Goal: Task Accomplishment & Management: Manage account settings

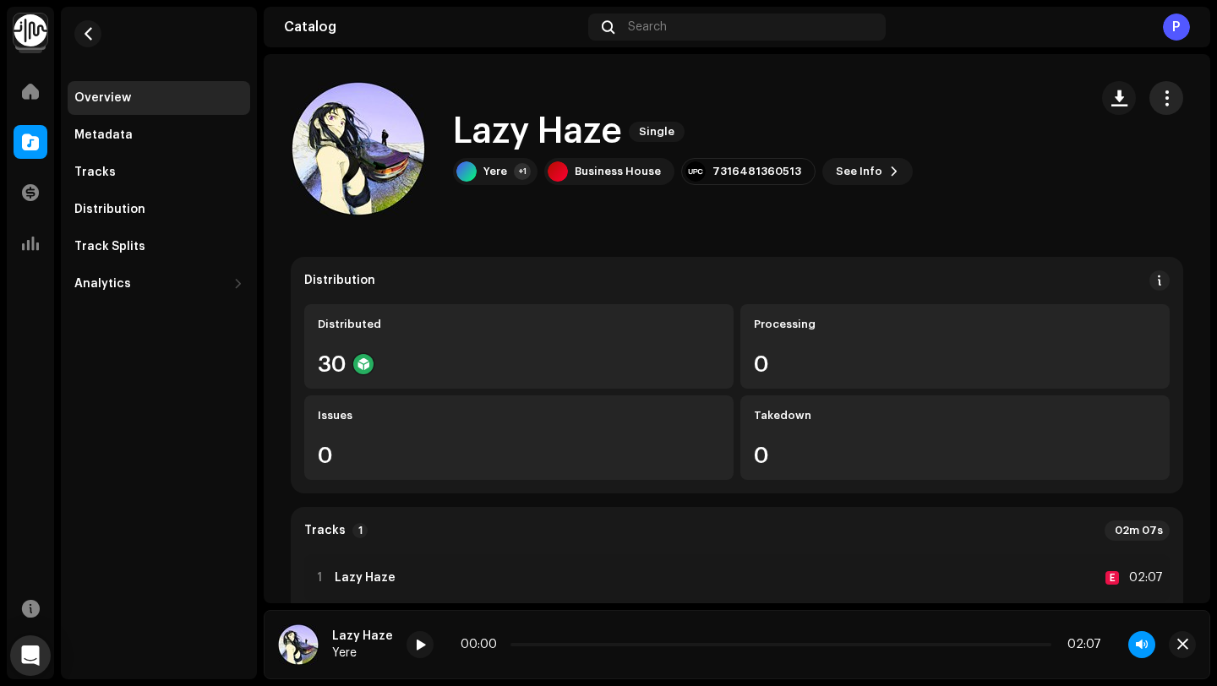
click at [1156, 107] on button "button" at bounding box center [1167, 98] width 34 height 34
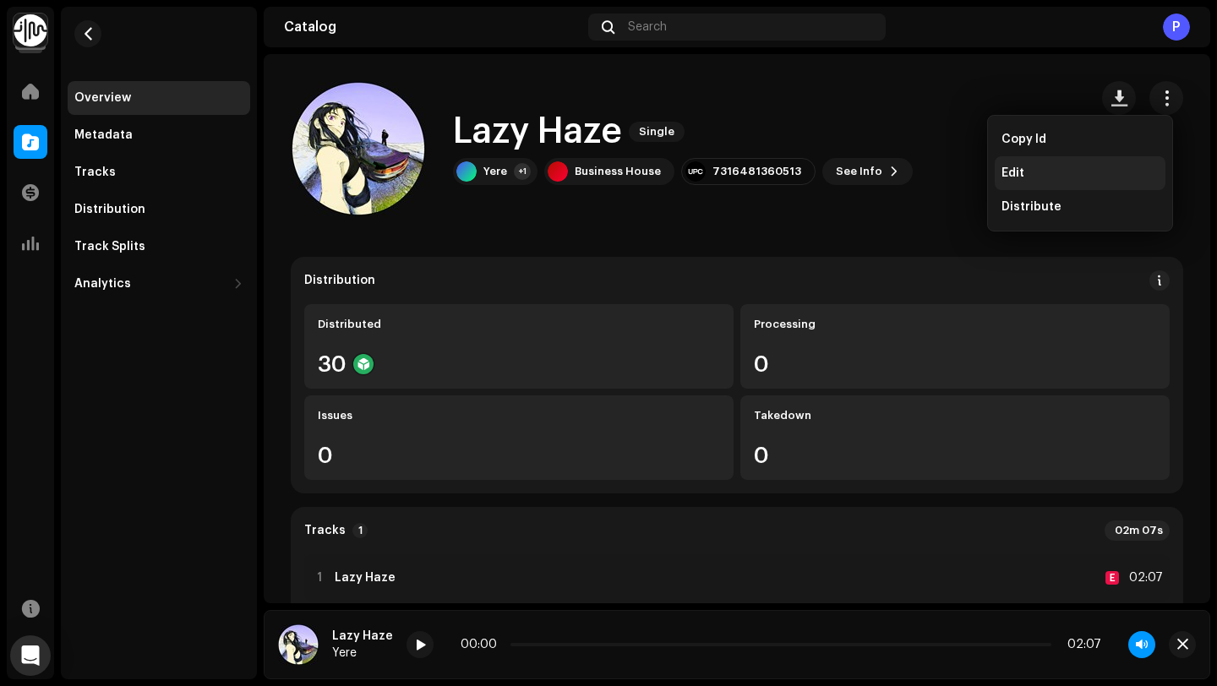
click at [1062, 175] on div "Edit" at bounding box center [1080, 174] width 157 height 14
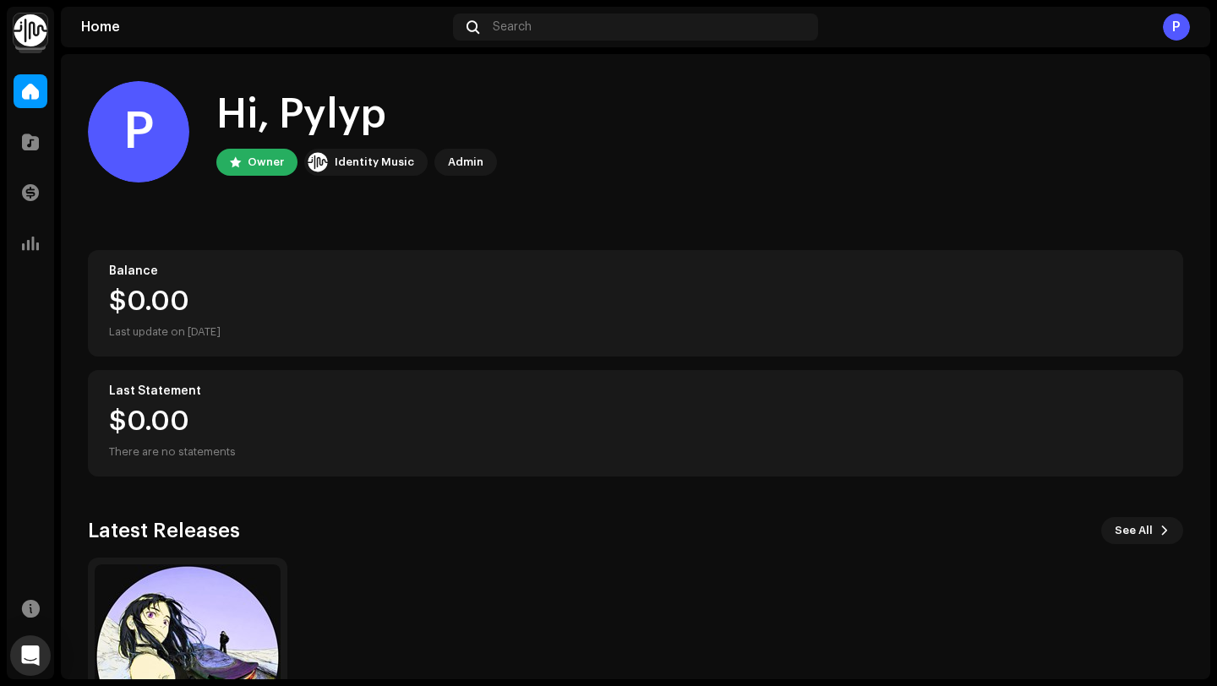
scroll to position [149, 0]
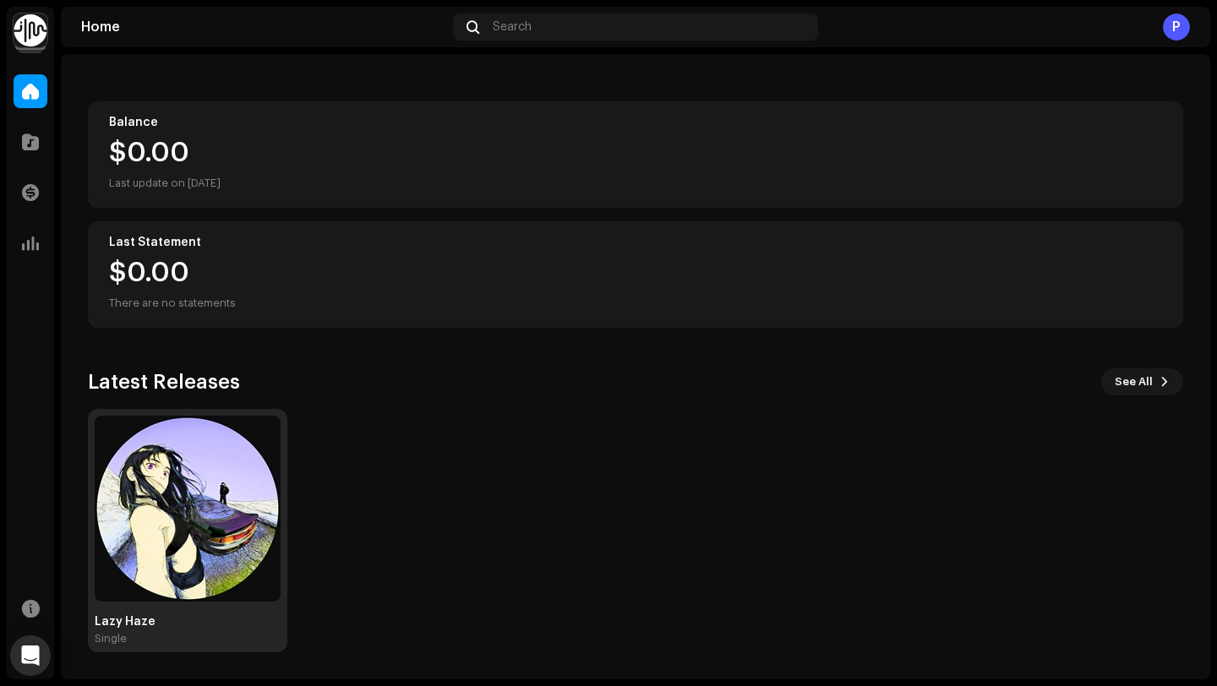
click at [215, 476] on img at bounding box center [188, 509] width 186 height 186
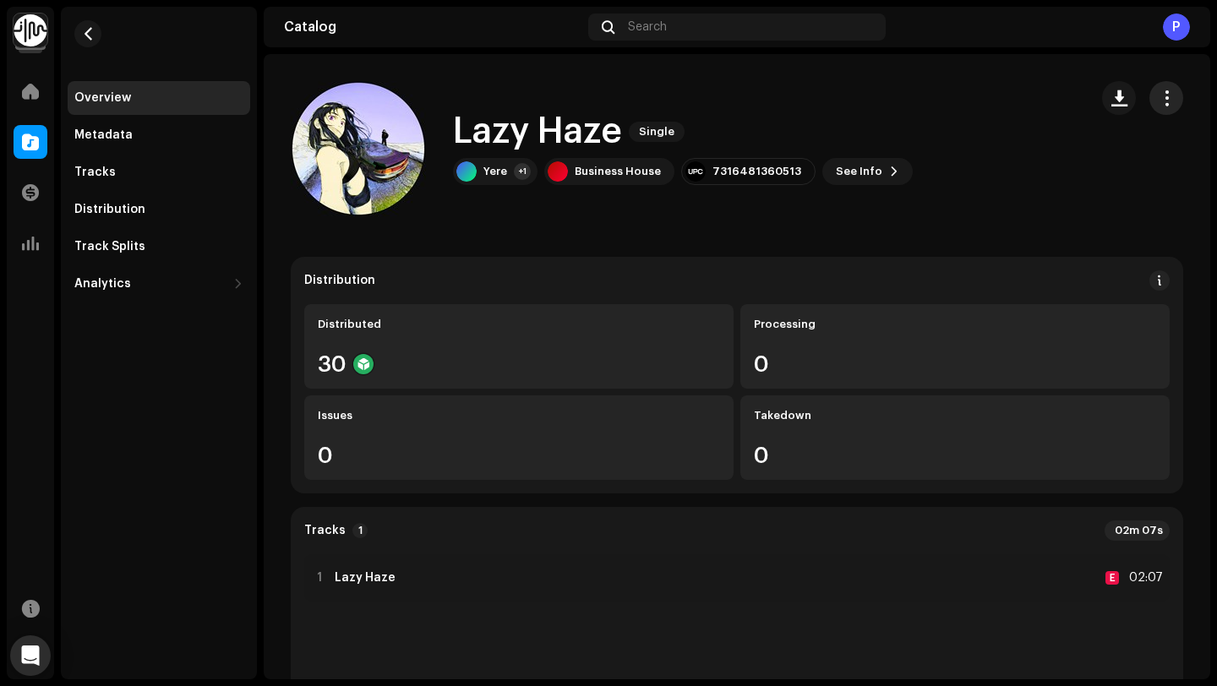
click at [1165, 98] on button "button" at bounding box center [1167, 98] width 34 height 34
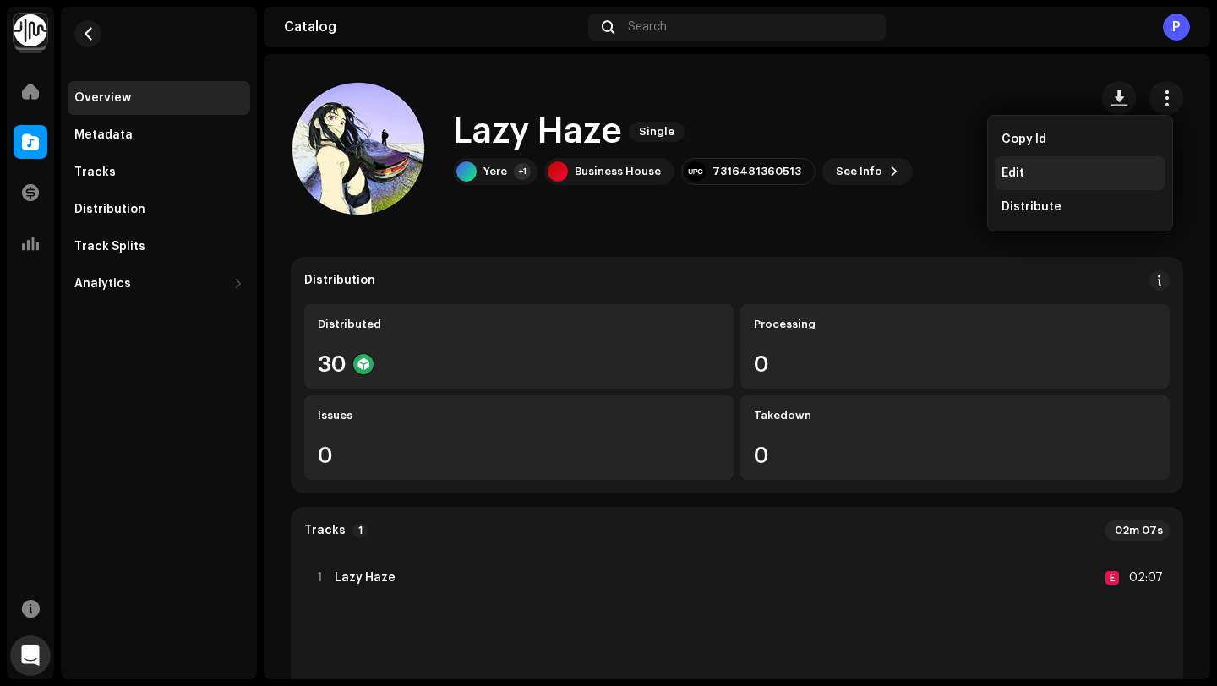
click at [1078, 171] on div "Edit" at bounding box center [1080, 174] width 157 height 14
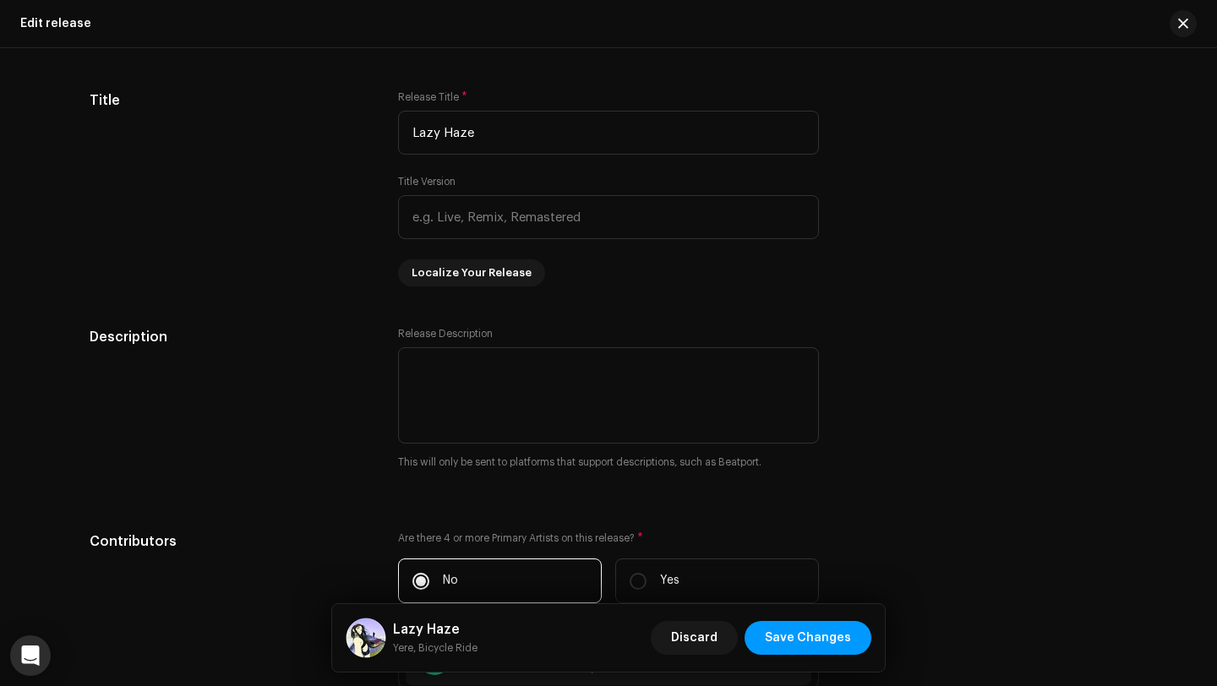
scroll to position [380, 0]
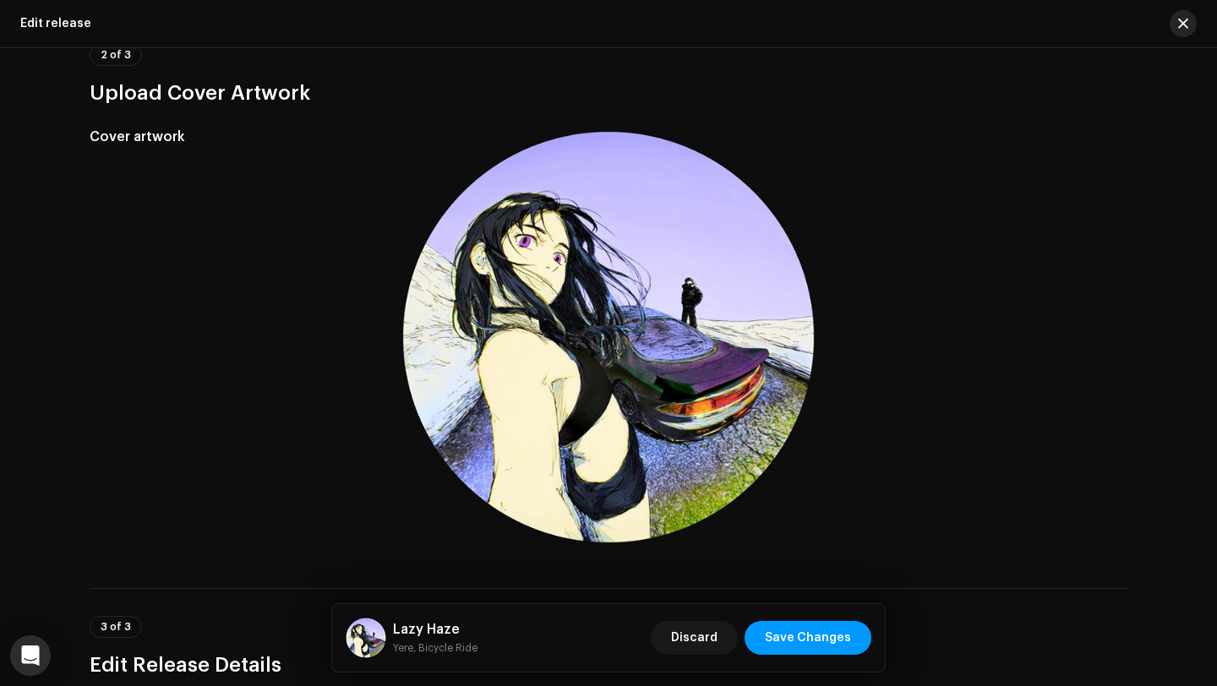
click at [1189, 14] on button "button" at bounding box center [1183, 23] width 27 height 27
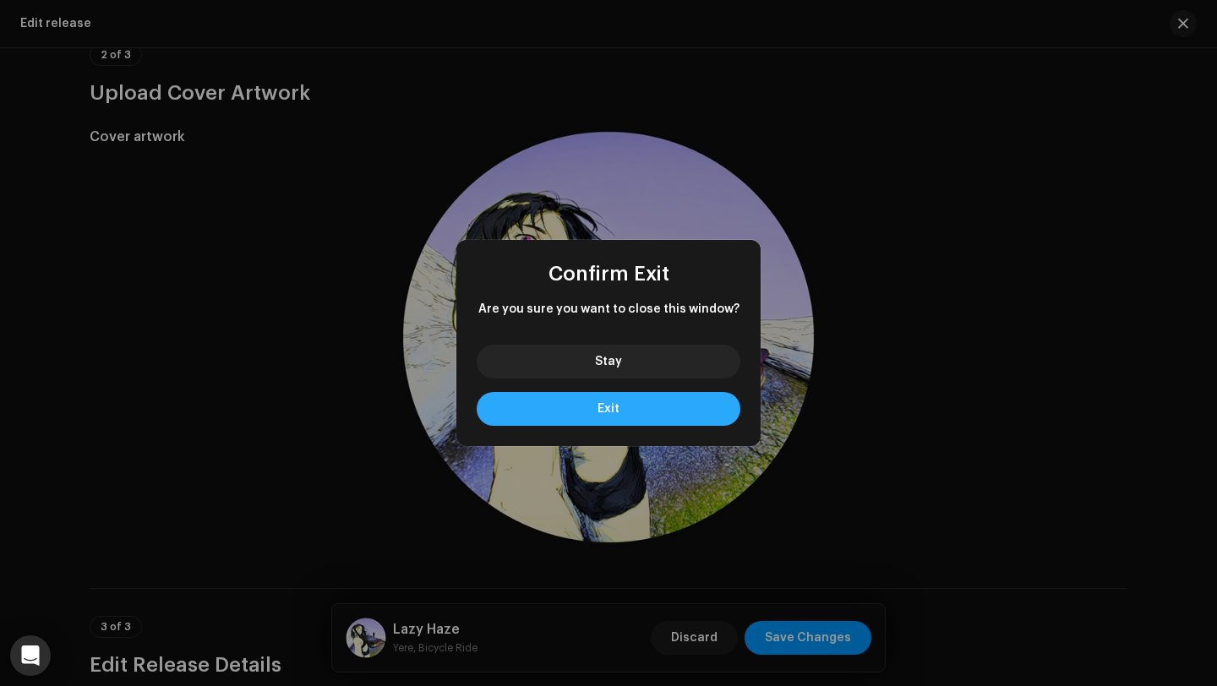
click at [638, 419] on button "Exit" at bounding box center [609, 409] width 264 height 34
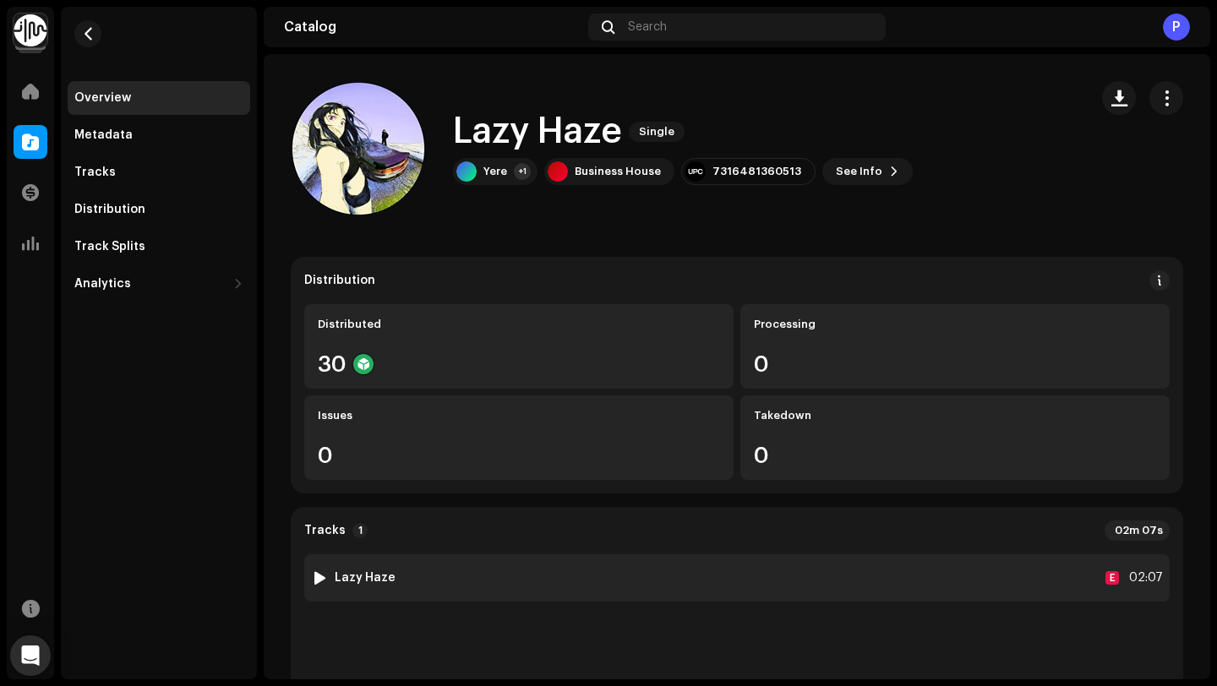
click at [450, 577] on div "1 Lazy Haze E 02:07" at bounding box center [737, 578] width 866 height 47
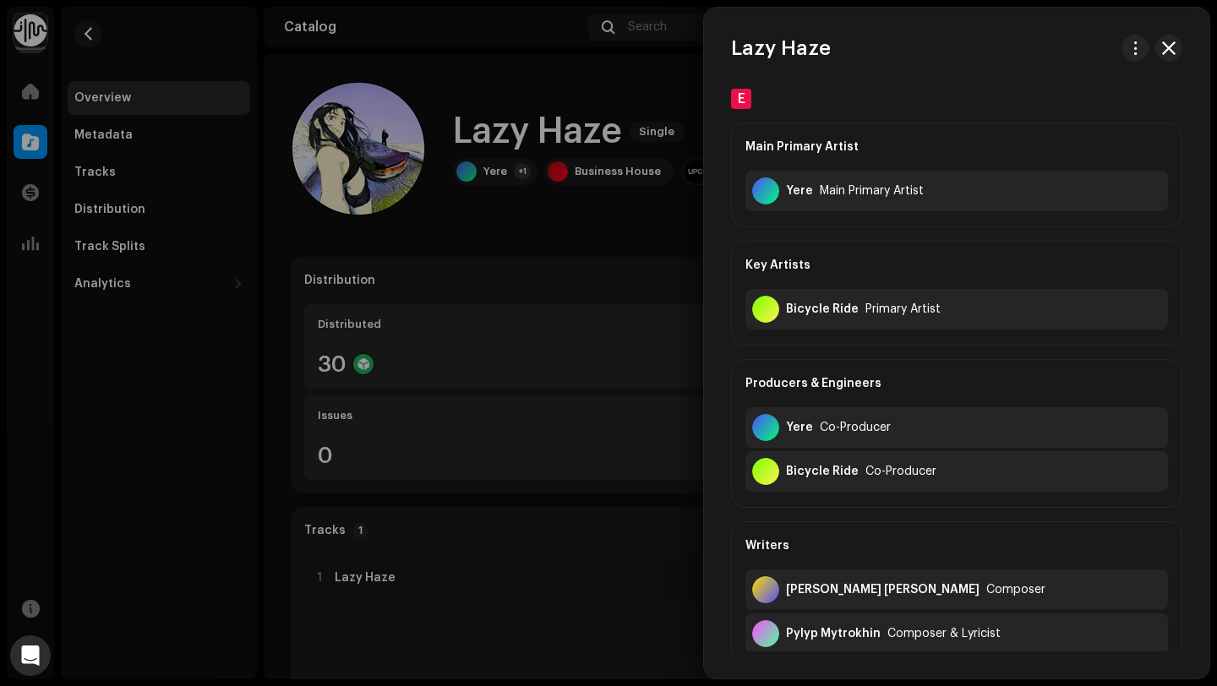
click at [450, 577] on div at bounding box center [608, 343] width 1217 height 686
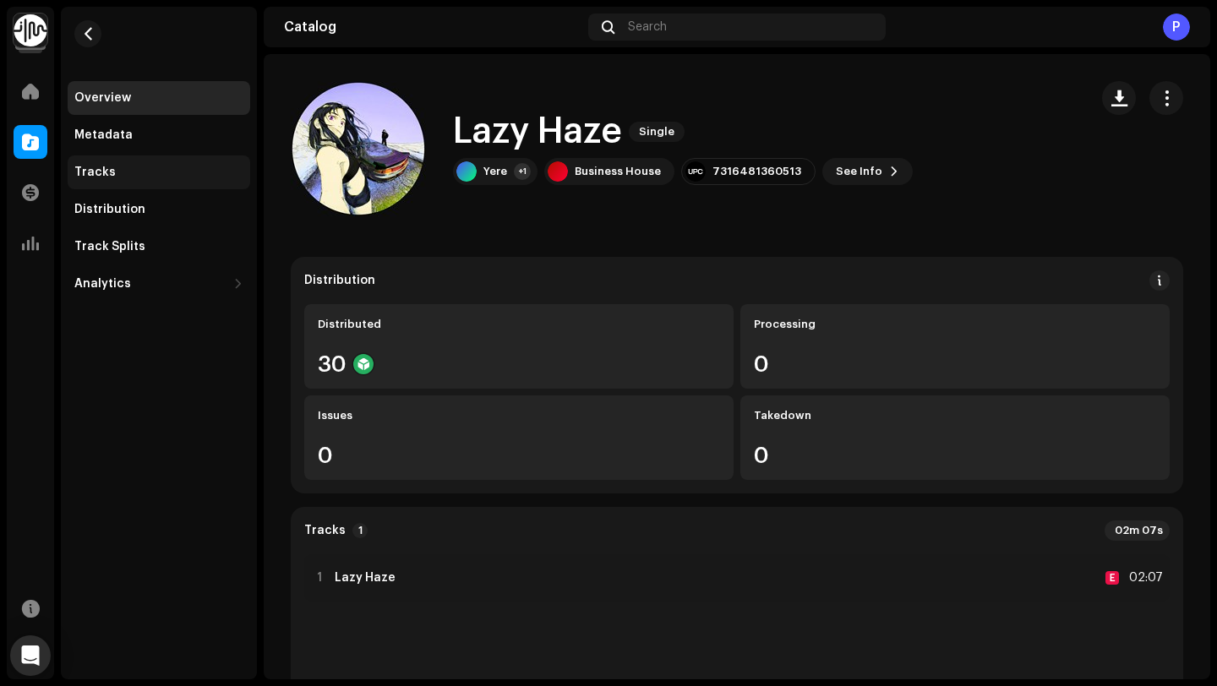
click at [120, 165] on div "Tracks" at bounding box center [159, 173] width 183 height 34
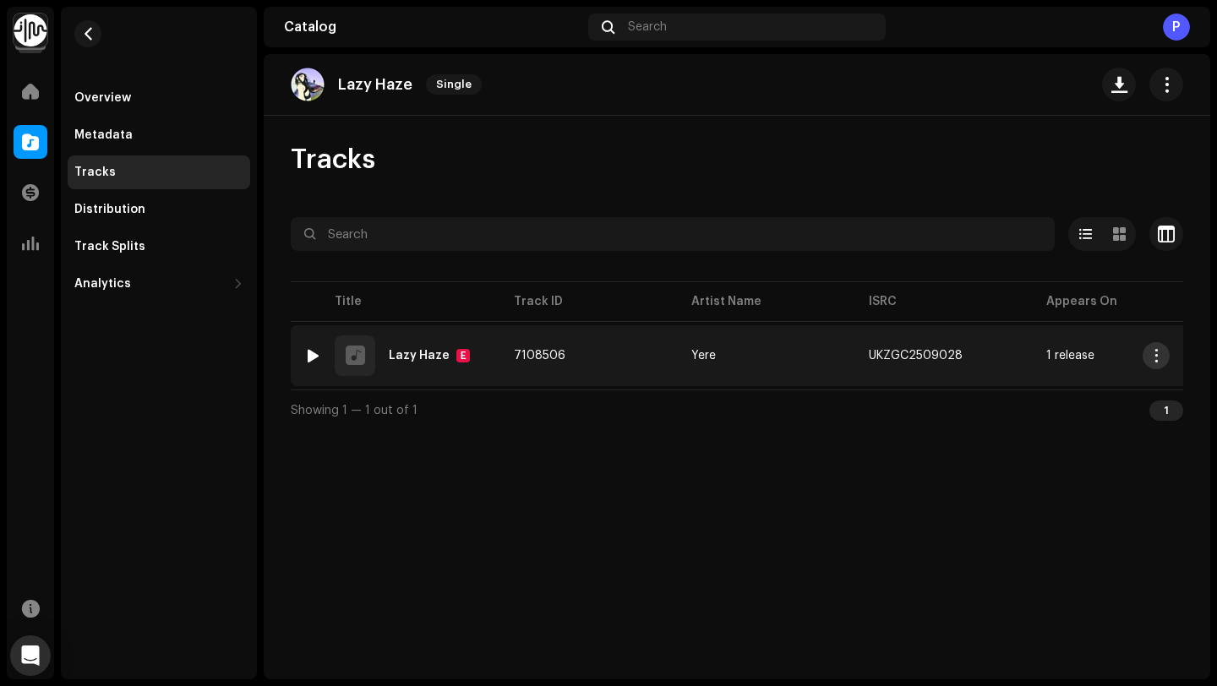
click at [1163, 360] on button "button" at bounding box center [1156, 355] width 27 height 27
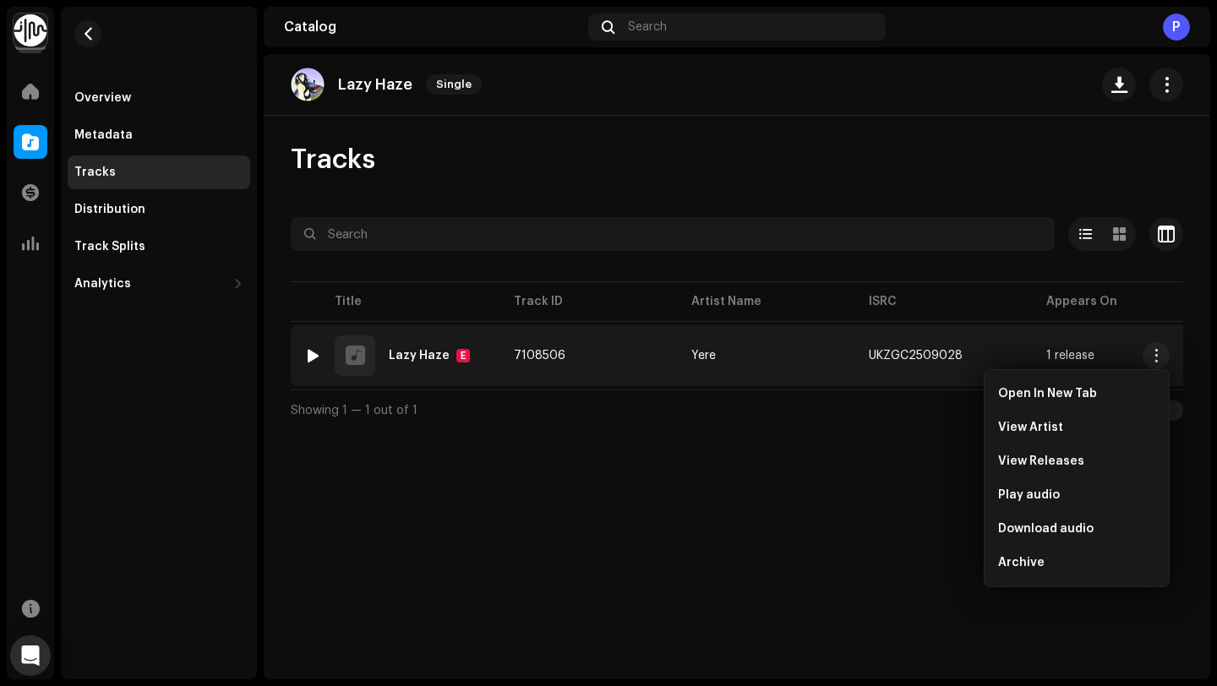
click at [646, 351] on td "7108506" at bounding box center [589, 355] width 178 height 61
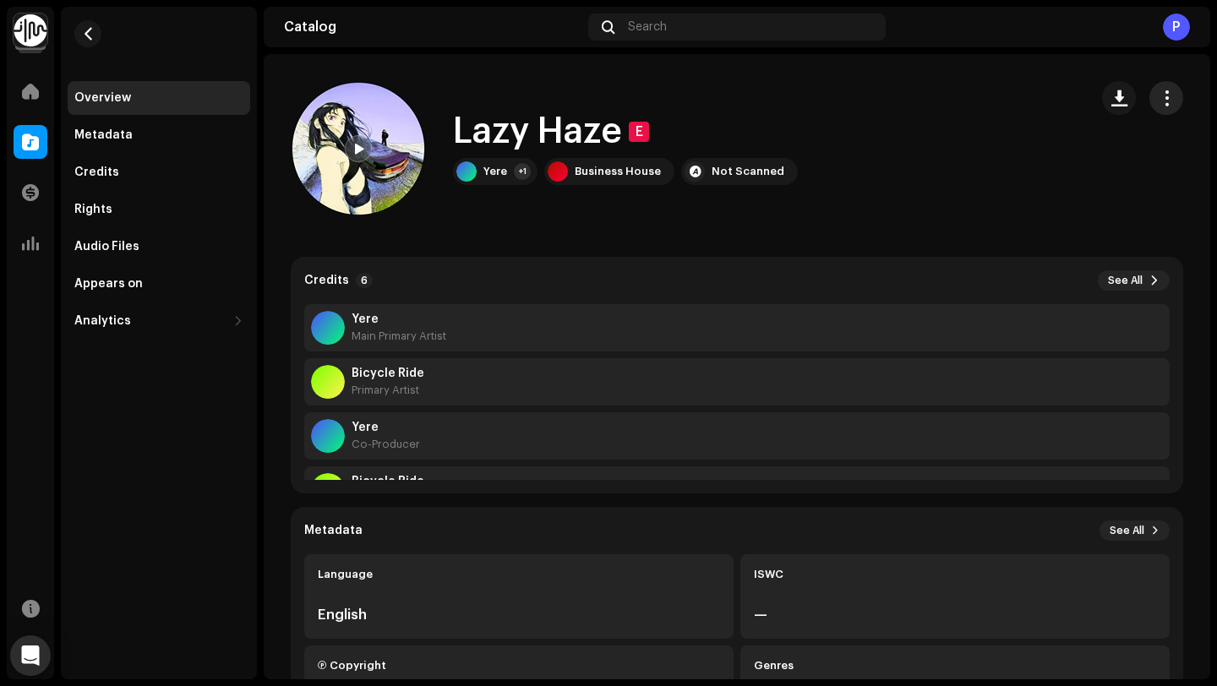
click at [1162, 102] on span "button" at bounding box center [1167, 98] width 16 height 14
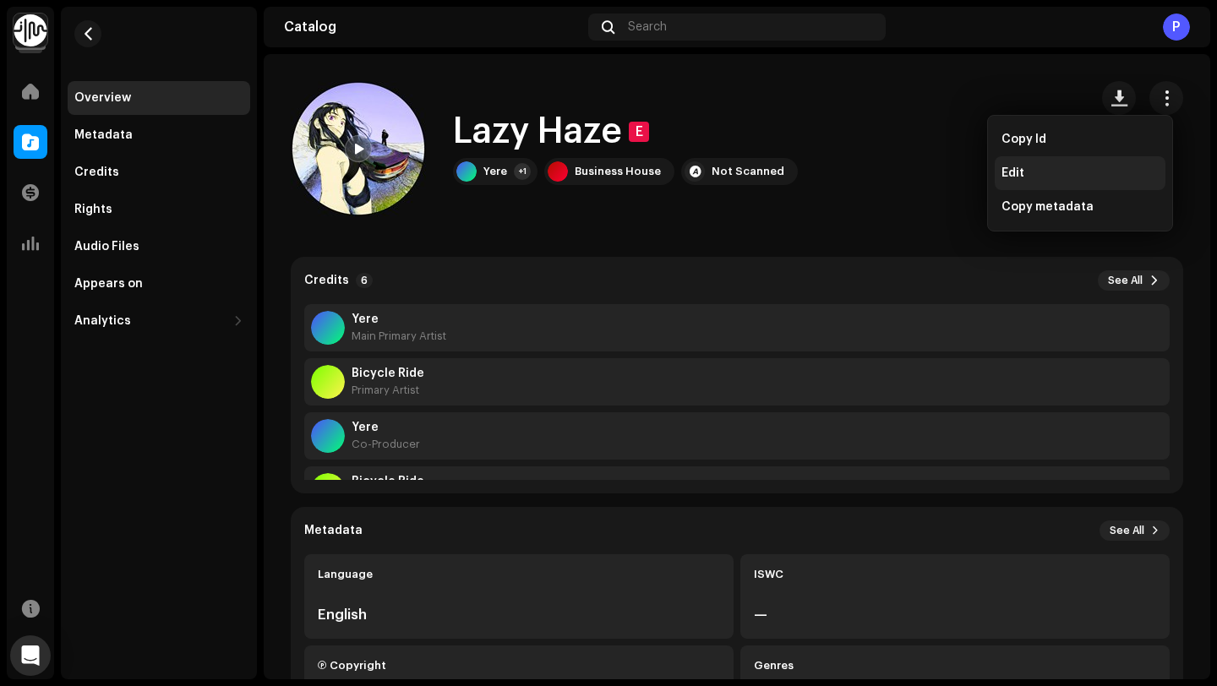
click at [1059, 169] on div "Edit" at bounding box center [1080, 174] width 157 height 14
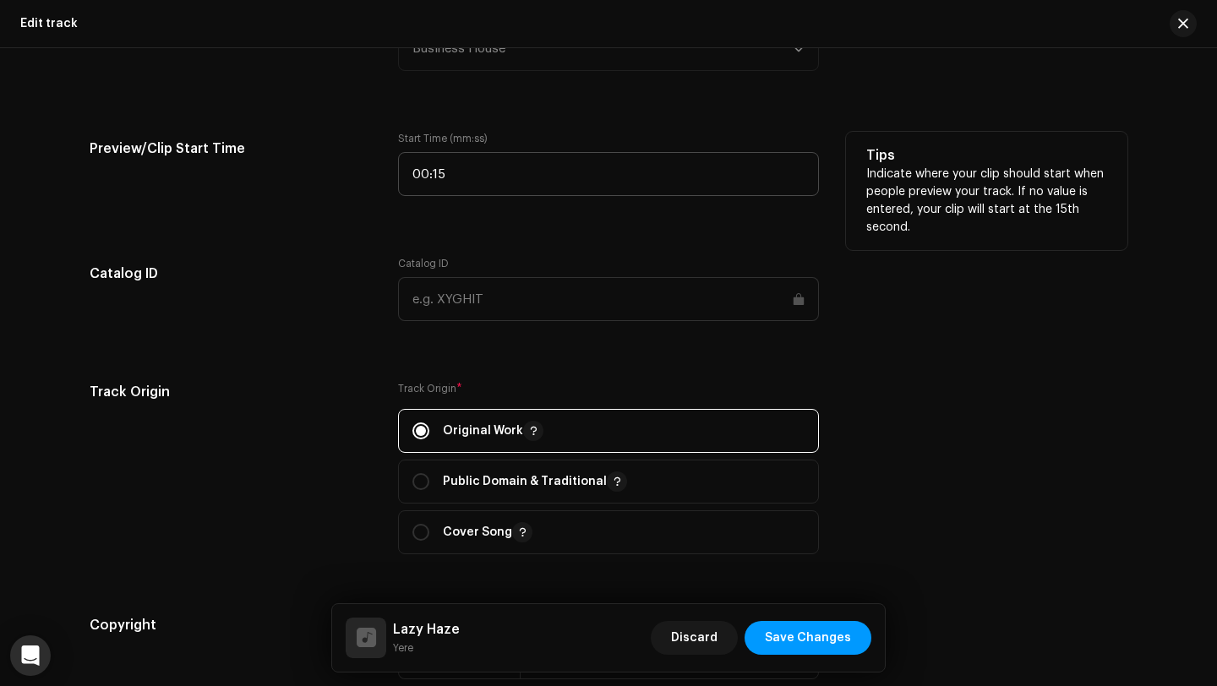
scroll to position [1830, 0]
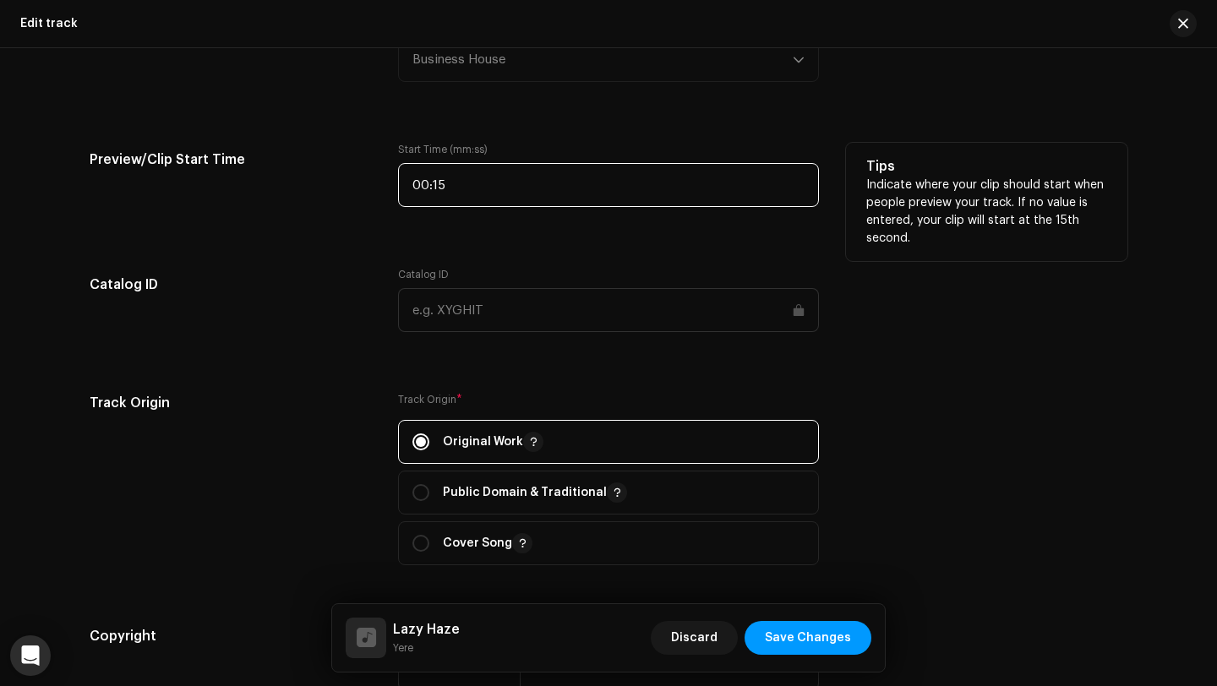
drag, startPoint x: 423, startPoint y: 195, endPoint x: 413, endPoint y: 193, distance: 9.6
click at [413, 193] on input "00:15" at bounding box center [608, 185] width 421 height 44
click at [420, 190] on input "00:15" at bounding box center [608, 185] width 421 height 44
click at [424, 194] on input "00:15" at bounding box center [608, 185] width 421 height 44
type input "01:13"
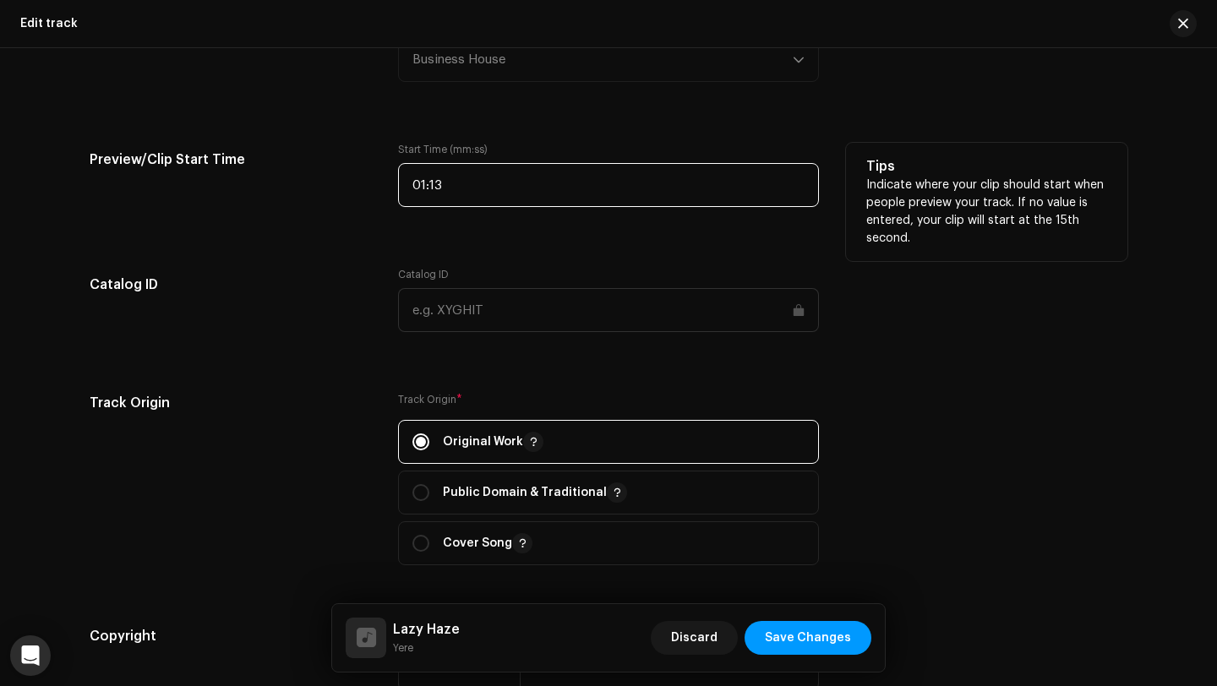
click at [490, 195] on input "01:13" at bounding box center [608, 185] width 421 height 44
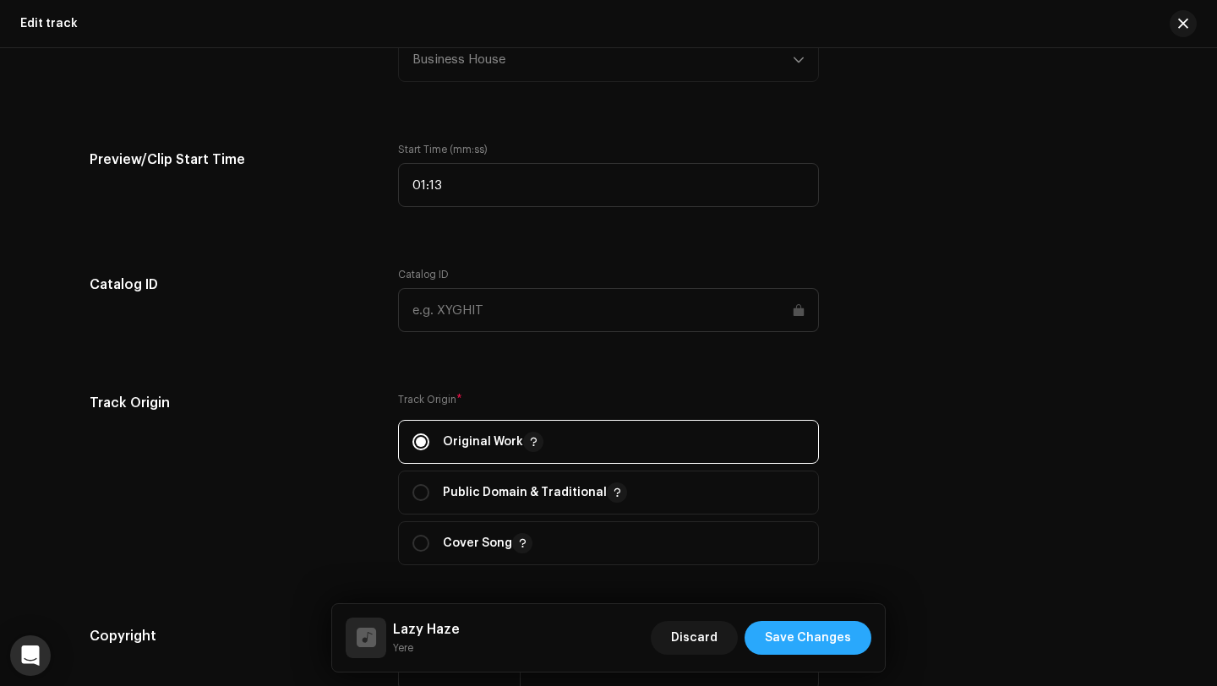
click at [815, 641] on span "Save Changes" at bounding box center [808, 638] width 86 height 34
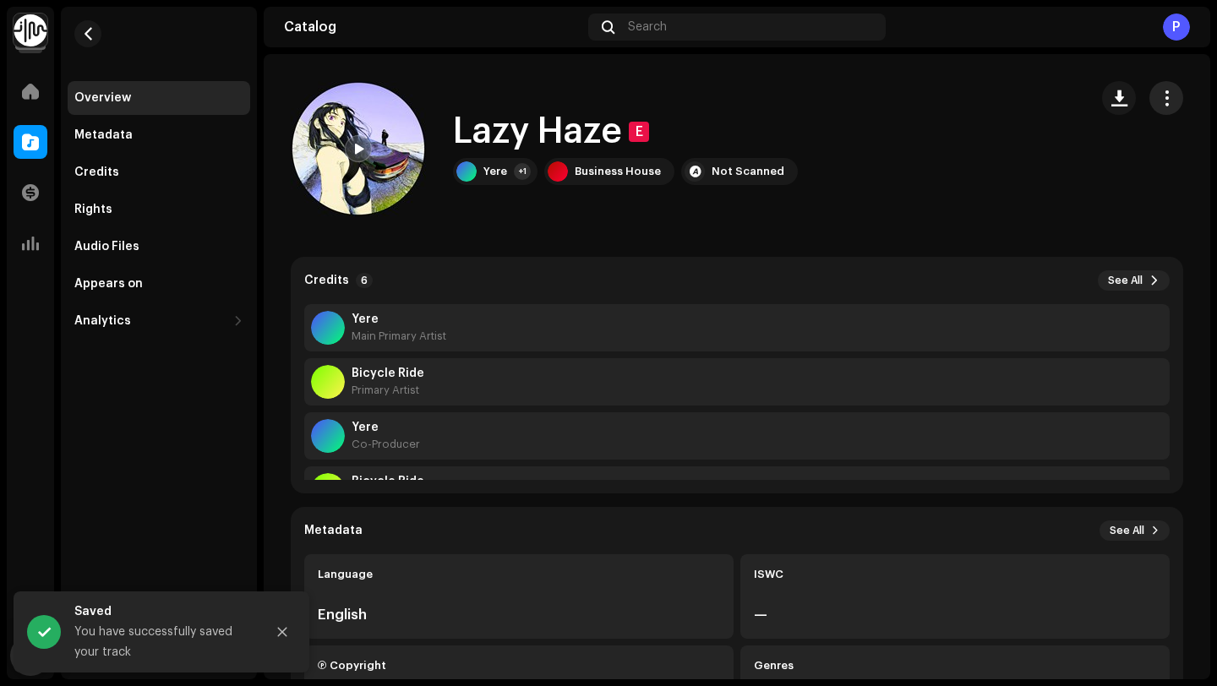
click at [1161, 92] on span "button" at bounding box center [1167, 98] width 16 height 14
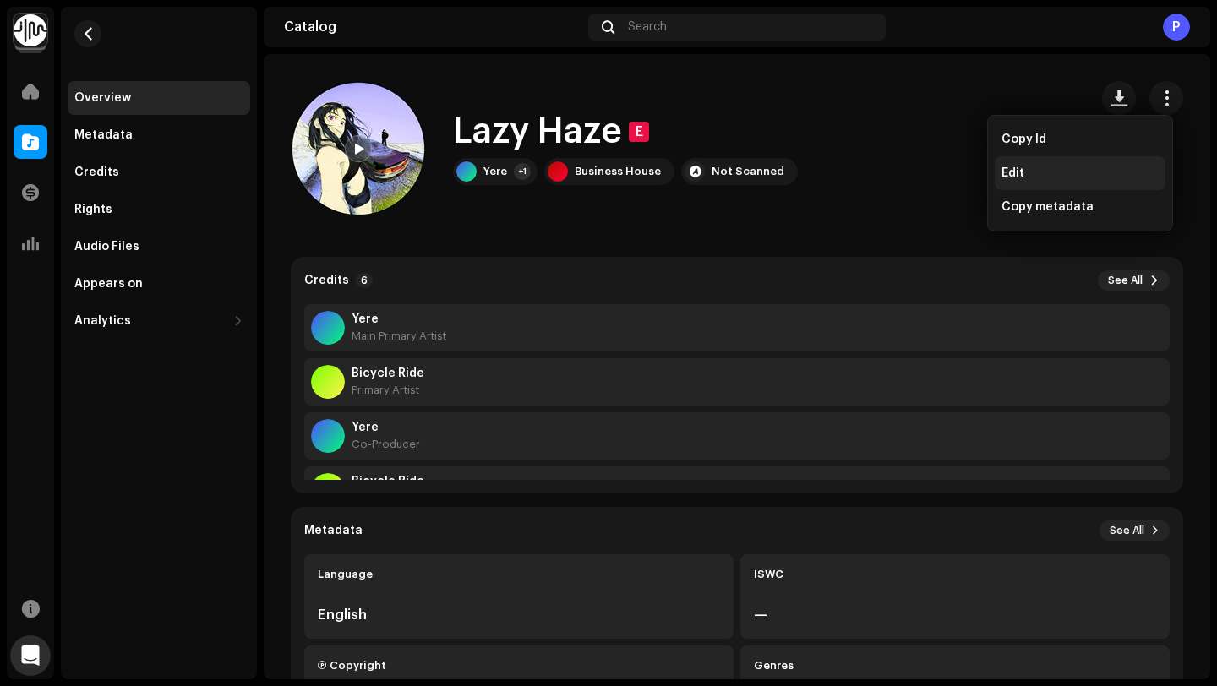
click at [1085, 171] on div "Edit" at bounding box center [1080, 174] width 157 height 14
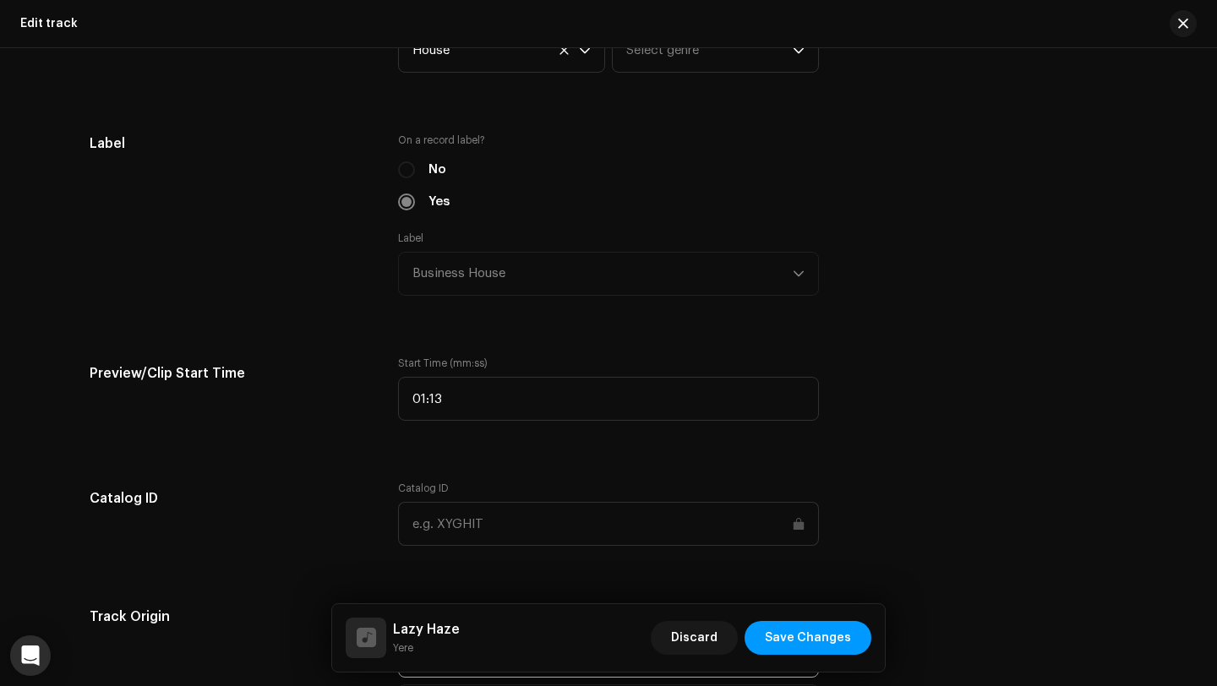
scroll to position [1810, 0]
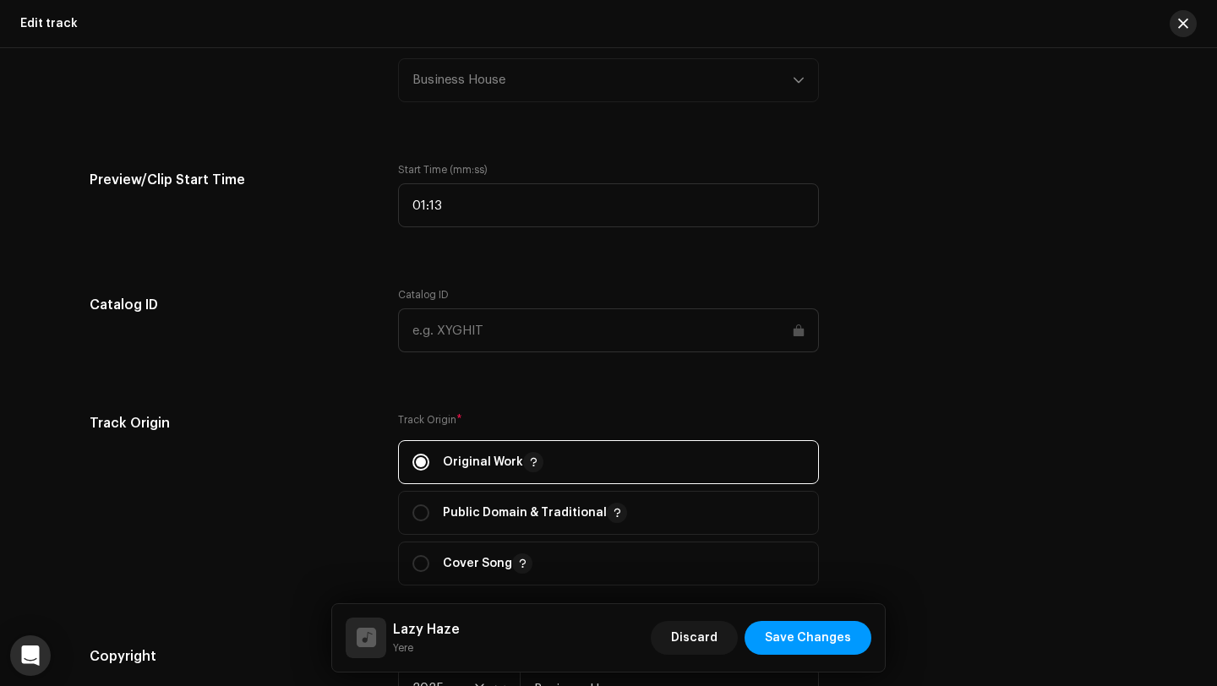
click at [1188, 25] on span "button" at bounding box center [1183, 24] width 10 height 14
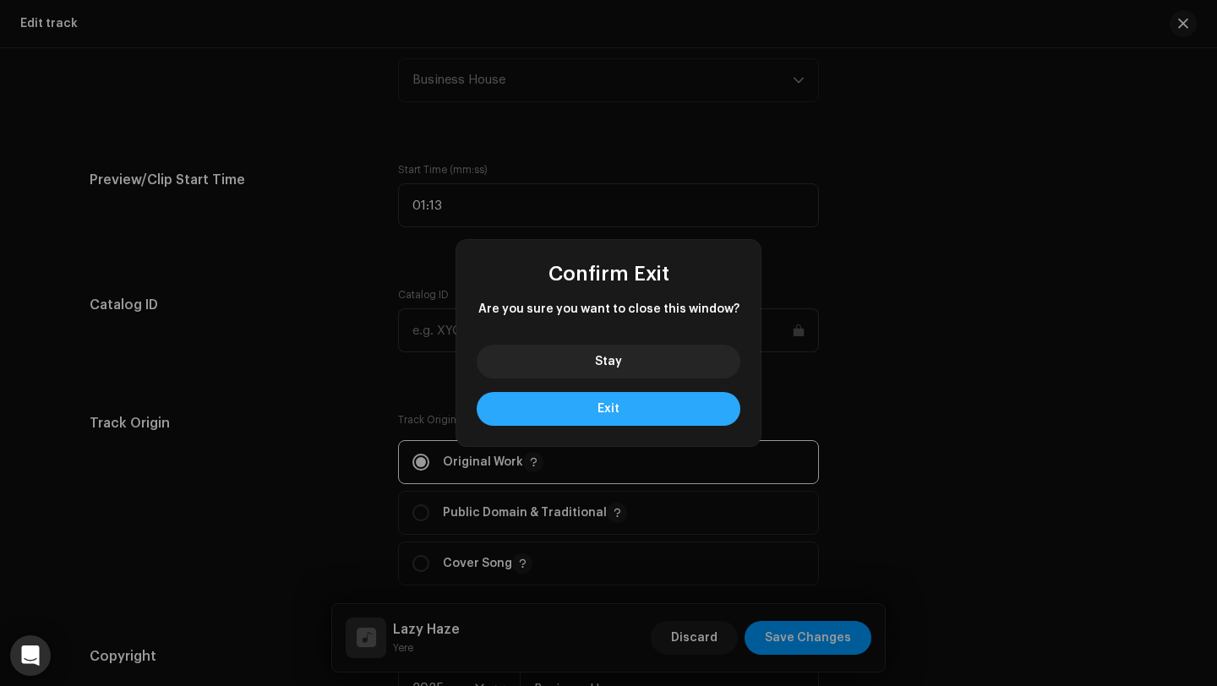
click at [691, 411] on button "Exit" at bounding box center [609, 409] width 264 height 34
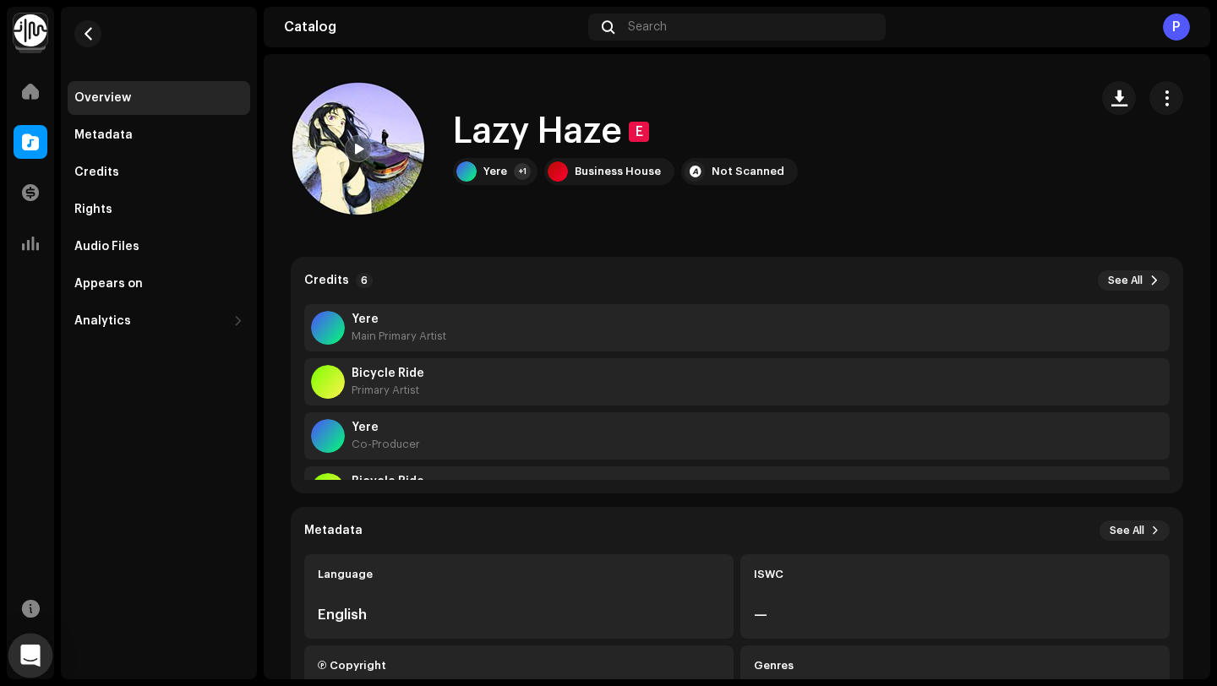
click at [32, 661] on icon "Open Intercom Messenger" at bounding box center [30, 656] width 22 height 22
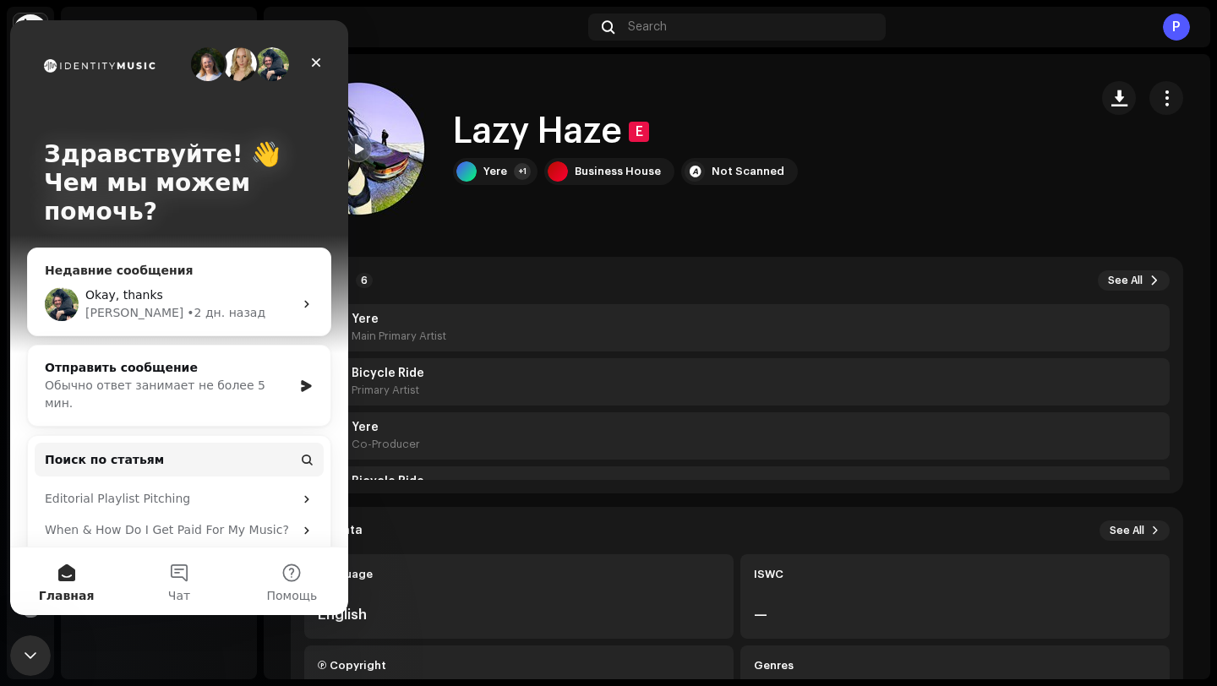
click at [212, 287] on div "Okay, thanks" at bounding box center [189, 296] width 208 height 18
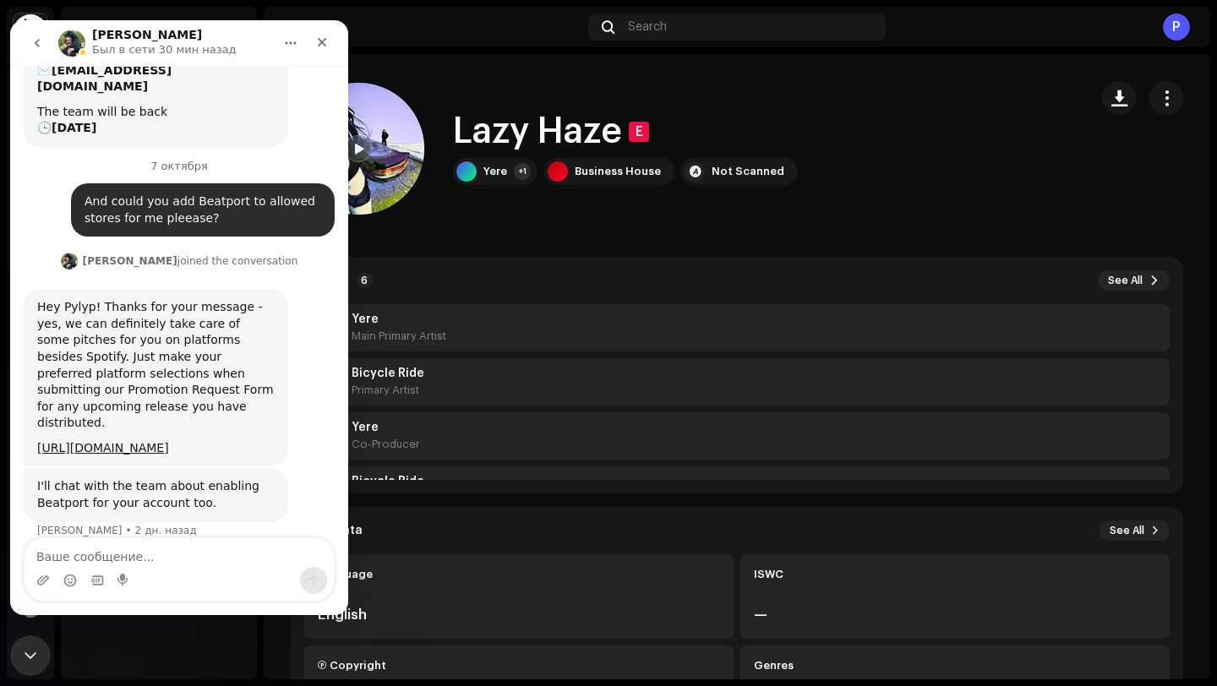
scroll to position [194, 0]
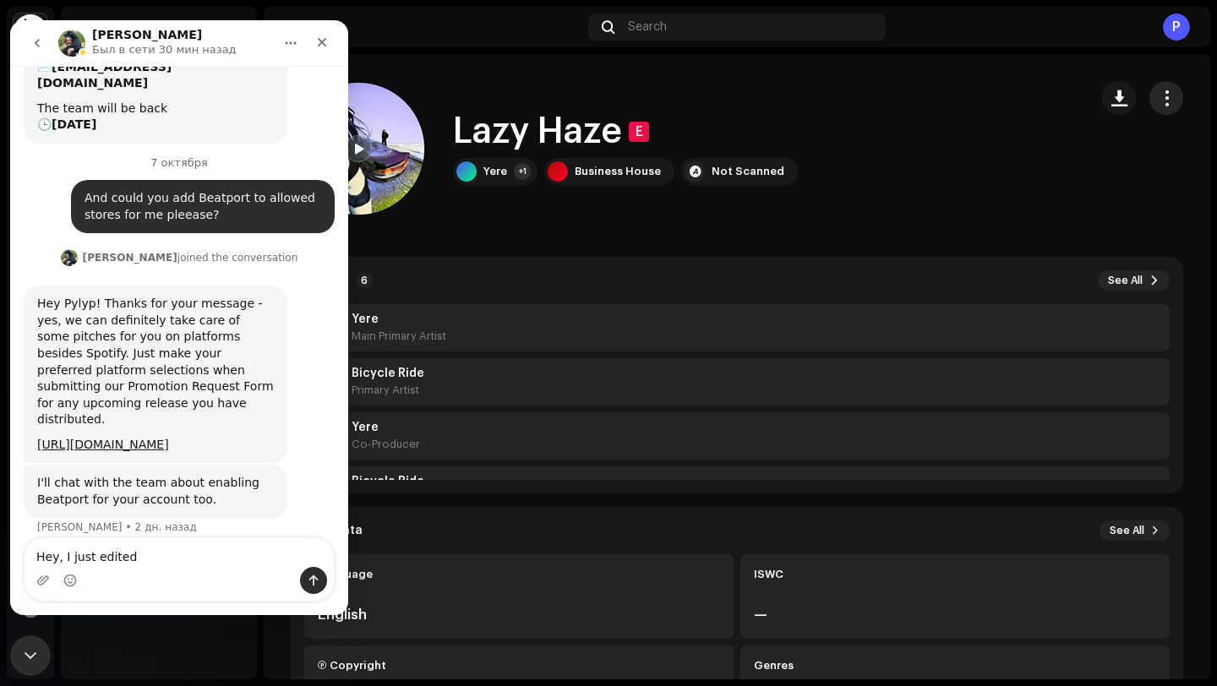
type textarea "Hey, I just edited"
click at [1159, 105] on span "button" at bounding box center [1167, 98] width 16 height 14
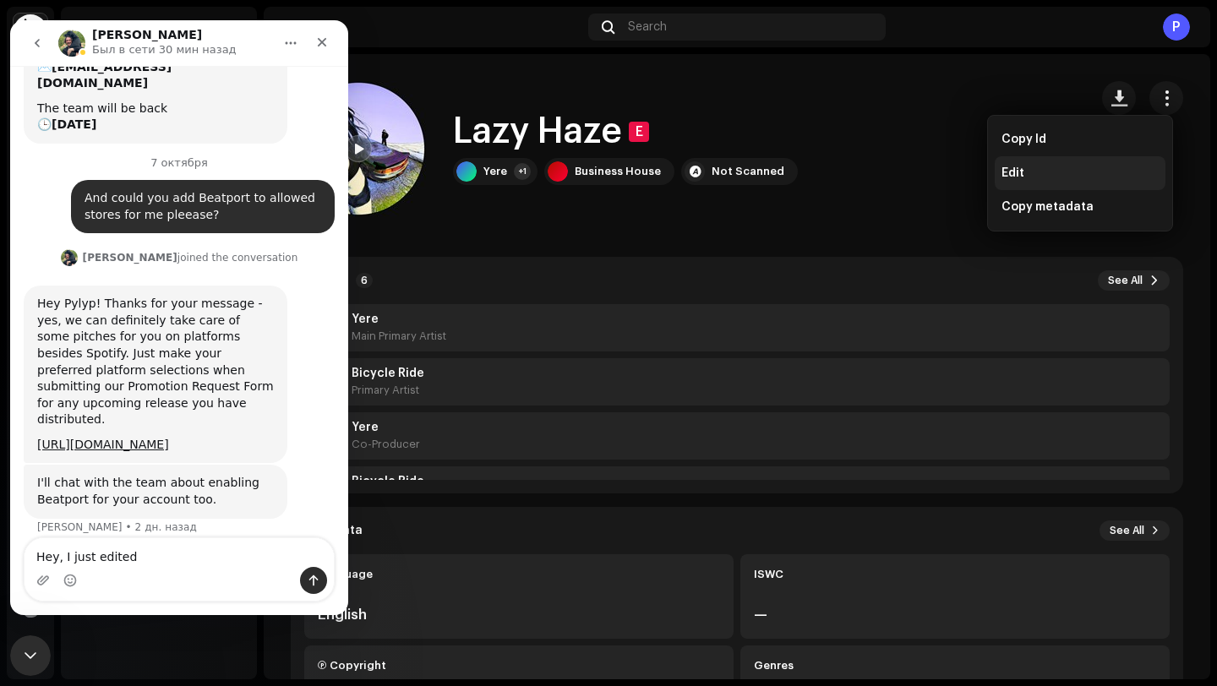
click at [1054, 177] on div "Edit" at bounding box center [1080, 174] width 157 height 14
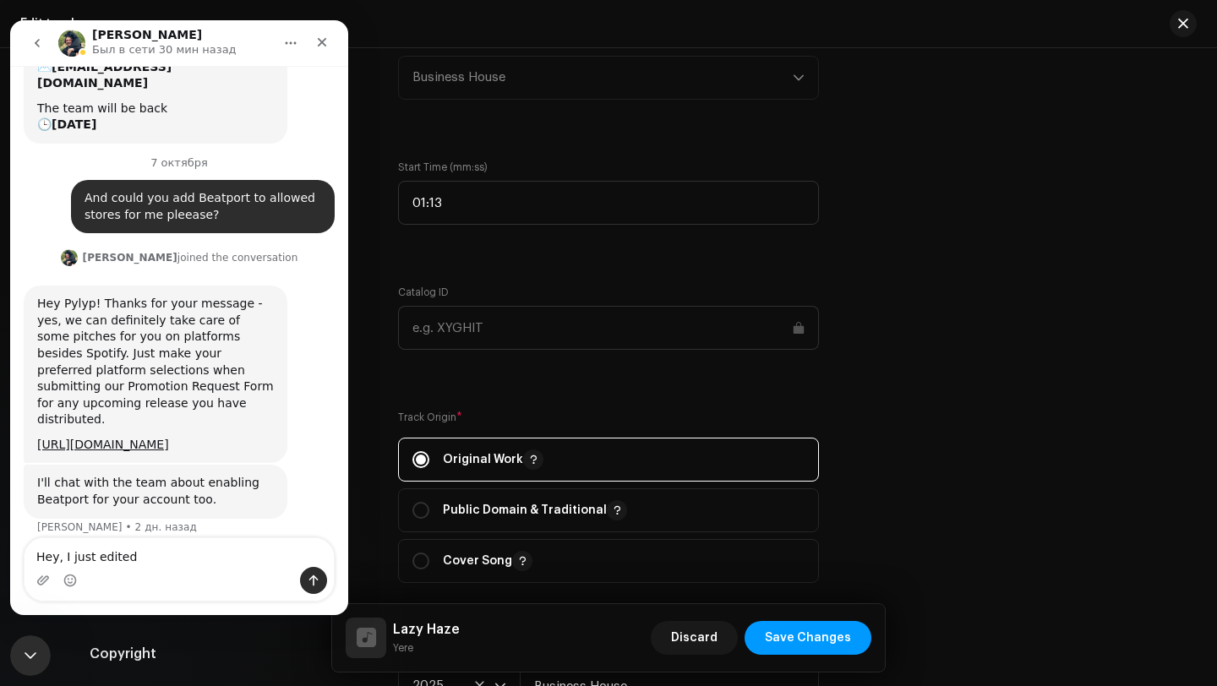
scroll to position [1810, 0]
drag, startPoint x: 235, startPoint y: 28, endPoint x: 324, endPoint y: 70, distance: 98.3
click at [324, 70] on div "Alex Был в сети 30 мин назад 6 октября Hey, is it possible to pitch track via y…" at bounding box center [179, 317] width 338 height 595
click at [320, 42] on icon "Закрыть" at bounding box center [322, 42] width 9 height 9
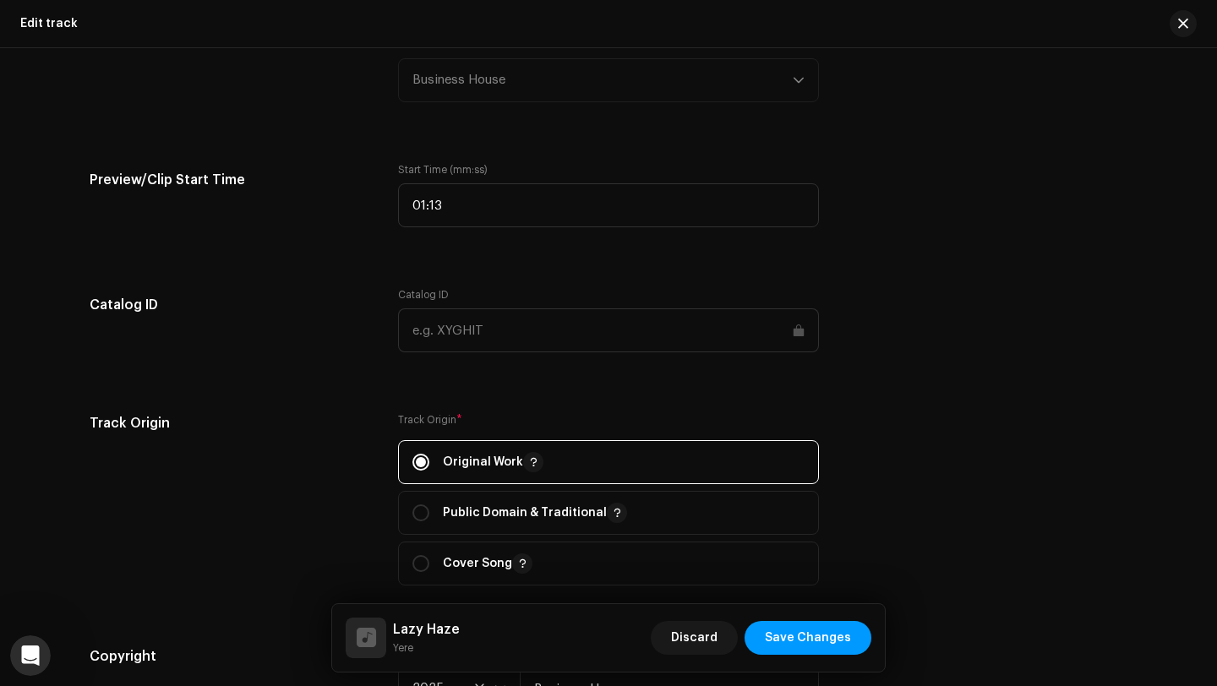
scroll to position [194, 0]
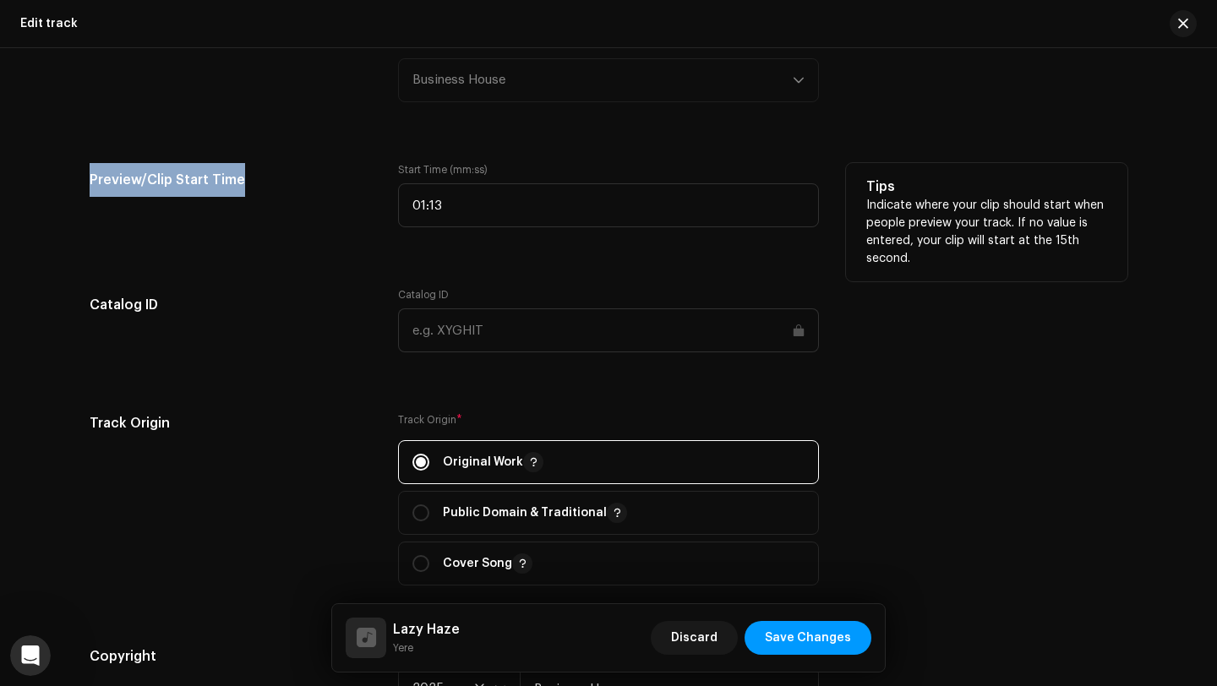
drag, startPoint x: 84, startPoint y: 183, endPoint x: 282, endPoint y: 183, distance: 198.6
click at [282, 183] on div "This track has been distributed: some fields cannot be modified without a full …" at bounding box center [609, 208] width 1092 height 3858
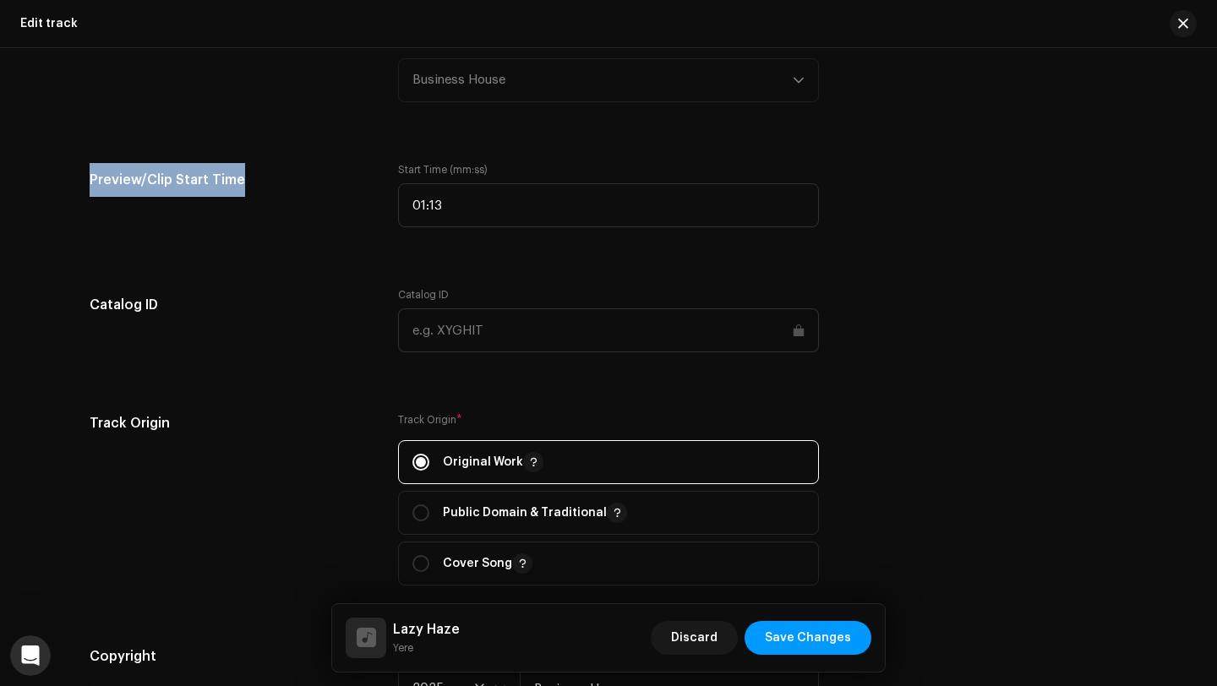
copy h5 "Preview/Clip Start Time"
click at [33, 657] on icon "Открыть службу сообщений Intercom" at bounding box center [28, 654] width 28 height 28
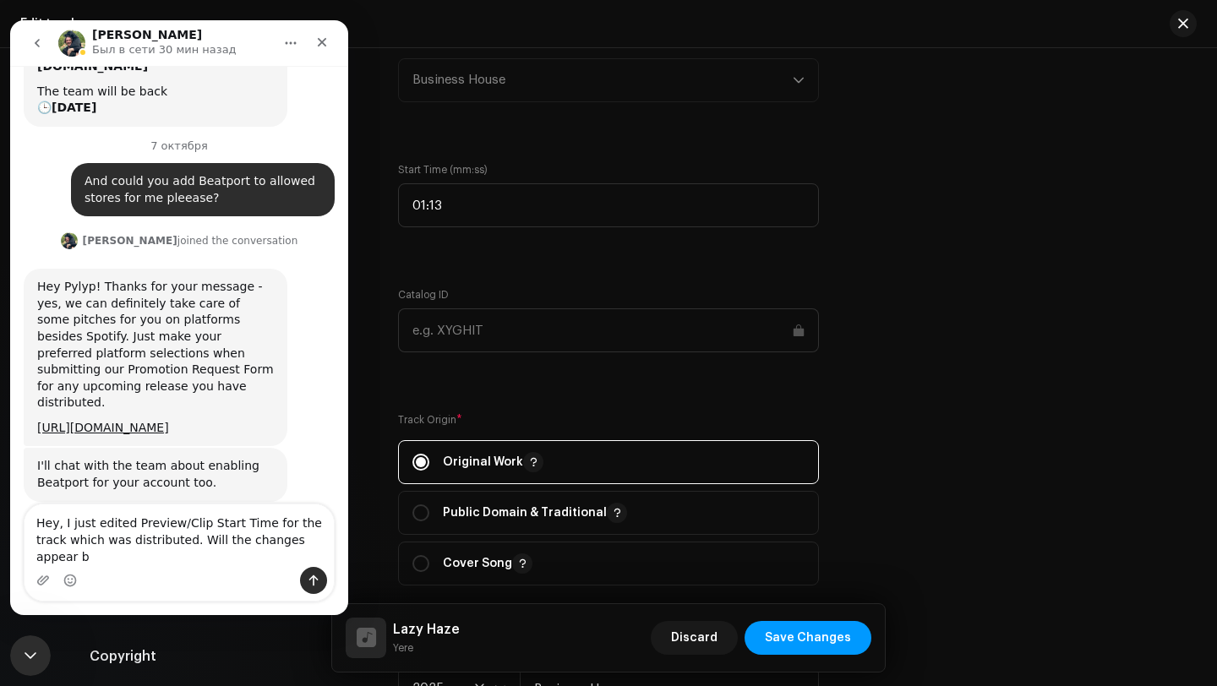
scroll to position [227, 0]
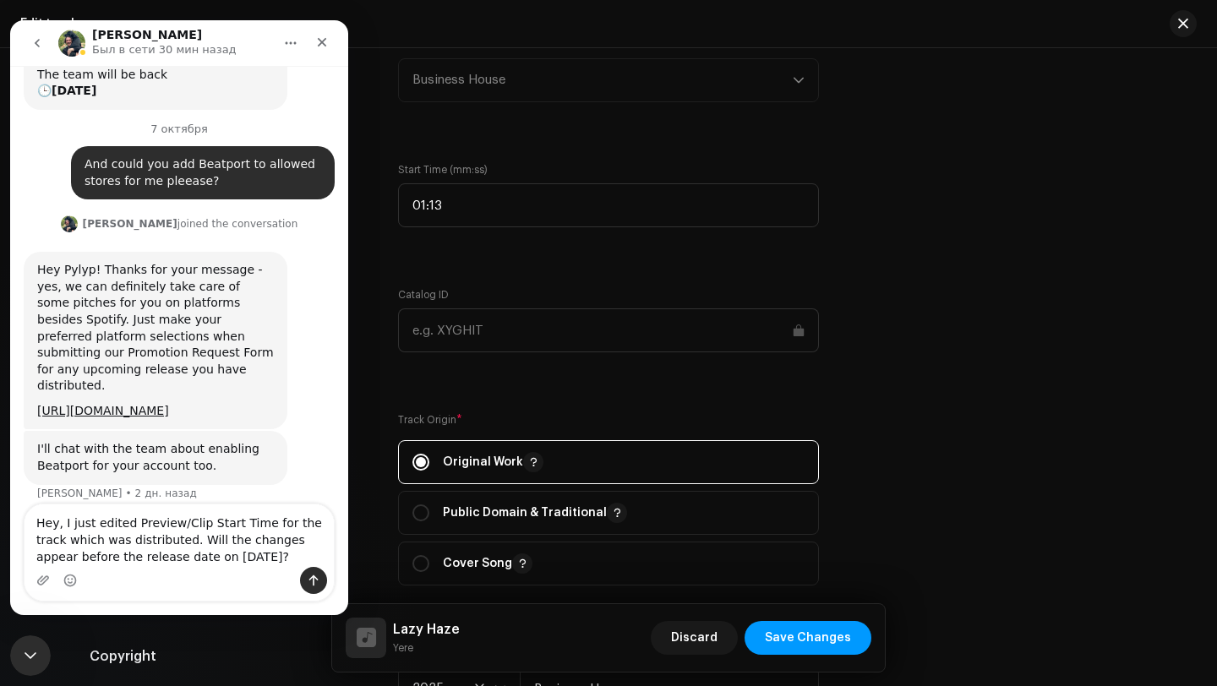
type textarea "Hey, I just edited Preview/Clip Start Time for the track which was distributed.…"
click at [320, 581] on button "Отправить сообщение…" at bounding box center [313, 580] width 27 height 27
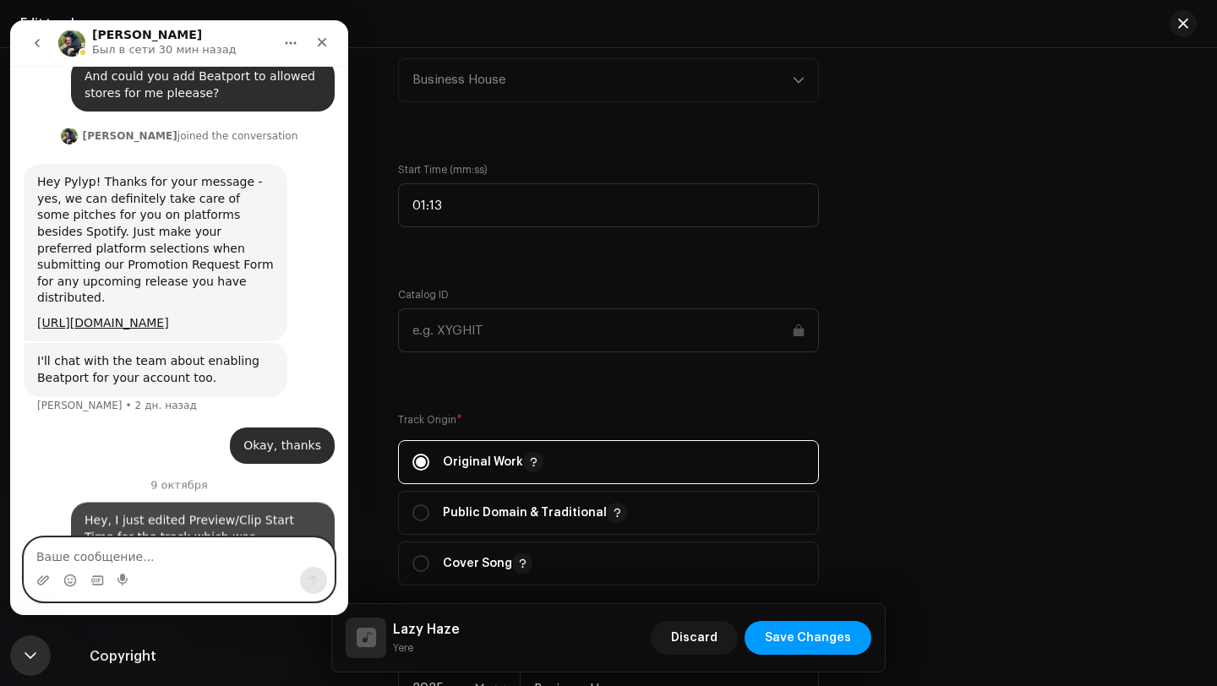
scroll to position [316, 0]
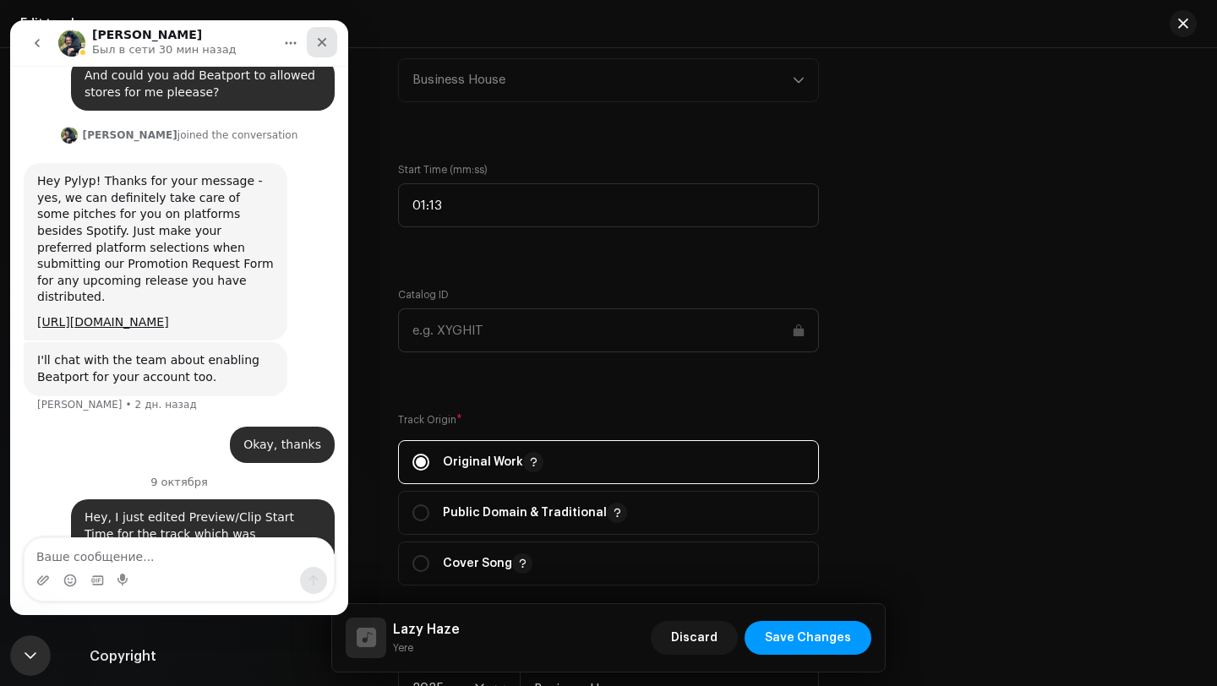
click at [328, 33] on div "Закрыть" at bounding box center [322, 42] width 30 height 30
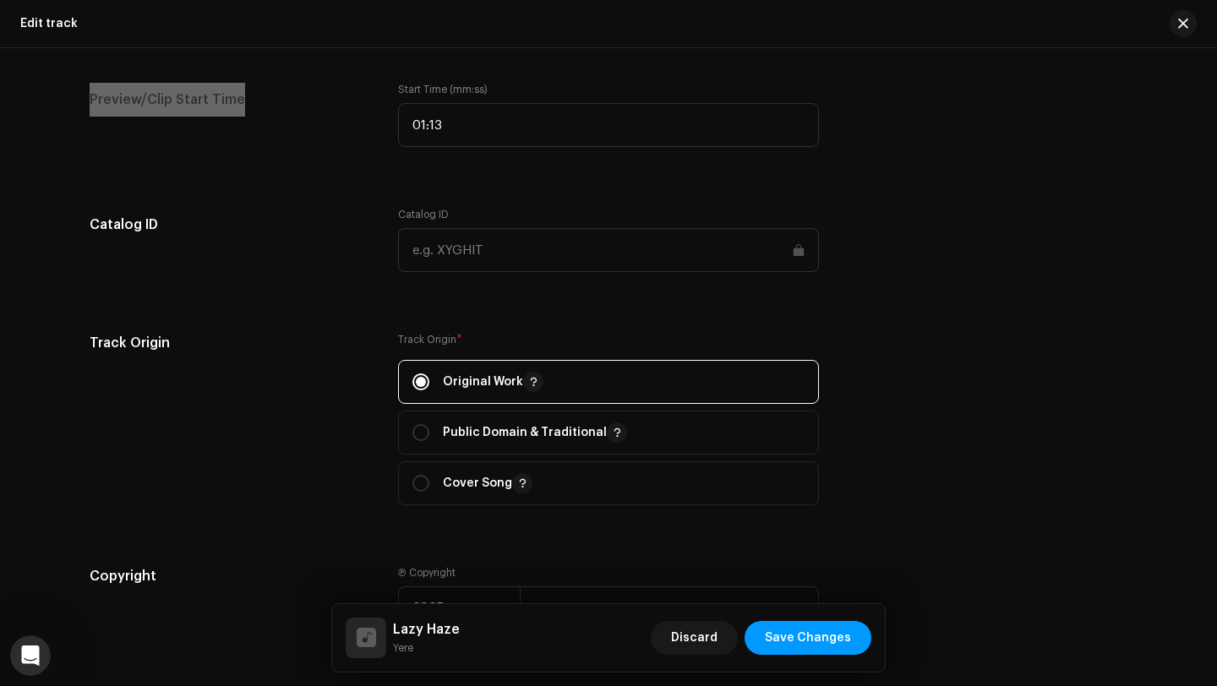
scroll to position [1814, 0]
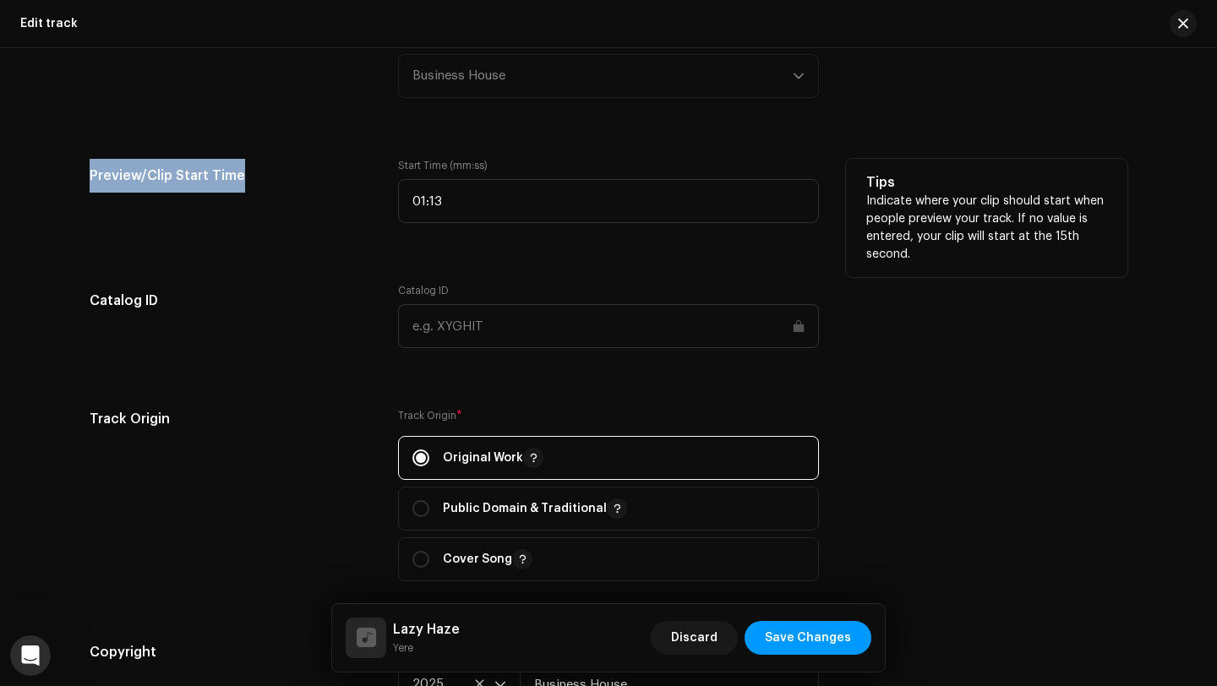
click at [315, 189] on h5 "Preview/Clip Start Time" at bounding box center [230, 176] width 281 height 34
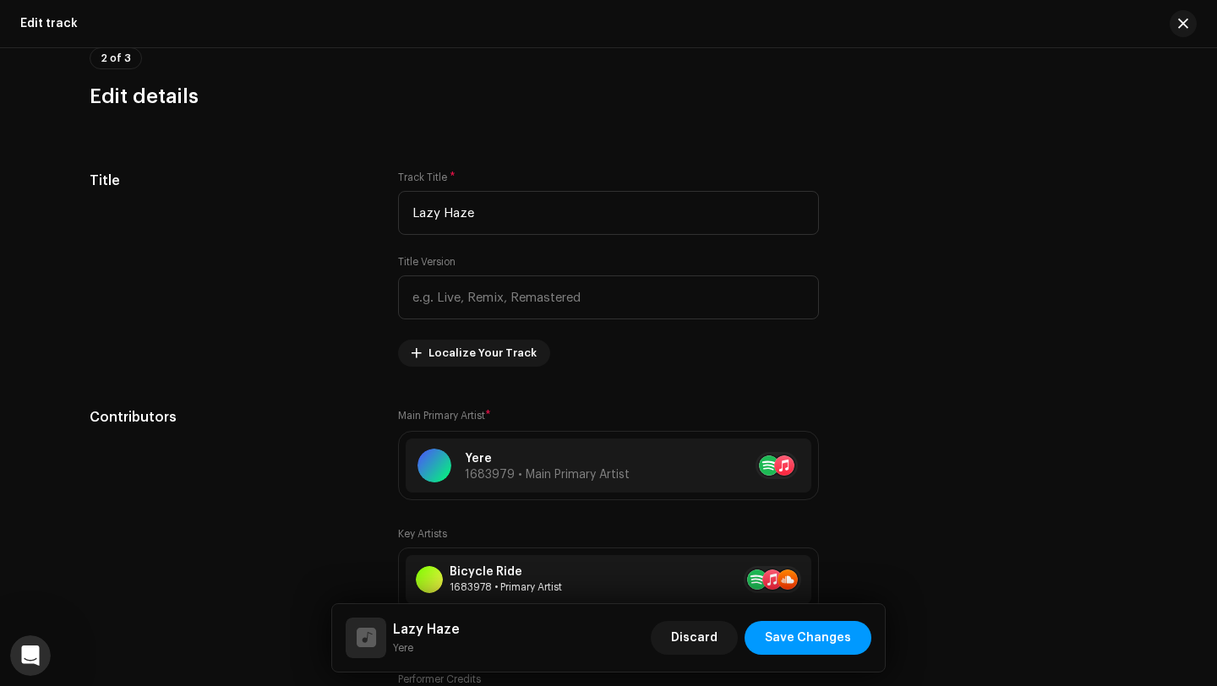
scroll to position [594, 0]
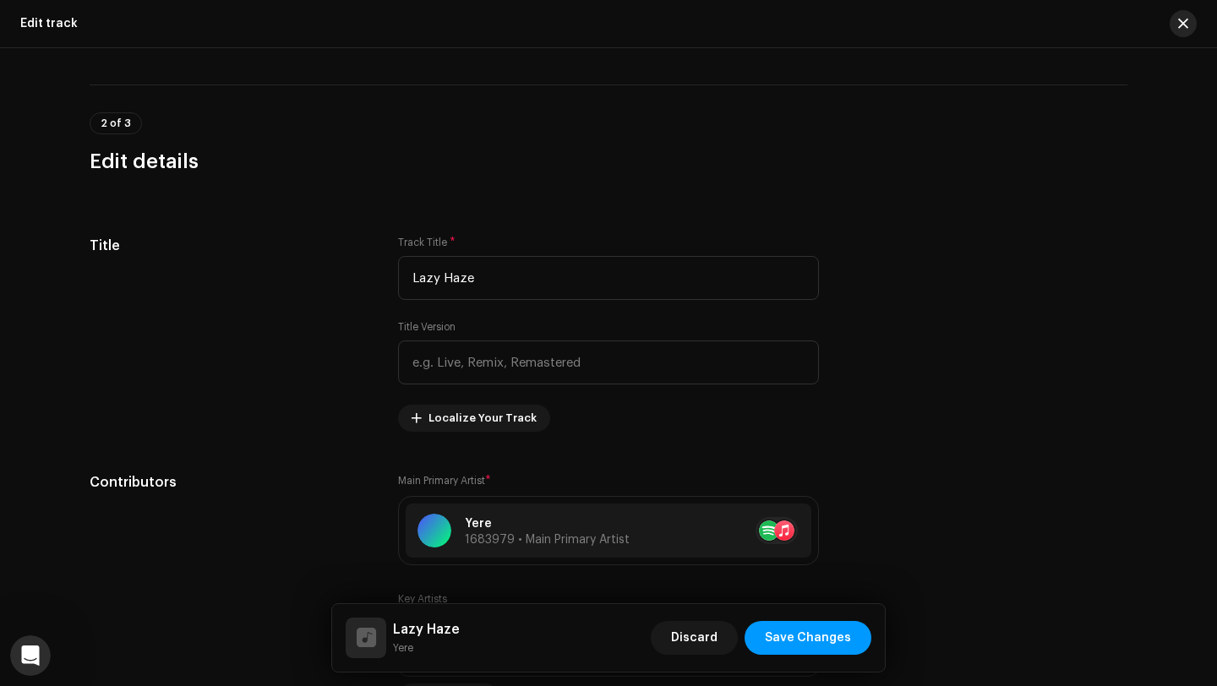
click at [1185, 25] on span "button" at bounding box center [1183, 24] width 10 height 14
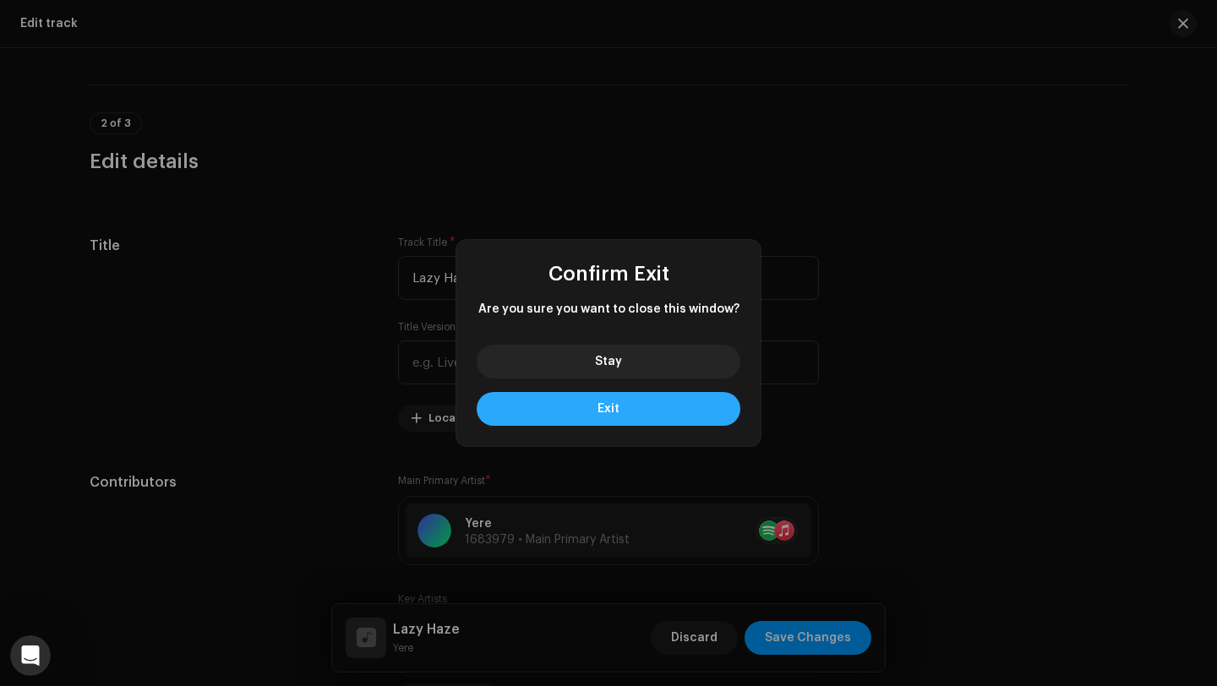
click at [647, 413] on button "Exit" at bounding box center [609, 409] width 264 height 34
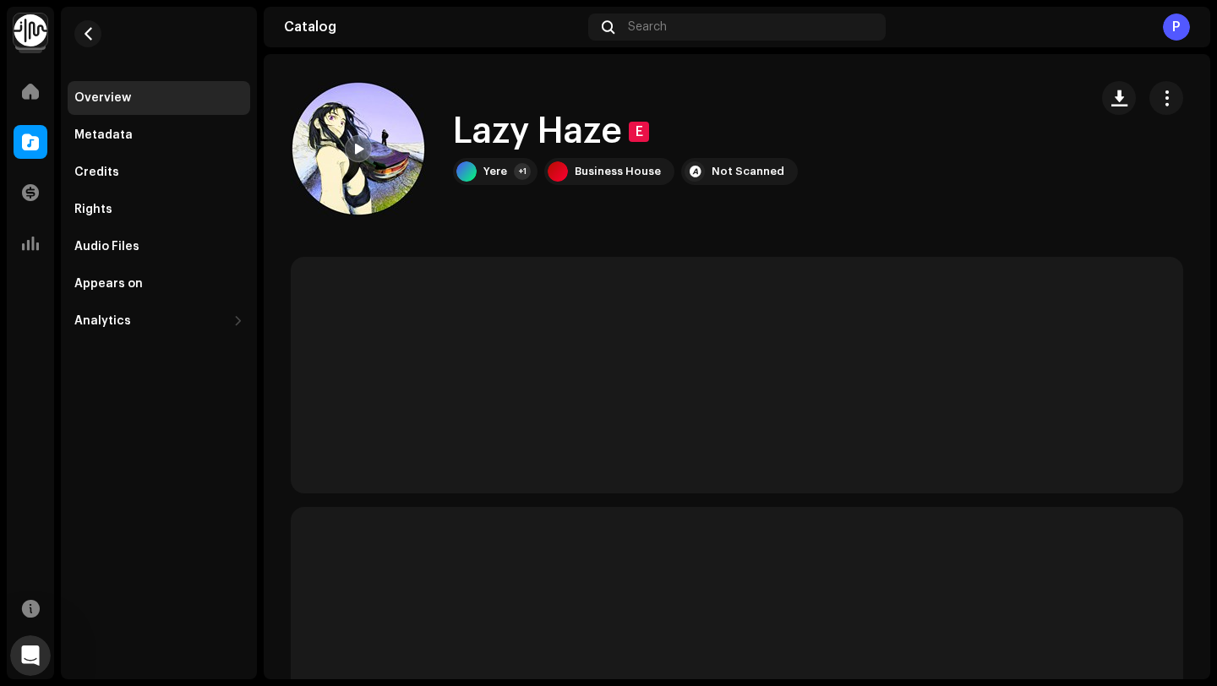
click at [352, 145] on div at bounding box center [358, 148] width 27 height 27
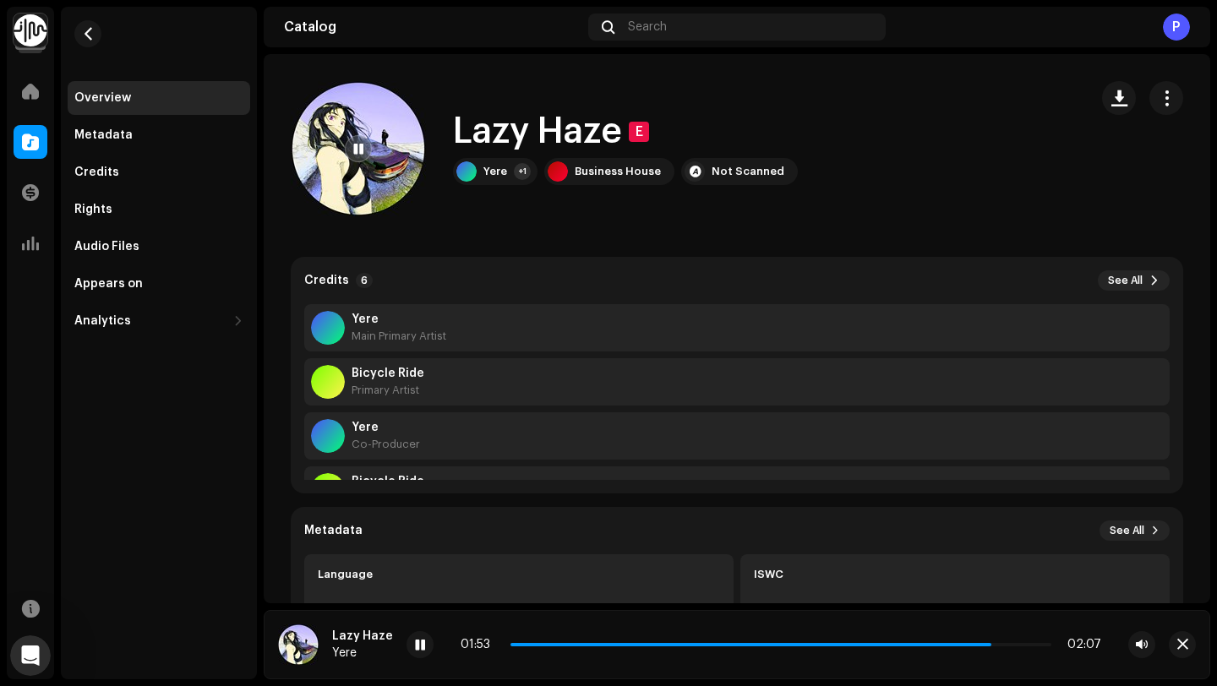
drag, startPoint x: 544, startPoint y: 643, endPoint x: 503, endPoint y: 646, distance: 40.7
click at [503, 646] on div "01:53 02:07" at bounding box center [781, 645] width 641 height 14
click at [511, 646] on span at bounding box center [753, 644] width 485 height 3
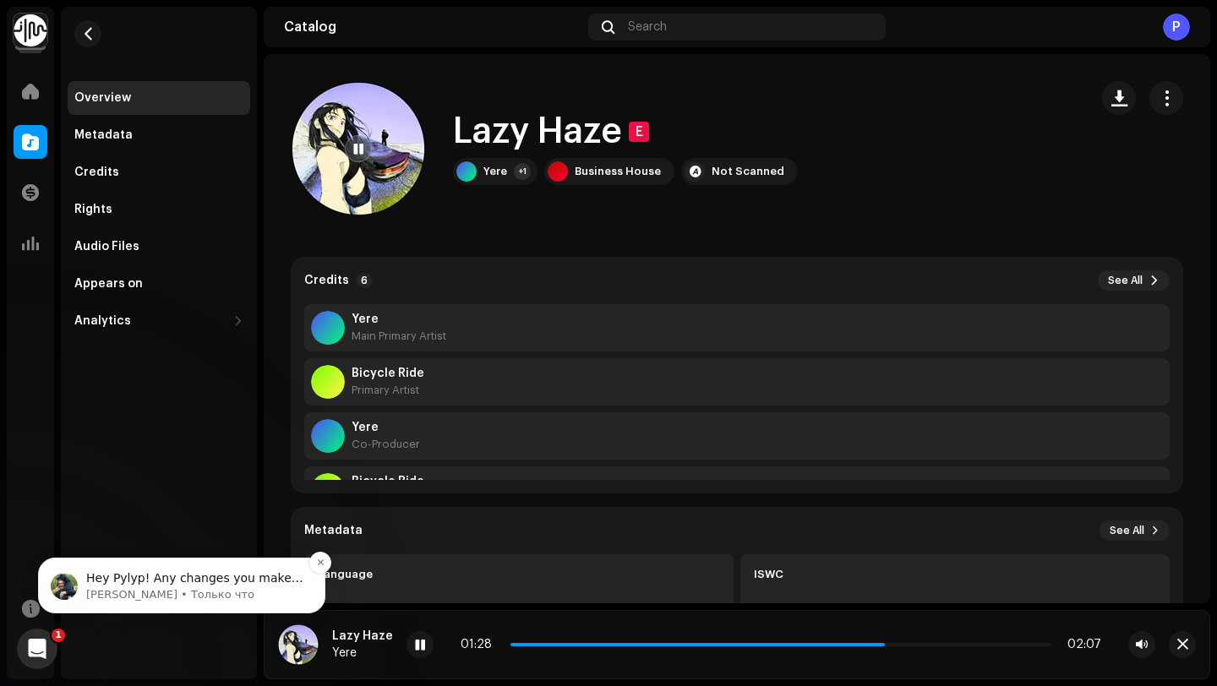
scroll to position [481, 0]
click at [188, 593] on p "Alex • Только что" at bounding box center [195, 594] width 218 height 15
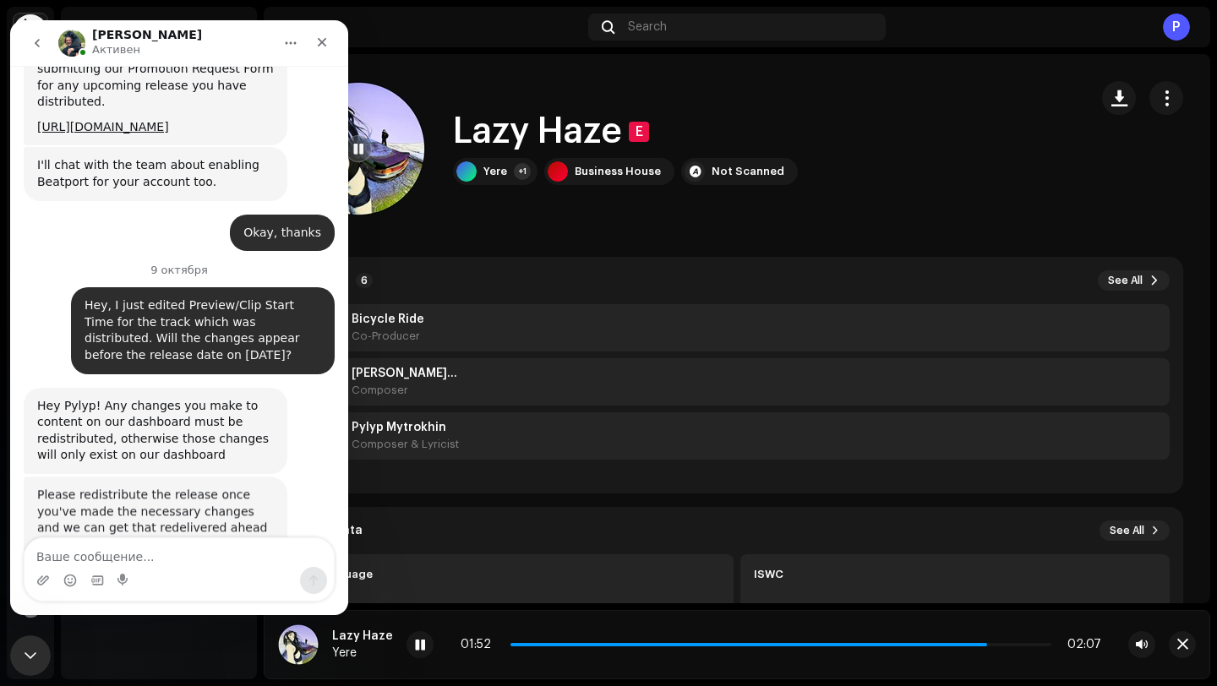
scroll to position [505, 0]
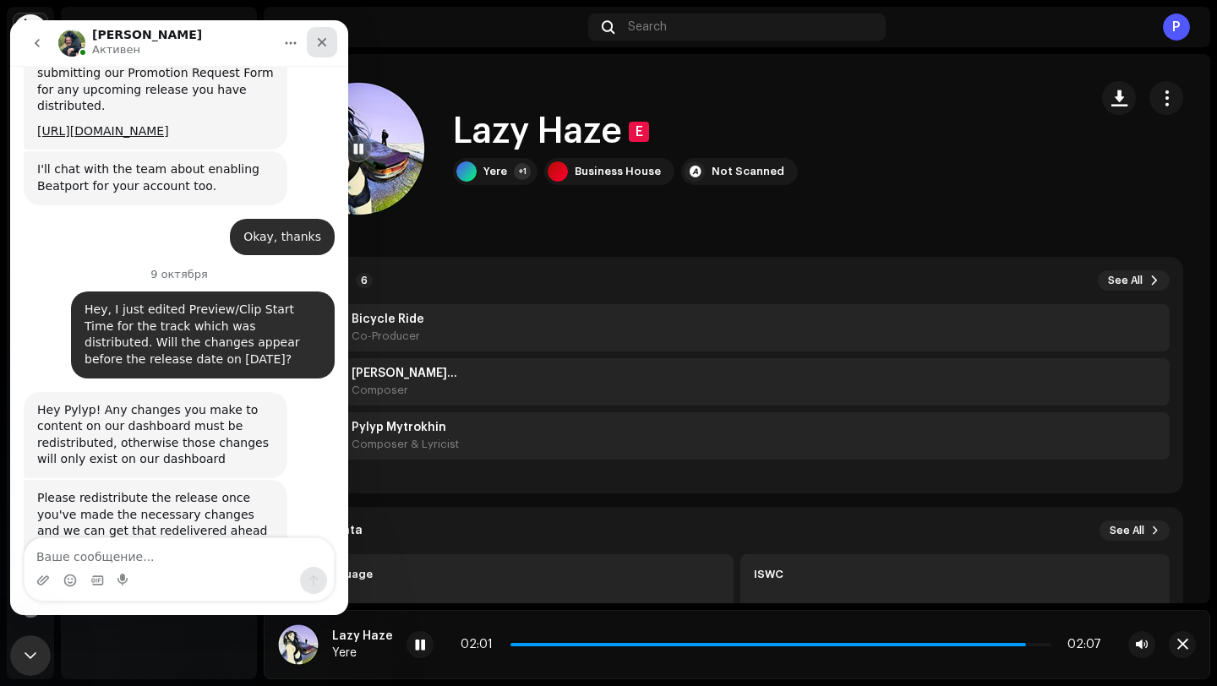
drag, startPoint x: 325, startPoint y: 42, endPoint x: 336, endPoint y: 63, distance: 23.4
click at [325, 42] on icon "Закрыть" at bounding box center [322, 43] width 14 height 14
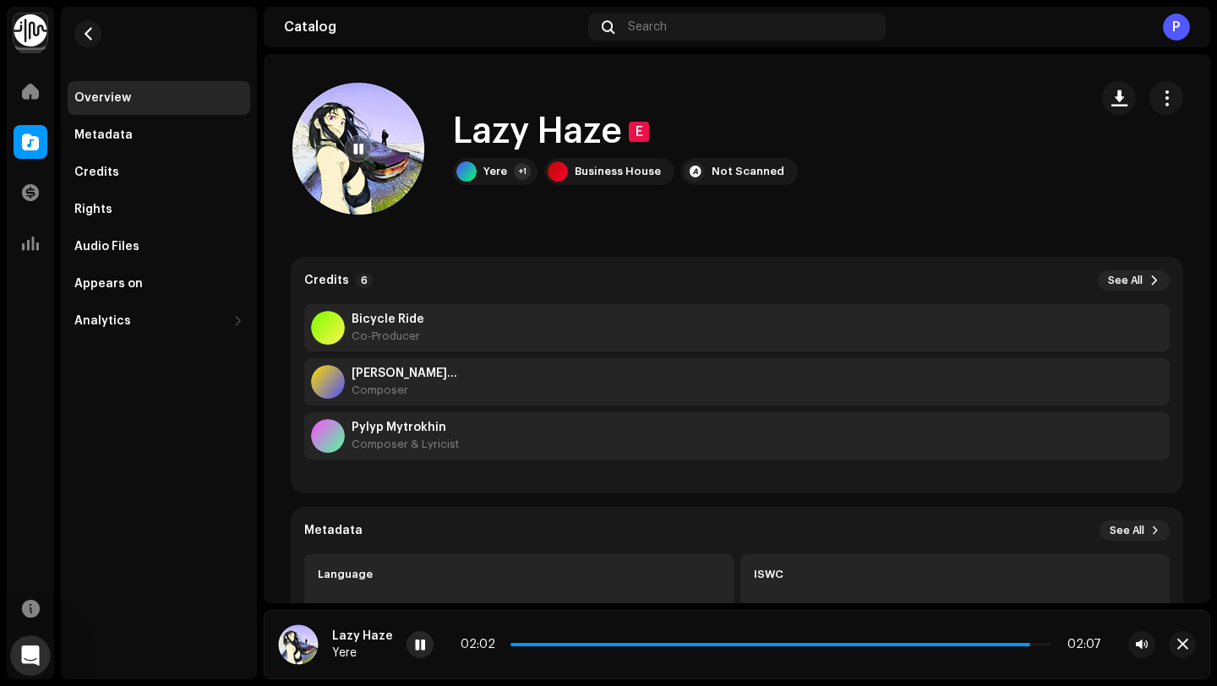
click at [413, 654] on div at bounding box center [420, 644] width 27 height 27
click at [27, 148] on span at bounding box center [30, 142] width 17 height 14
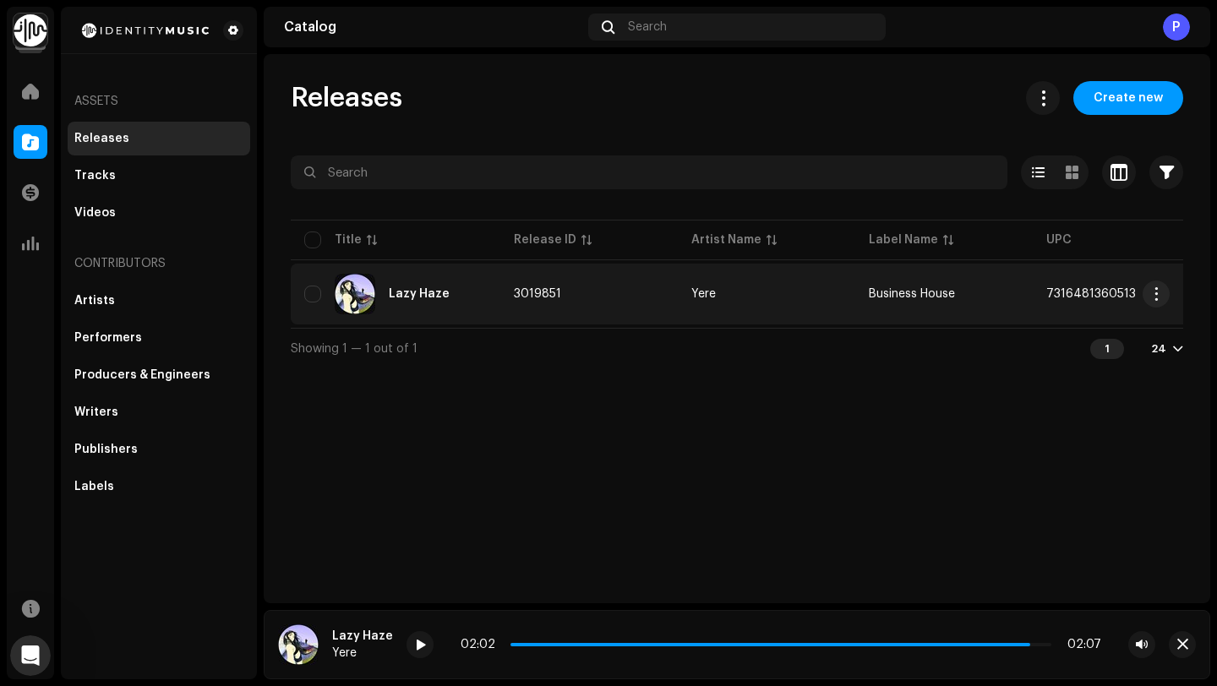
click at [446, 289] on div "Lazy Haze" at bounding box center [395, 294] width 183 height 41
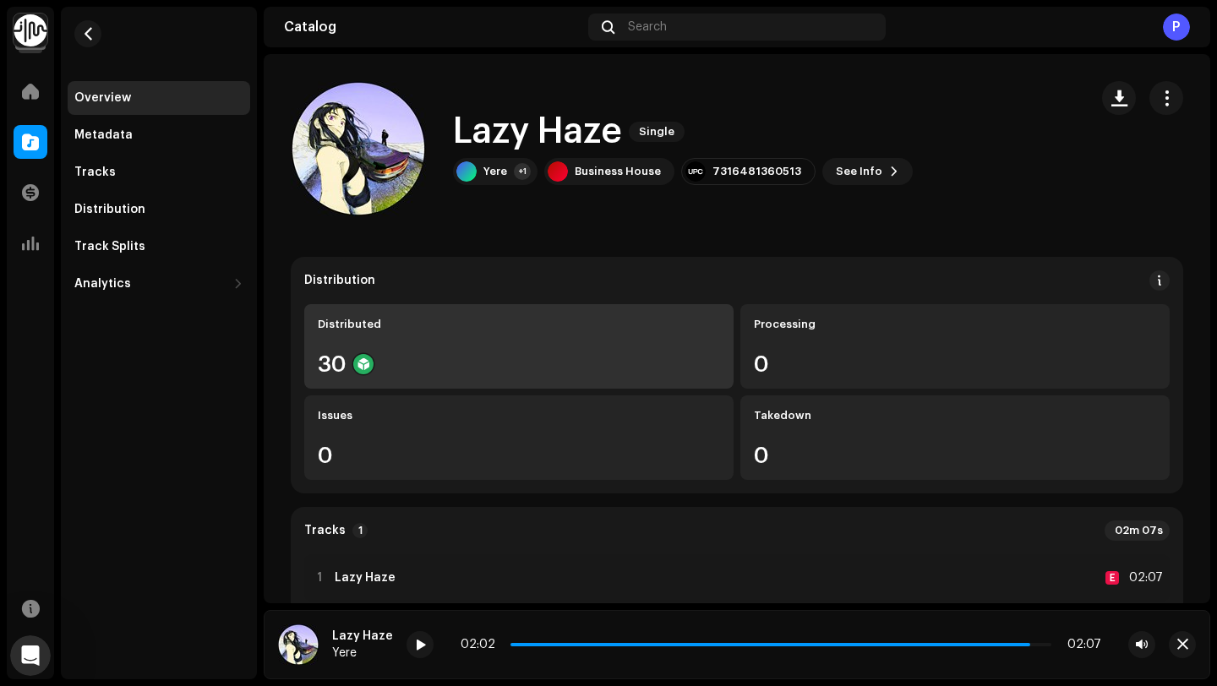
click at [552, 349] on div "Distributed 30" at bounding box center [518, 346] width 429 height 85
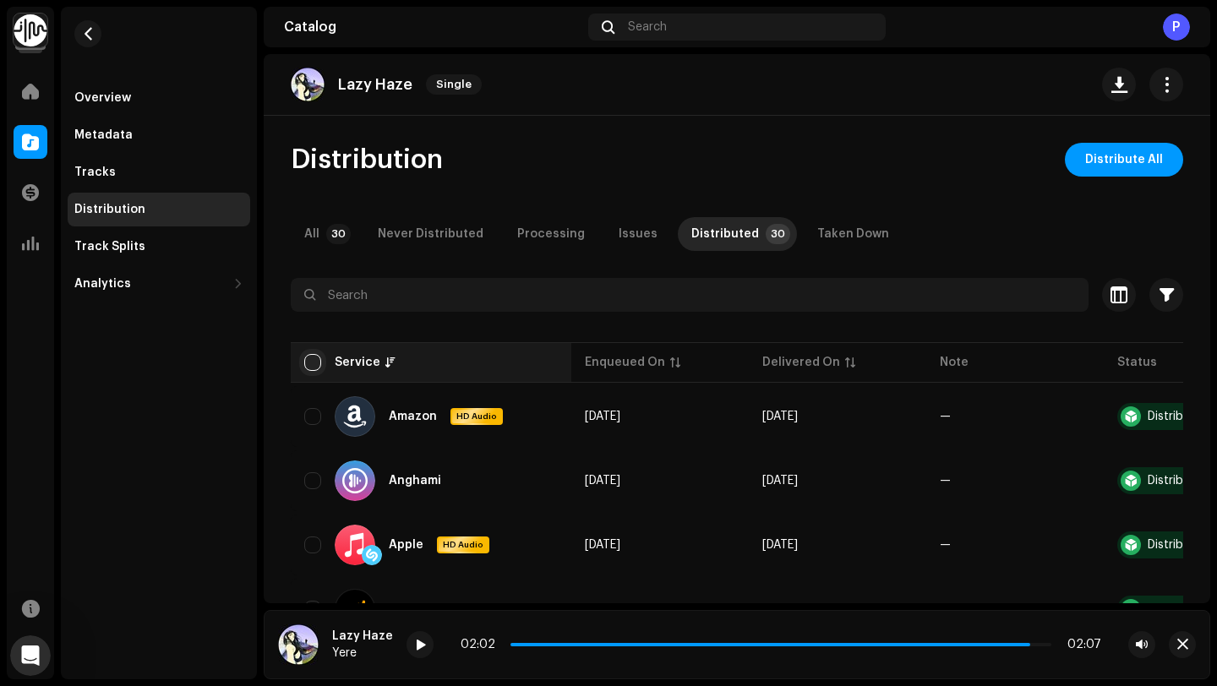
click at [313, 366] on input "checkbox" at bounding box center [312, 362] width 17 height 17
checkbox input "true"
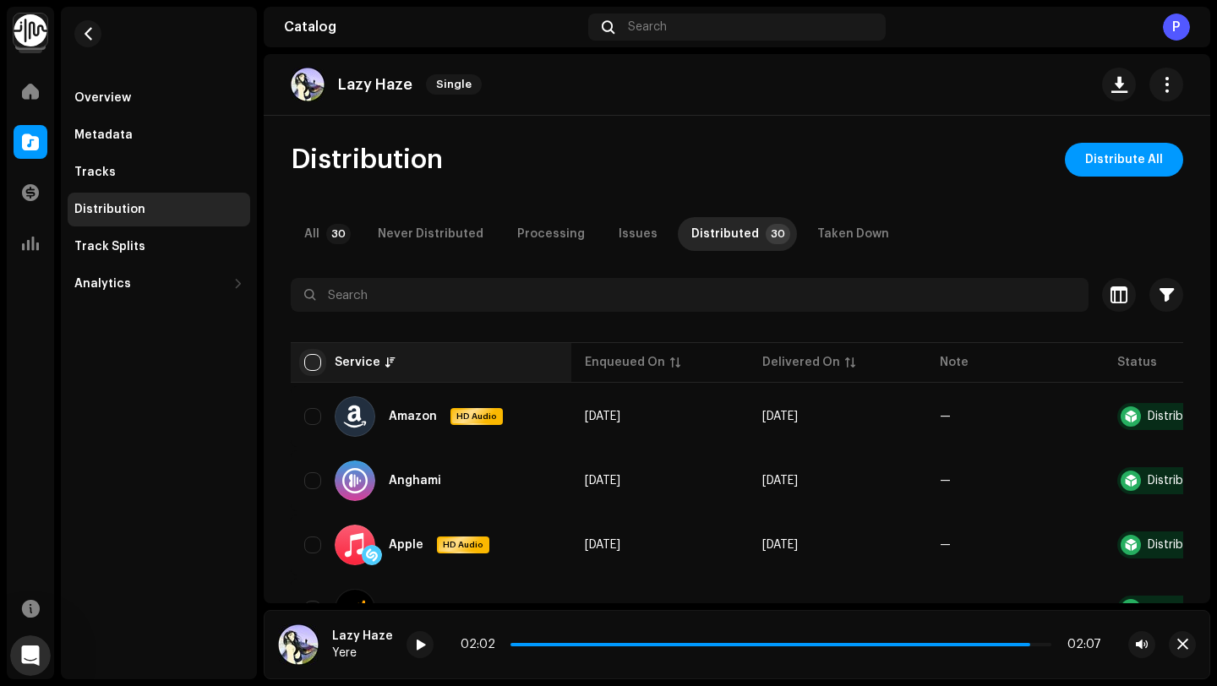
checkbox input "true"
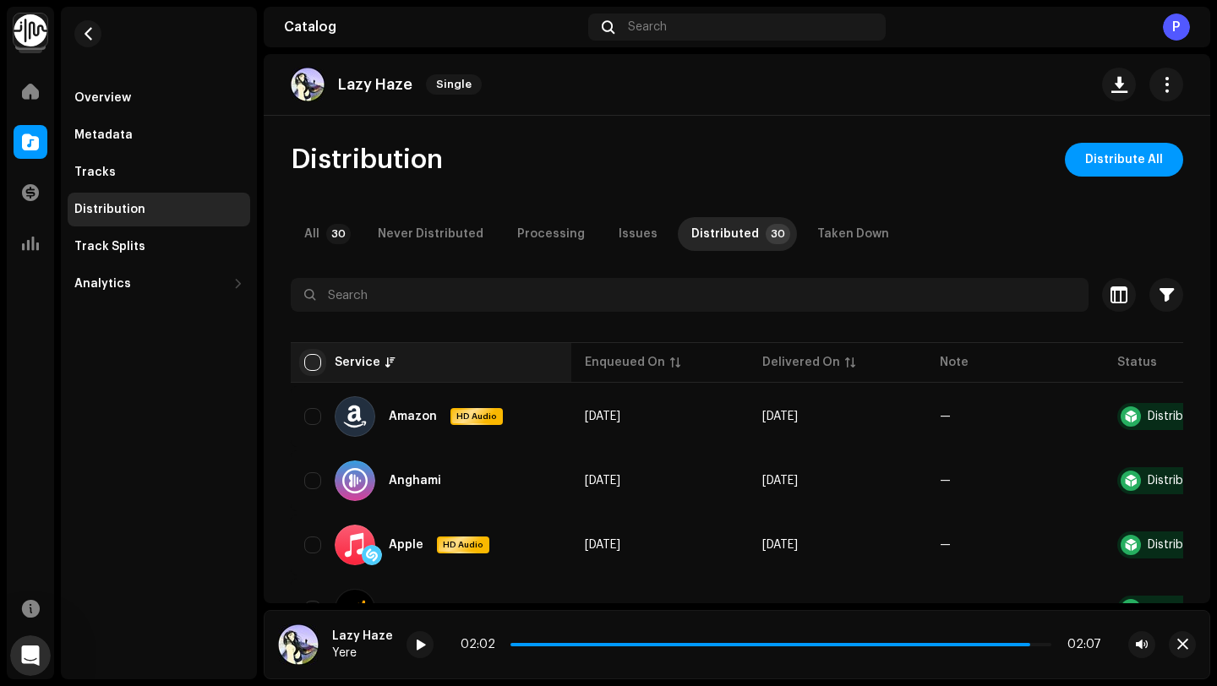
checkbox input "true"
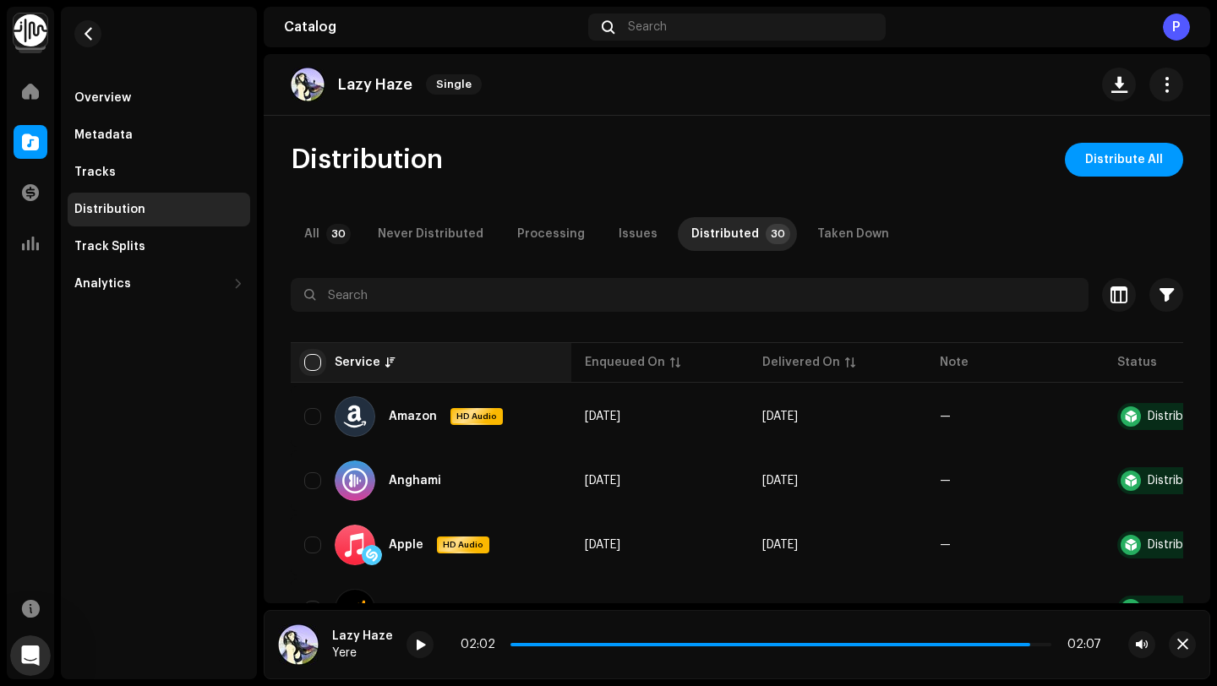
checkbox input "true"
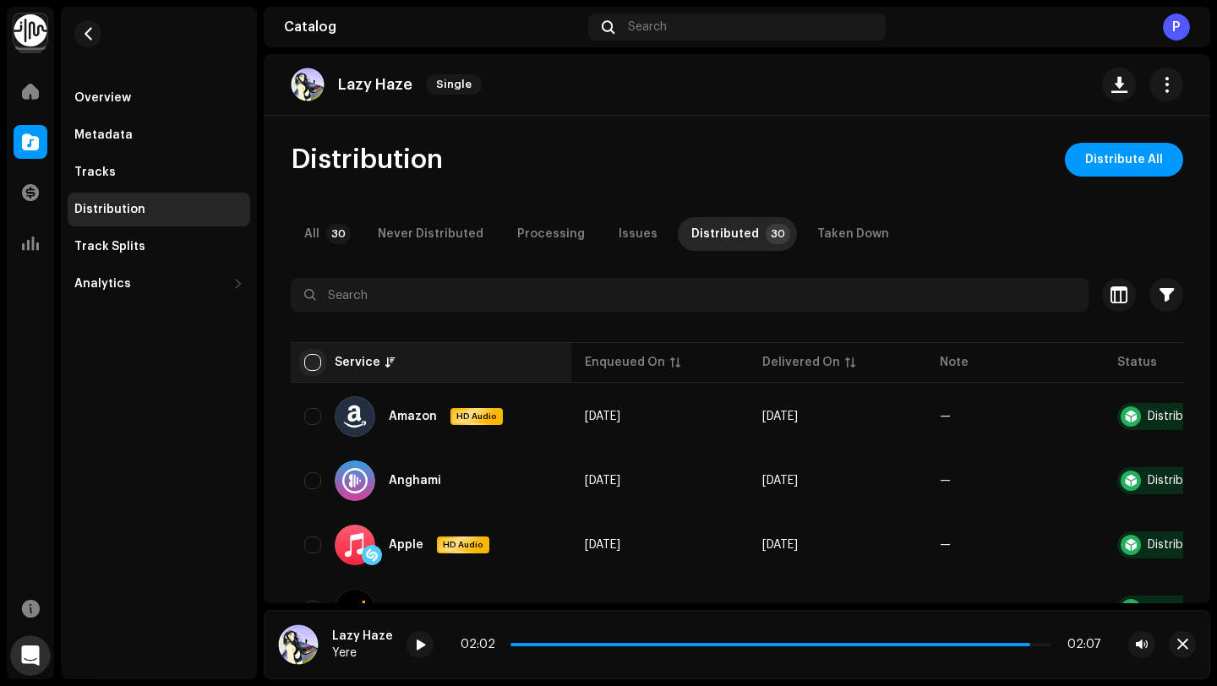
checkbox input "true"
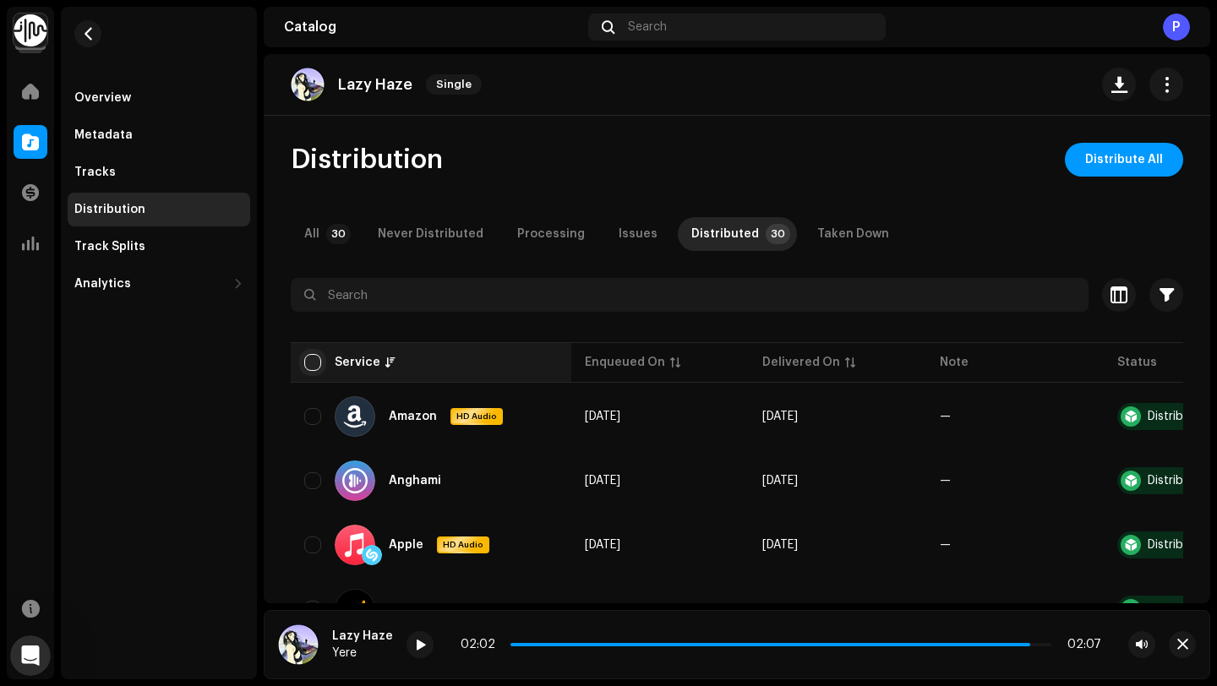
checkbox input "true"
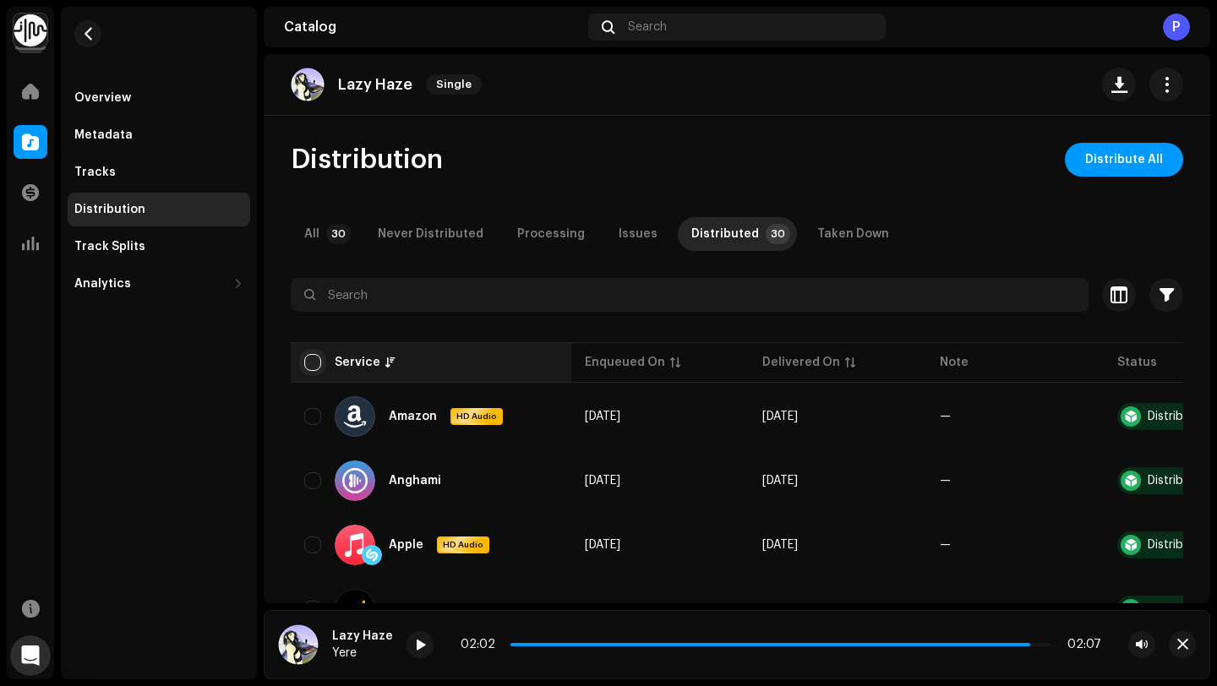
checkbox input "true"
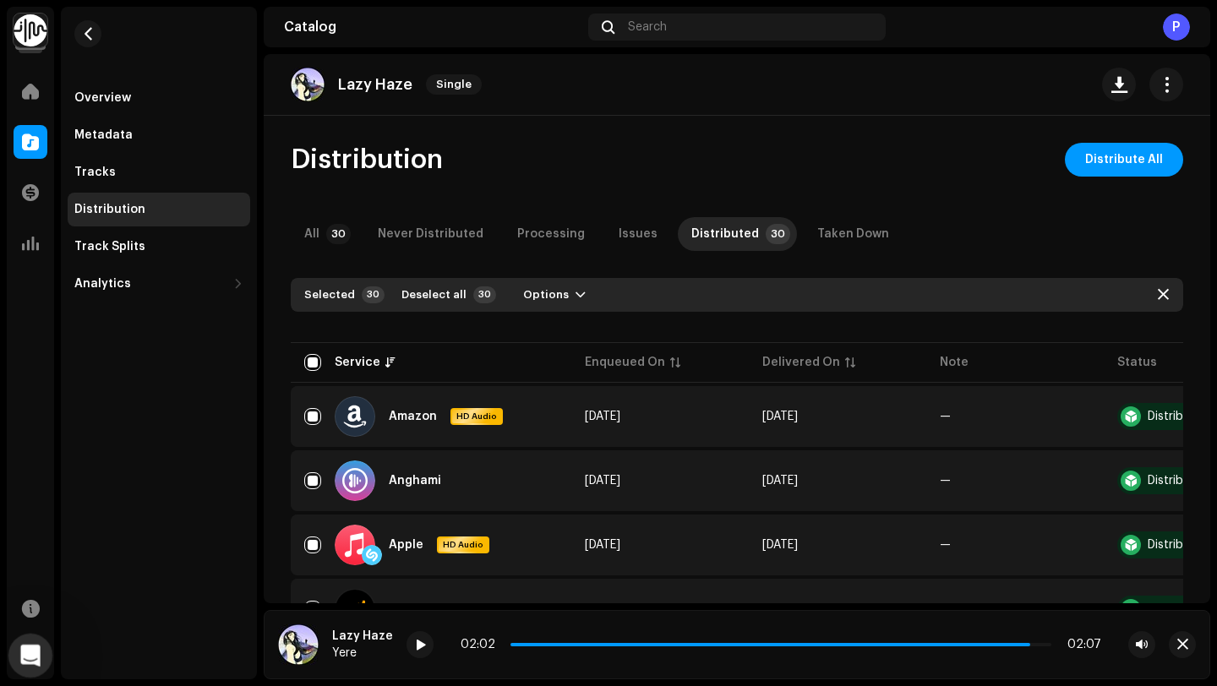
click at [28, 664] on icon "Открыть службу сообщений Intercom" at bounding box center [28, 654] width 28 height 28
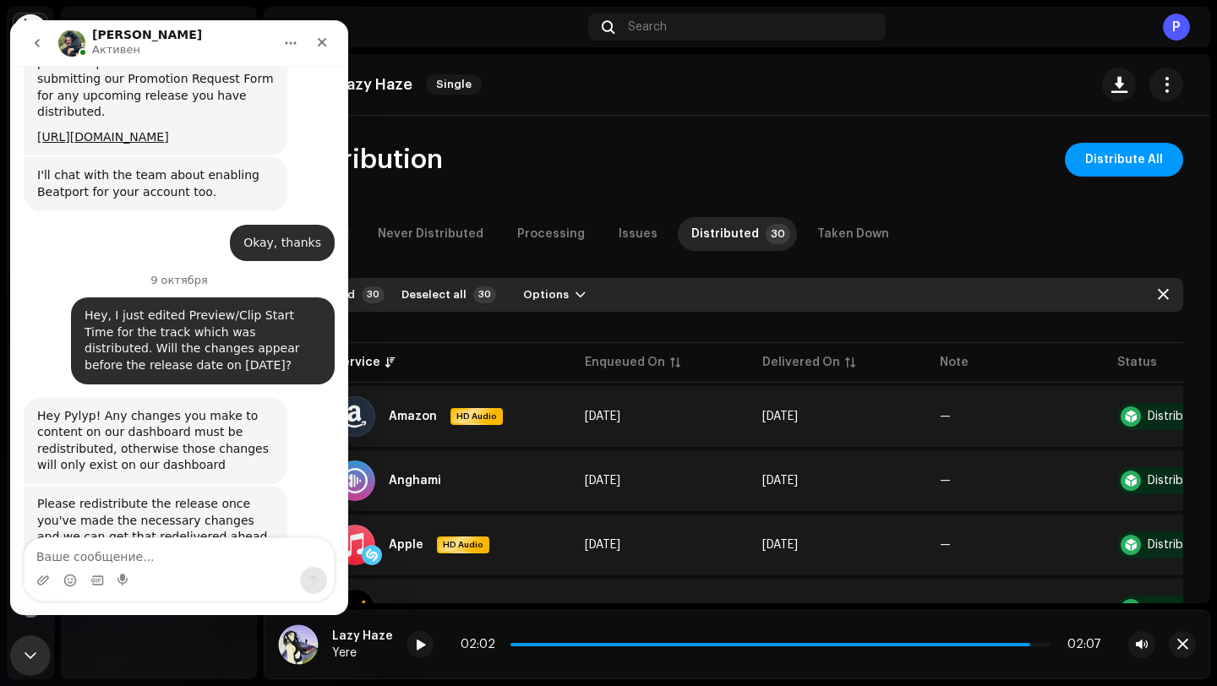
scroll to position [505, 0]
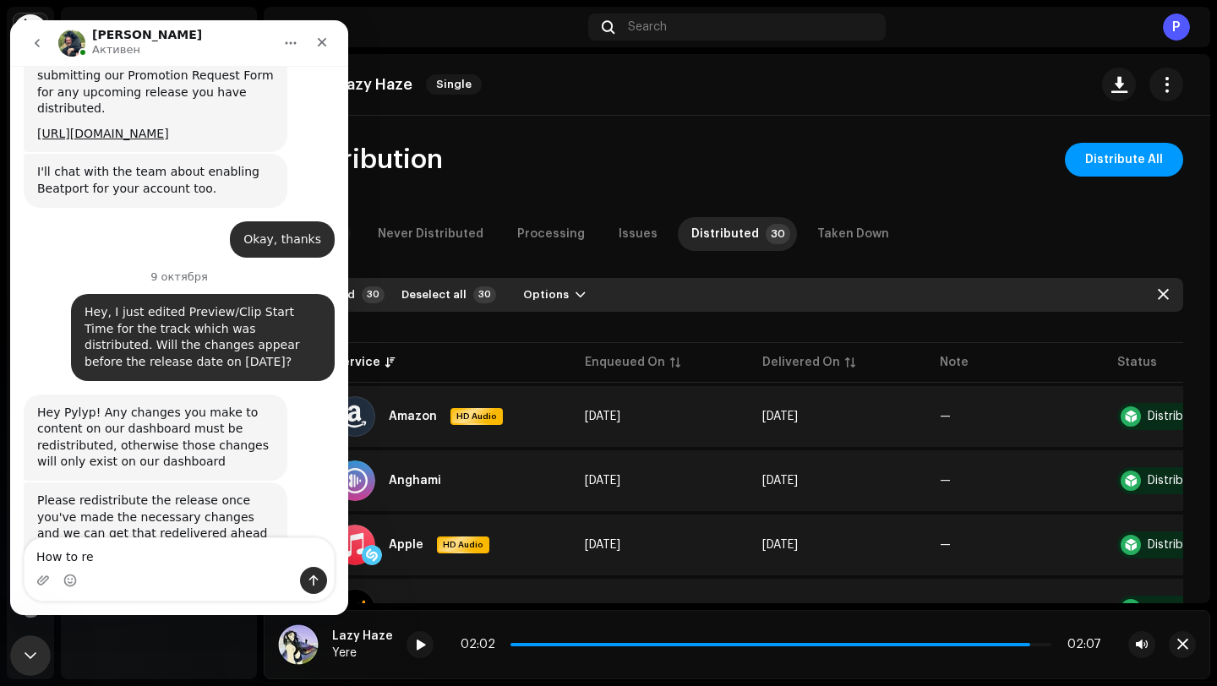
click at [108, 493] on div "Please redistribute the release once you've made the necessary changes and we c…" at bounding box center [155, 526] width 237 height 66
copy div "redistribute"
click at [108, 563] on textarea "How to re" at bounding box center [179, 552] width 309 height 29
paste textarea "redistribute"
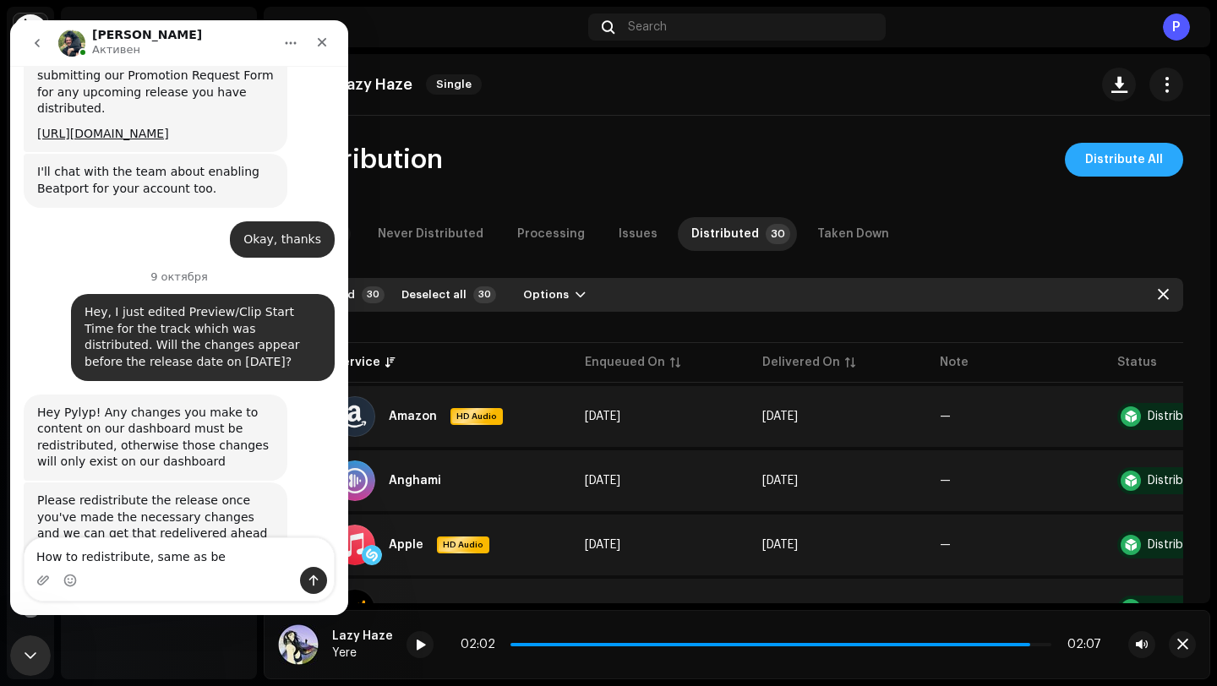
click at [1093, 161] on span "Distribute All" at bounding box center [1124, 160] width 78 height 34
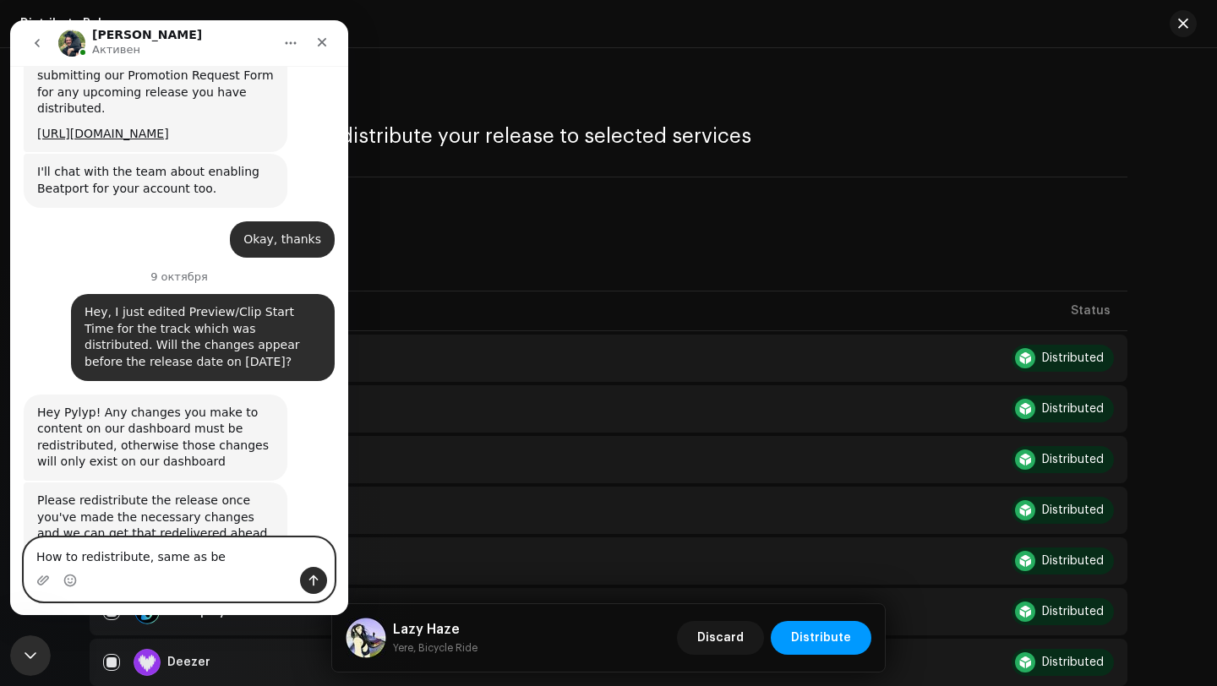
click at [140, 561] on textarea "How to redistribute, same as be" at bounding box center [179, 552] width 309 height 29
type textarea "How to redistribute it?, same as be"
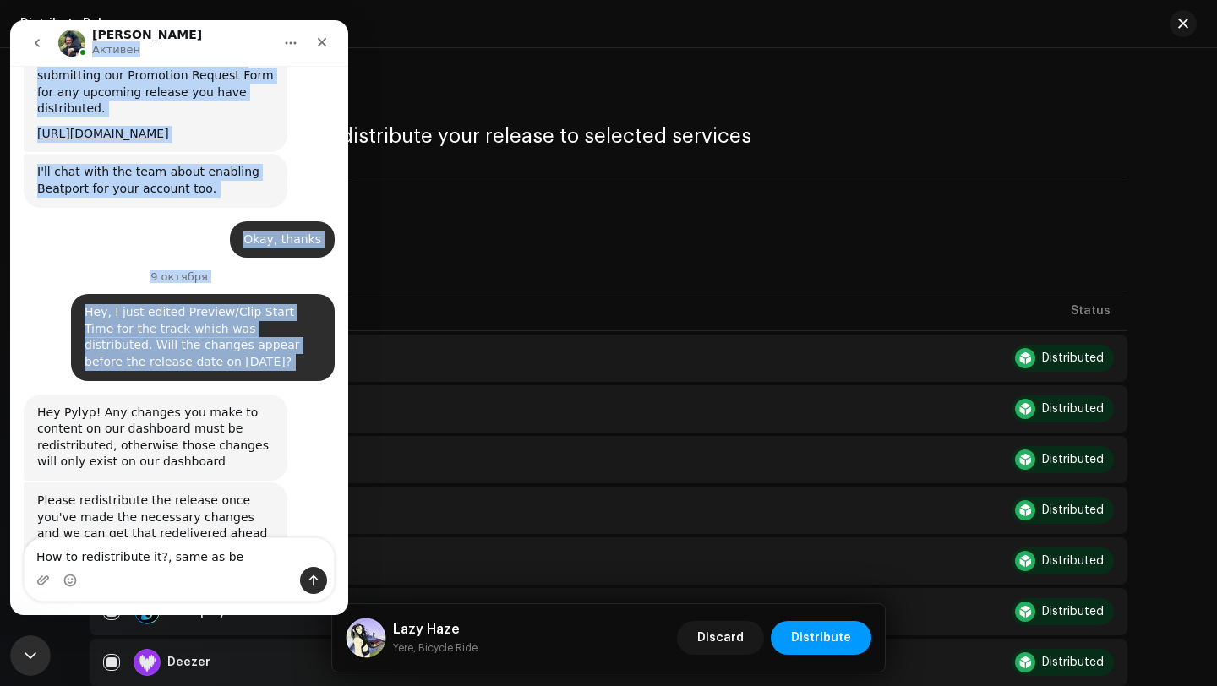
drag, startPoint x: 201, startPoint y: 36, endPoint x: 156, endPoint y: 336, distance: 303.5
click at [156, 336] on div "Alex Активен 6 октября Hey, is it possible to pitch track via your form to the …" at bounding box center [179, 317] width 338 height 595
click at [309, 51] on div "Закрыть" at bounding box center [322, 42] width 30 height 30
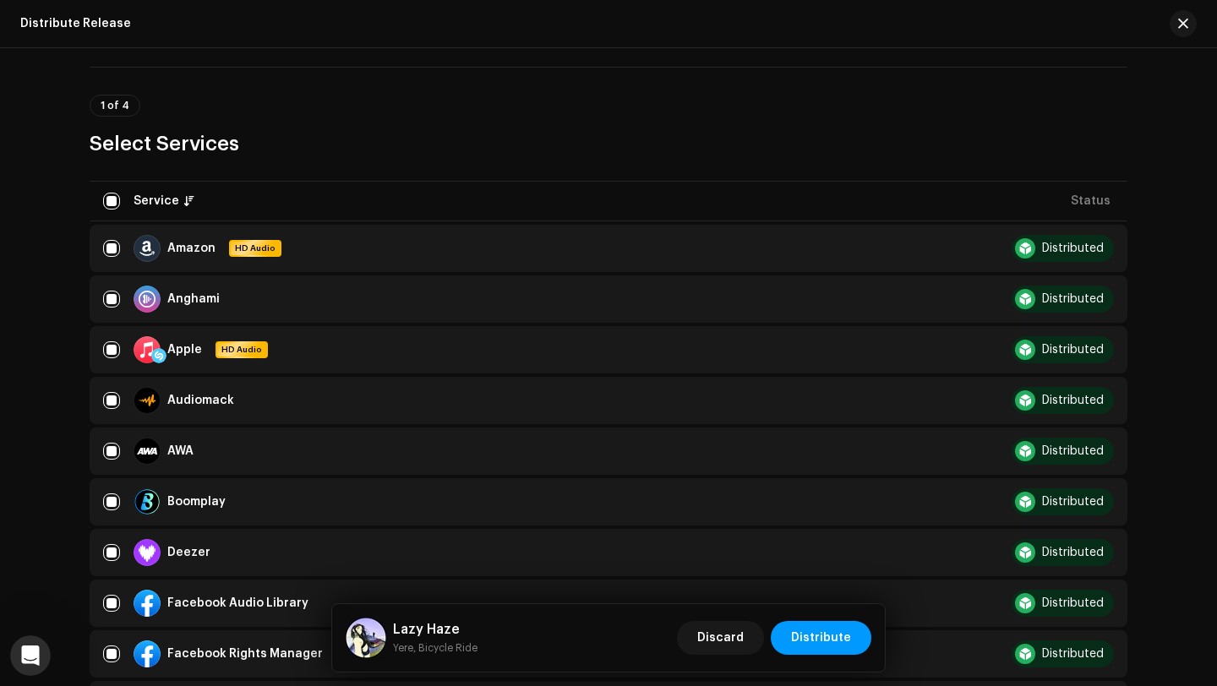
scroll to position [111, 0]
click at [23, 668] on div "Открыть службу сообщений Intercom" at bounding box center [28, 654] width 56 height 56
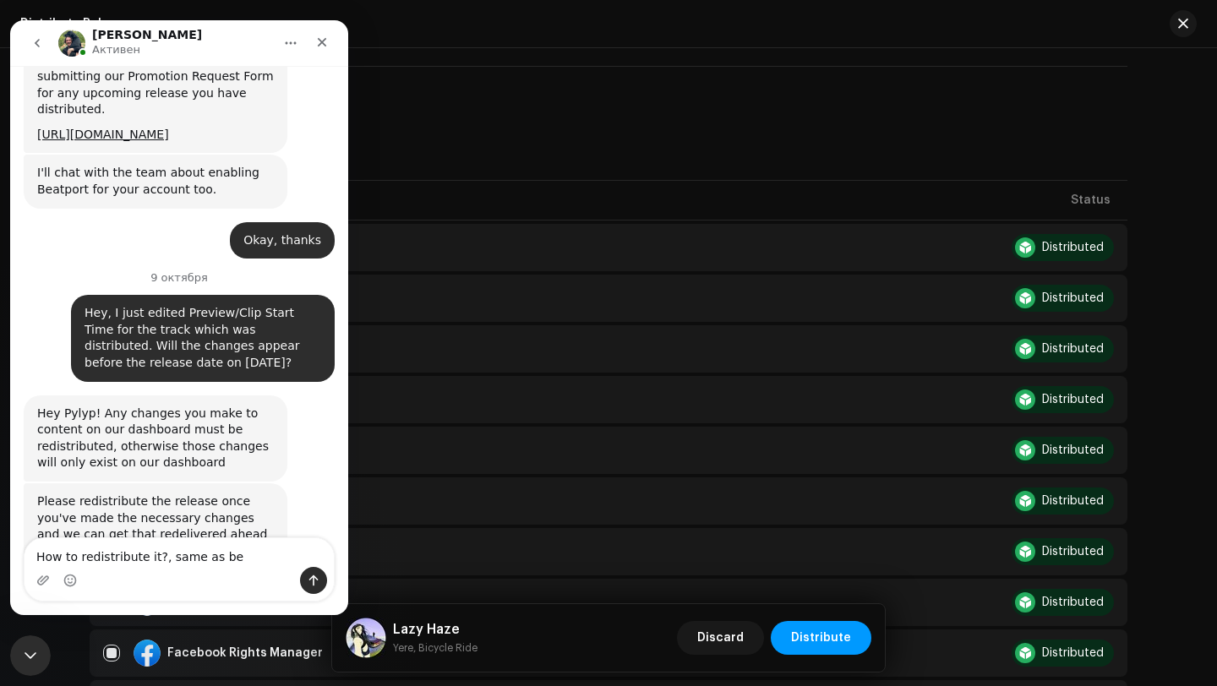
scroll to position [505, 0]
click at [161, 560] on textarea "How to redistribute it?, same as be" at bounding box center [179, 552] width 309 height 29
click at [163, 558] on textarea "How to redistribute it? same as be" at bounding box center [179, 552] width 309 height 29
click at [161, 558] on textarea "How to redistribute it? same as be" at bounding box center [179, 552] width 309 height 29
click at [242, 555] on textarea "How to redistribute it? Same as be" at bounding box center [179, 552] width 309 height 29
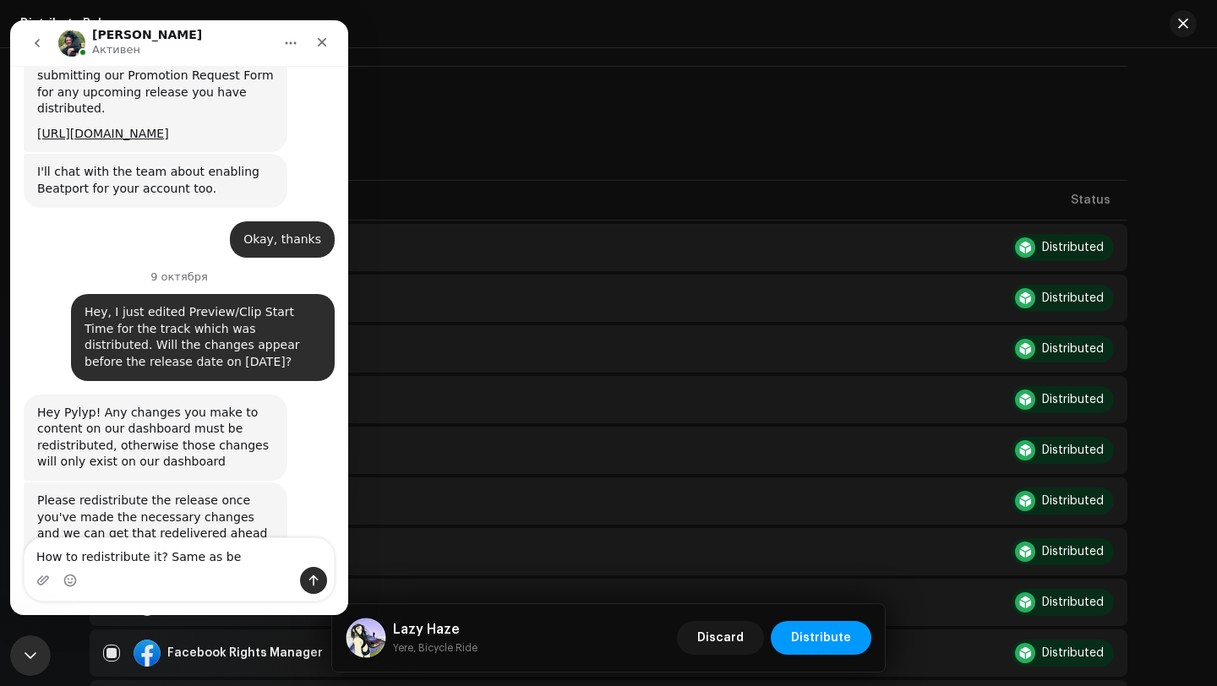
click at [196, 555] on textarea "How to redistribute it? Same as be" at bounding box center [179, 552] width 309 height 29
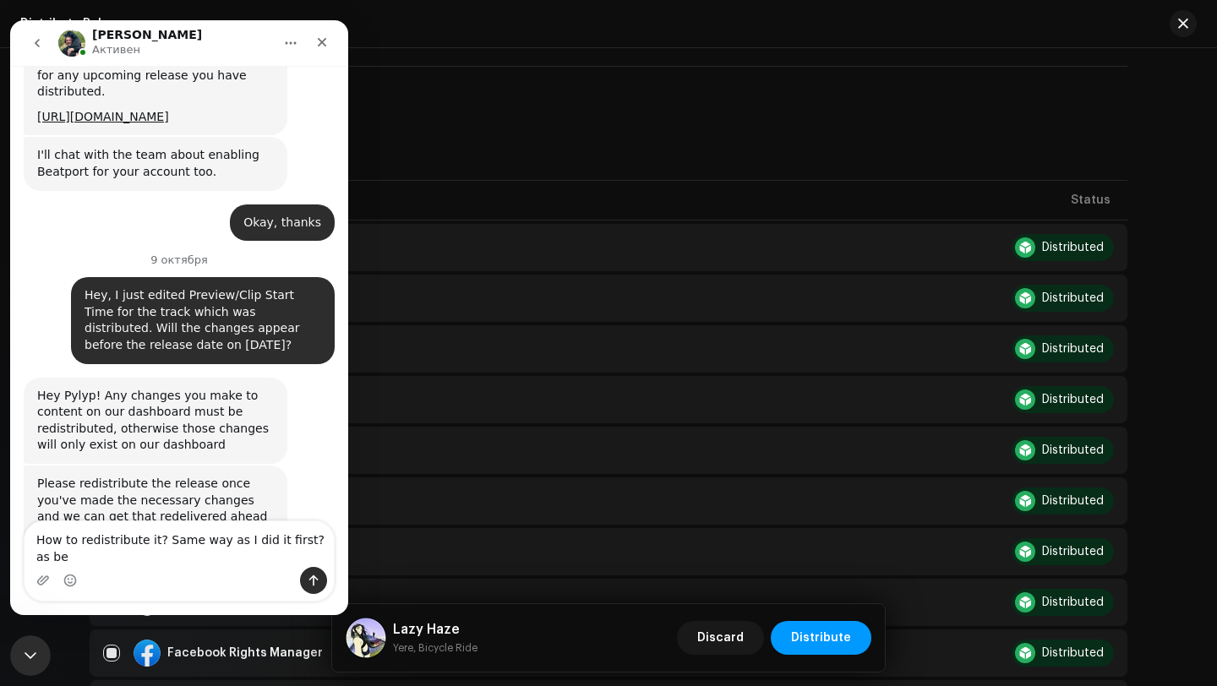
drag, startPoint x: 297, startPoint y: 544, endPoint x: 297, endPoint y: 560, distance: 16.9
click at [297, 560] on textarea "How to redistribute it? Same way as I did it first?as be" at bounding box center [179, 545] width 309 height 46
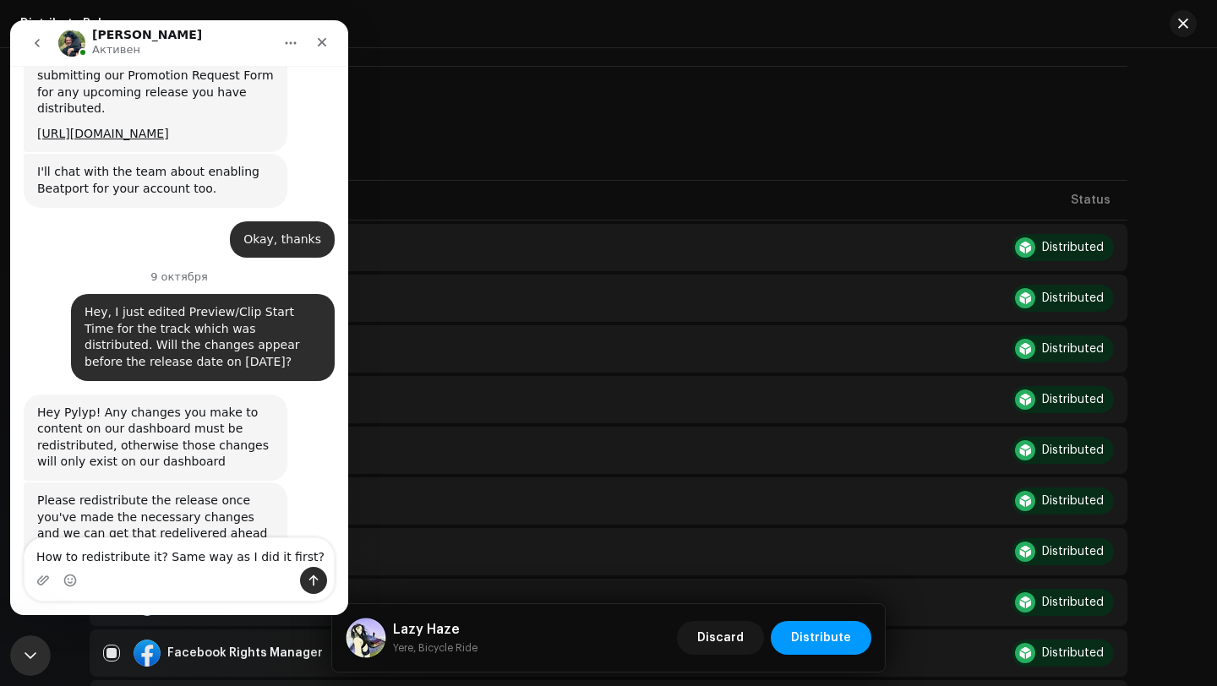
click at [294, 560] on textarea "How to redistribute it? Same way as I did it first?" at bounding box center [179, 552] width 309 height 29
type textarea "How to redistribute it? Same way as I did it first time?"
click at [331, 557] on textarea "How to redistribute it? Same way as I did it first time?" at bounding box center [179, 545] width 309 height 46
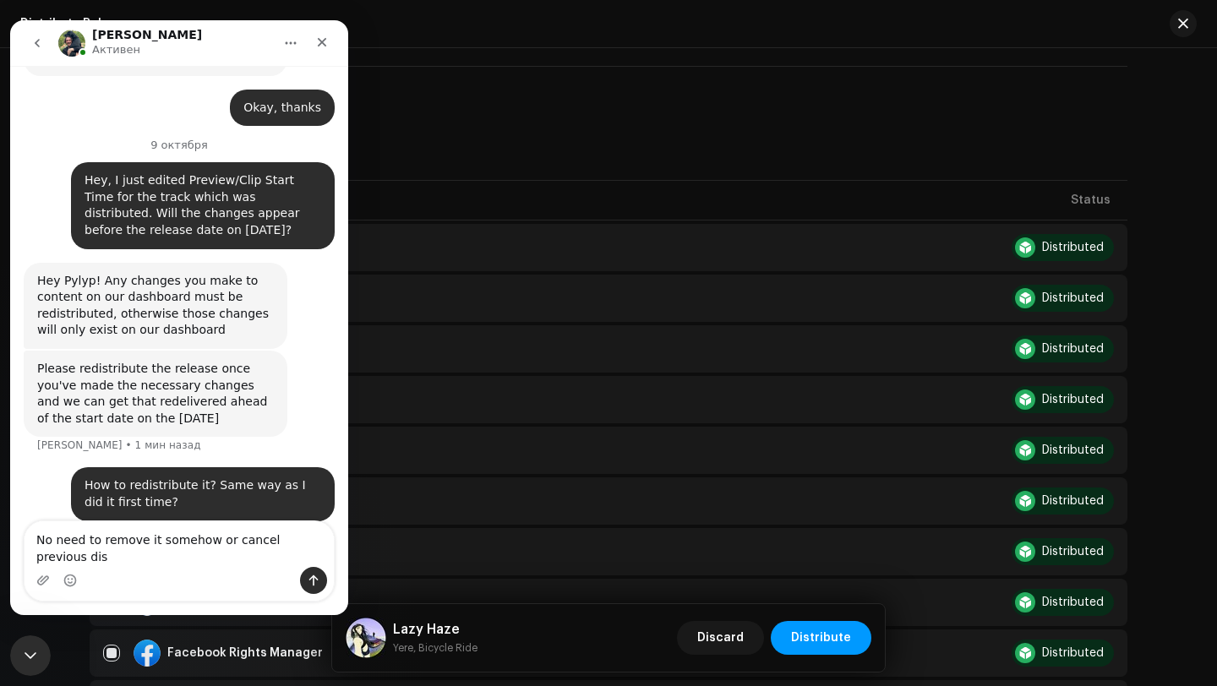
scroll to position [653, 0]
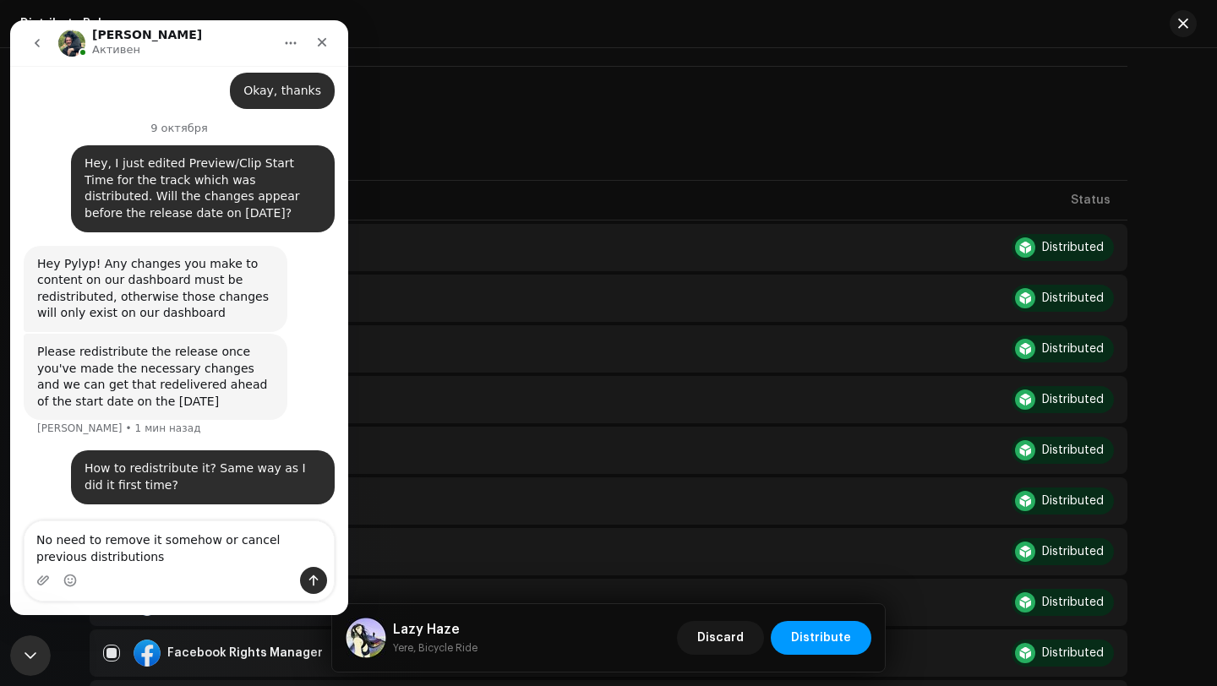
type textarea "No need to remove it somehow or cancel previous distribution"
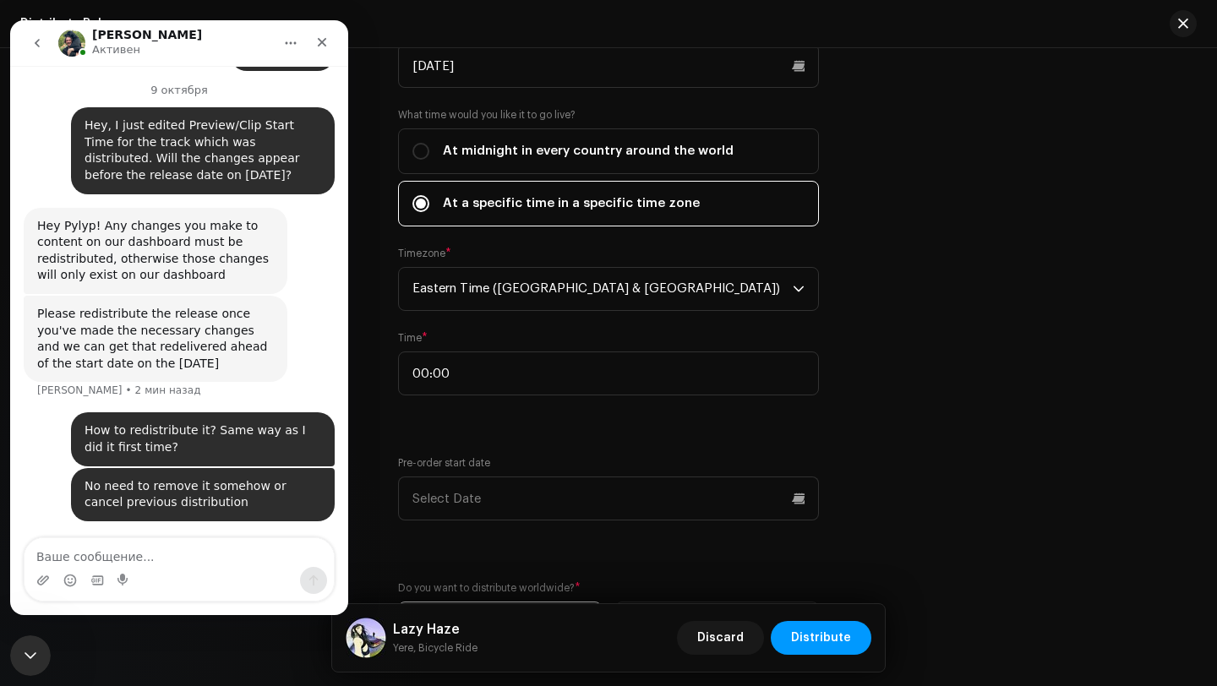
scroll to position [2982, 0]
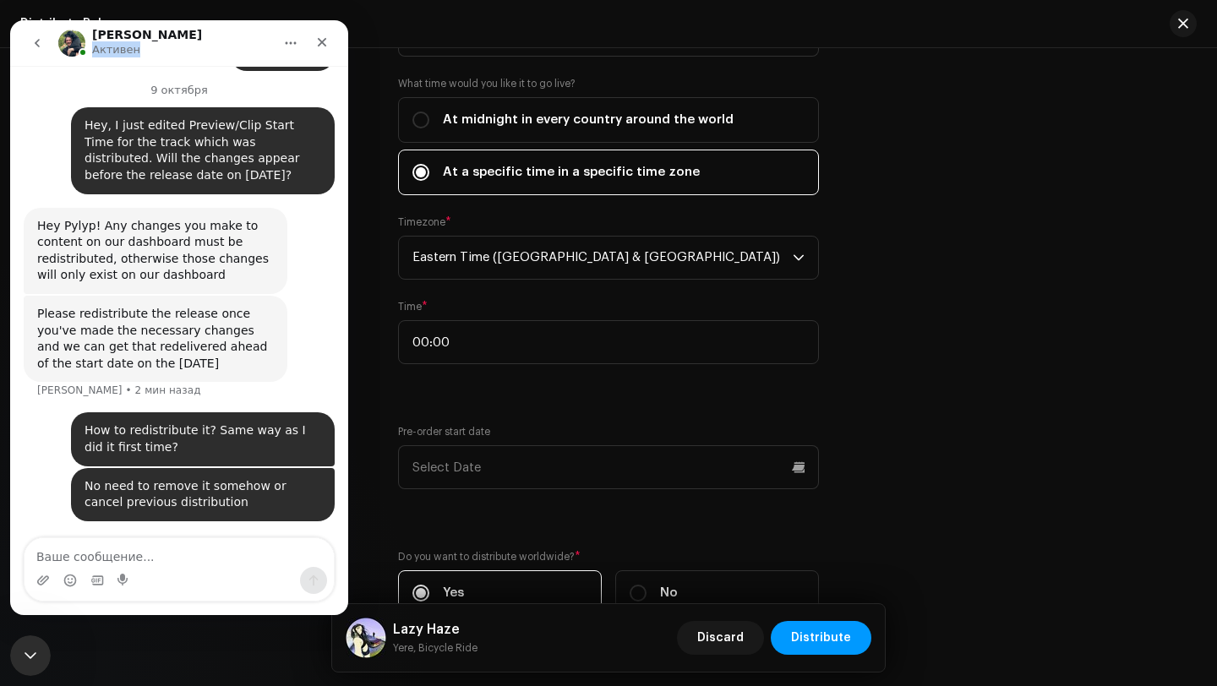
drag, startPoint x: 218, startPoint y: 36, endPoint x: 308, endPoint y: 18, distance: 91.3
click at [308, 20] on html "Alex Активен 6 октября Hey, is it possible to pitch track via your form to the …" at bounding box center [179, 317] width 338 height 595
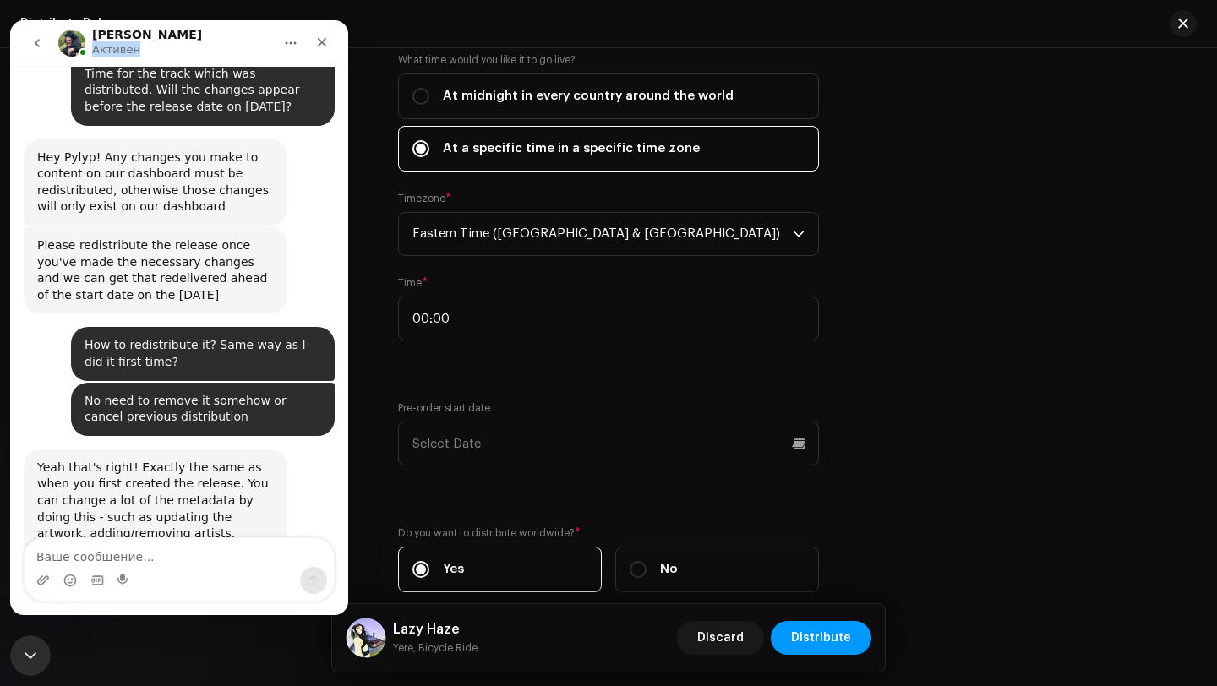
scroll to position [825, 0]
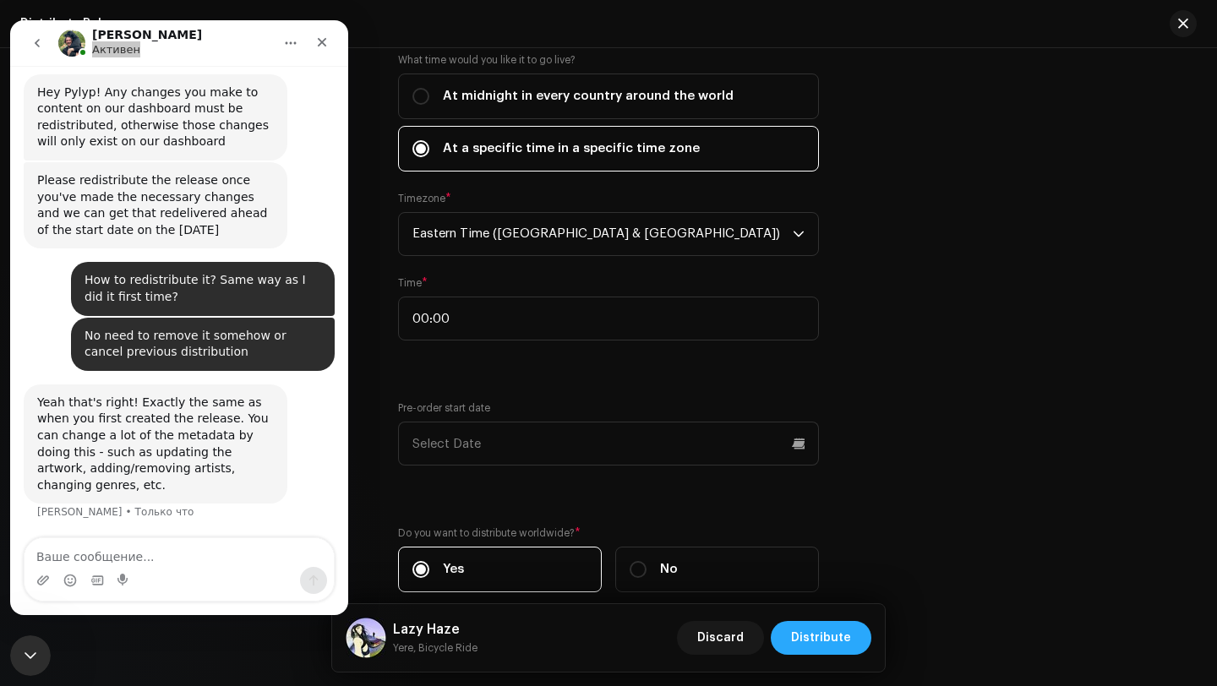
click at [807, 631] on span "Distribute" at bounding box center [821, 638] width 60 height 34
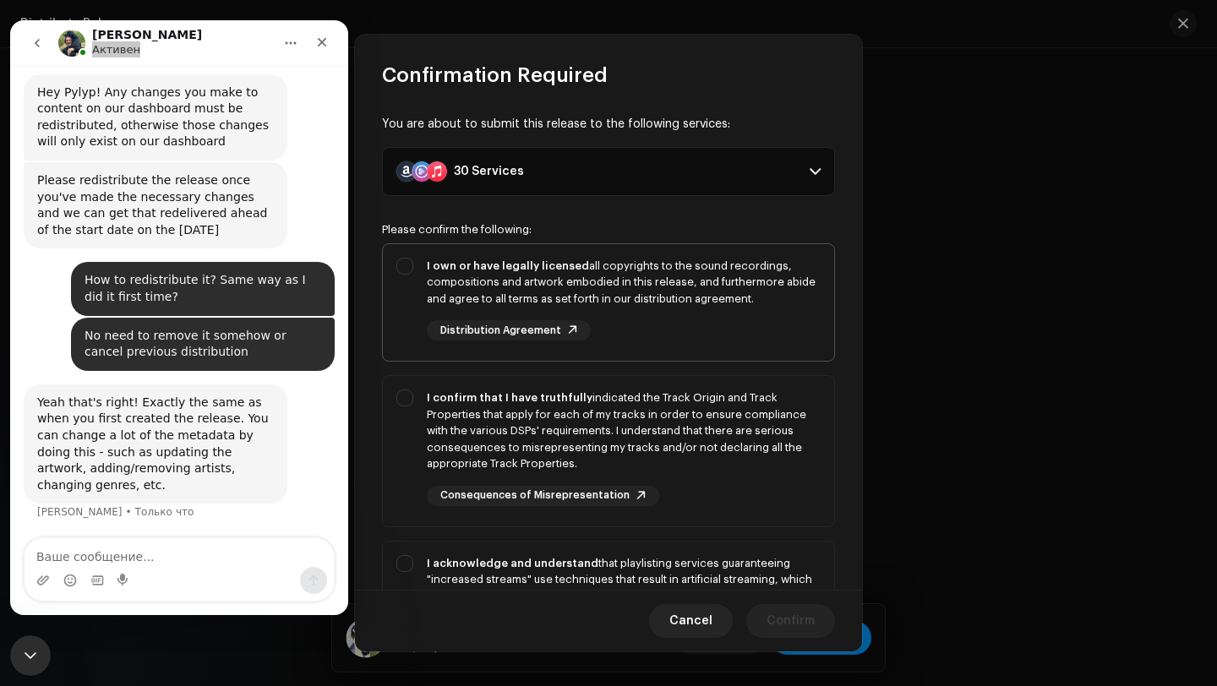
click at [453, 265] on strong "I own or have legally licensed" at bounding box center [508, 265] width 162 height 11
checkbox input "true"
click at [444, 420] on div "I confirm that I have truthfully indicated the Track Origin and Track Propertie…" at bounding box center [624, 431] width 394 height 83
checkbox input "true"
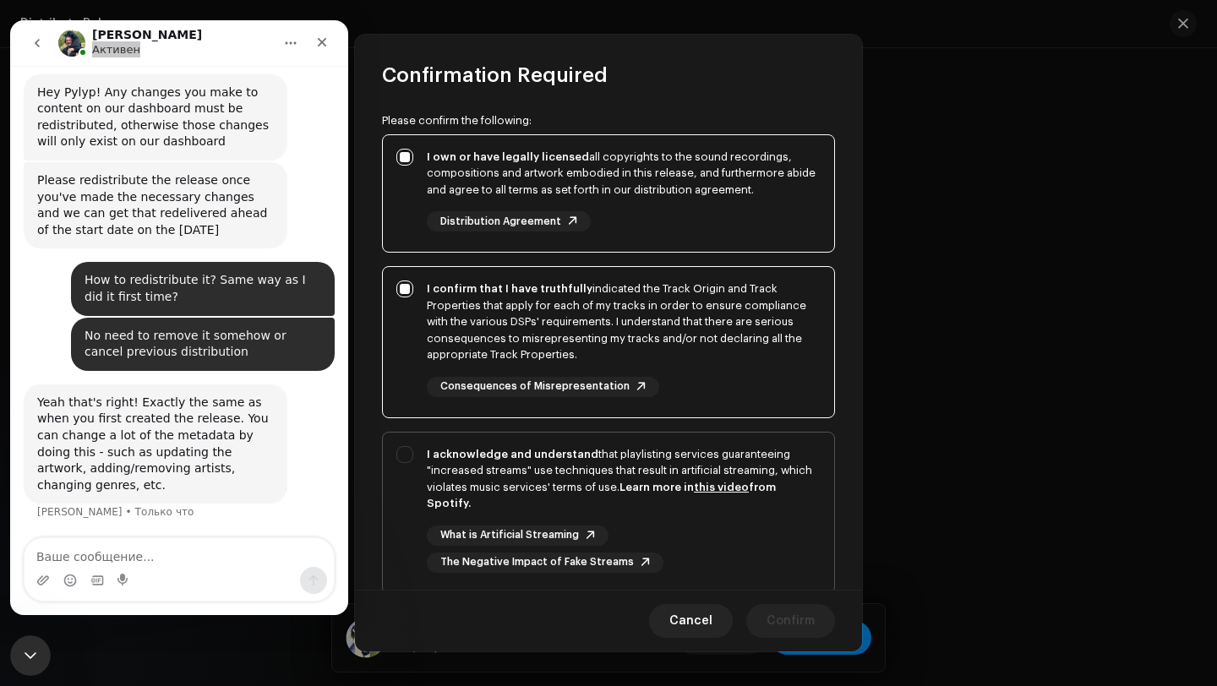
click at [445, 462] on div "I acknowledge and understand that playlisting services guaranteeing "increased …" at bounding box center [624, 479] width 394 height 66
checkbox input "true"
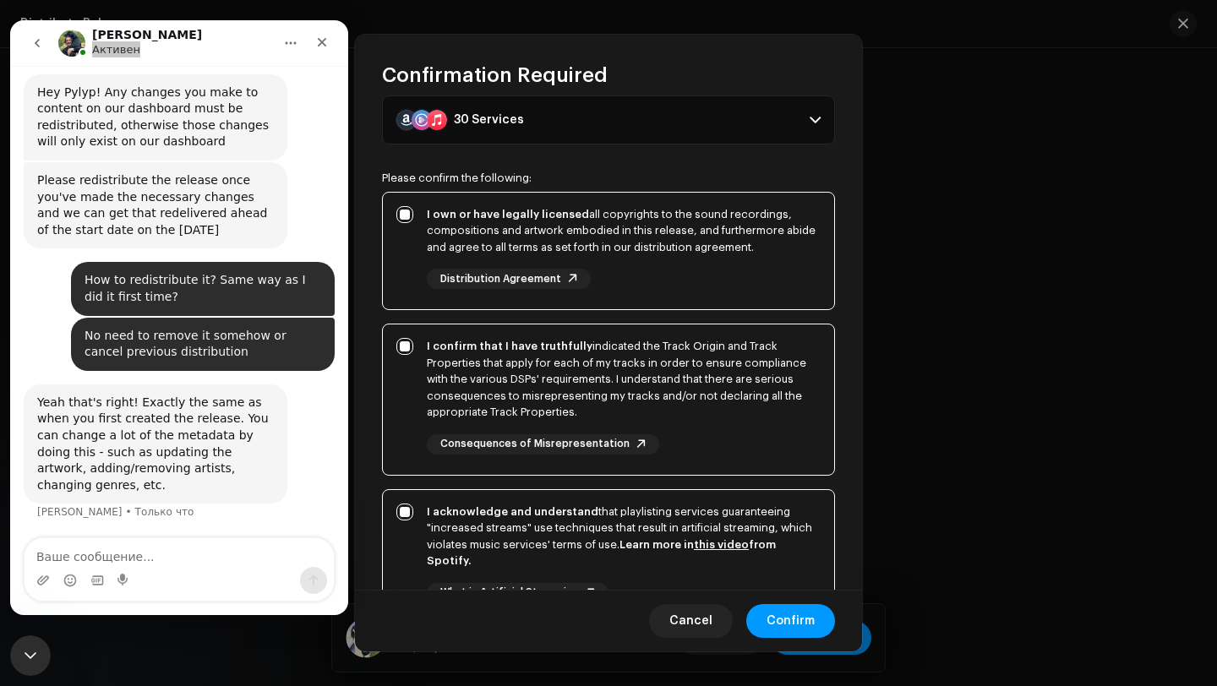
scroll to position [0, 0]
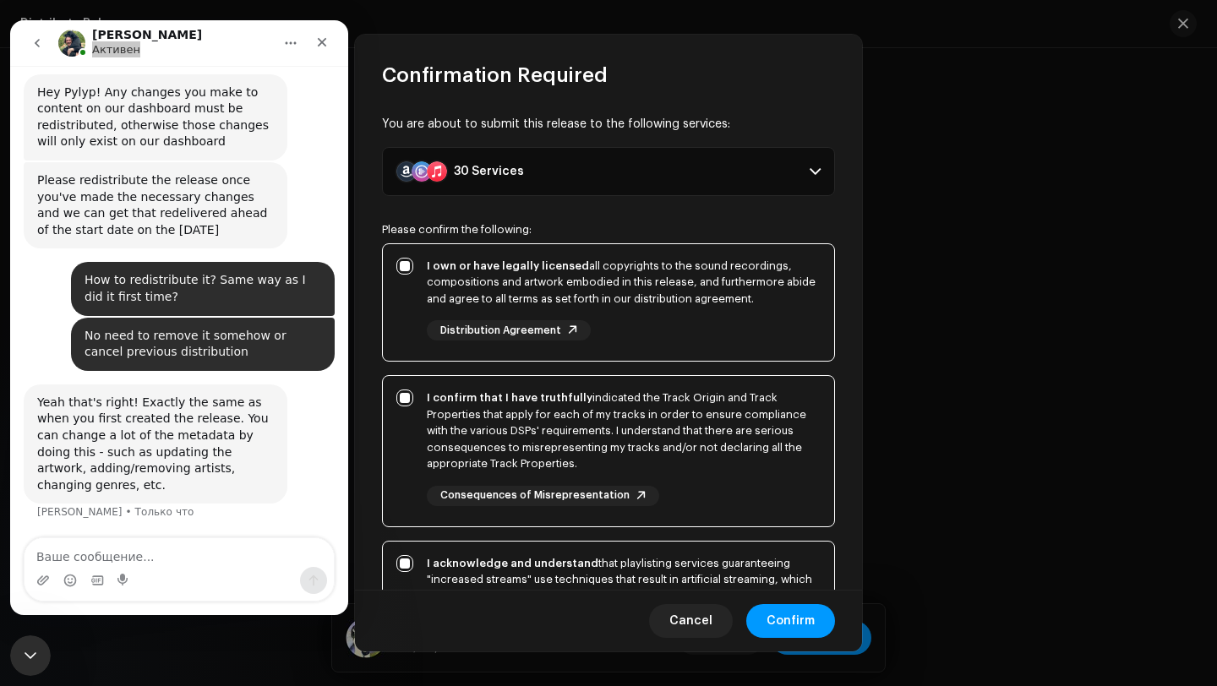
click at [621, 174] on p-accordion-header "30 Services" at bounding box center [608, 171] width 453 height 49
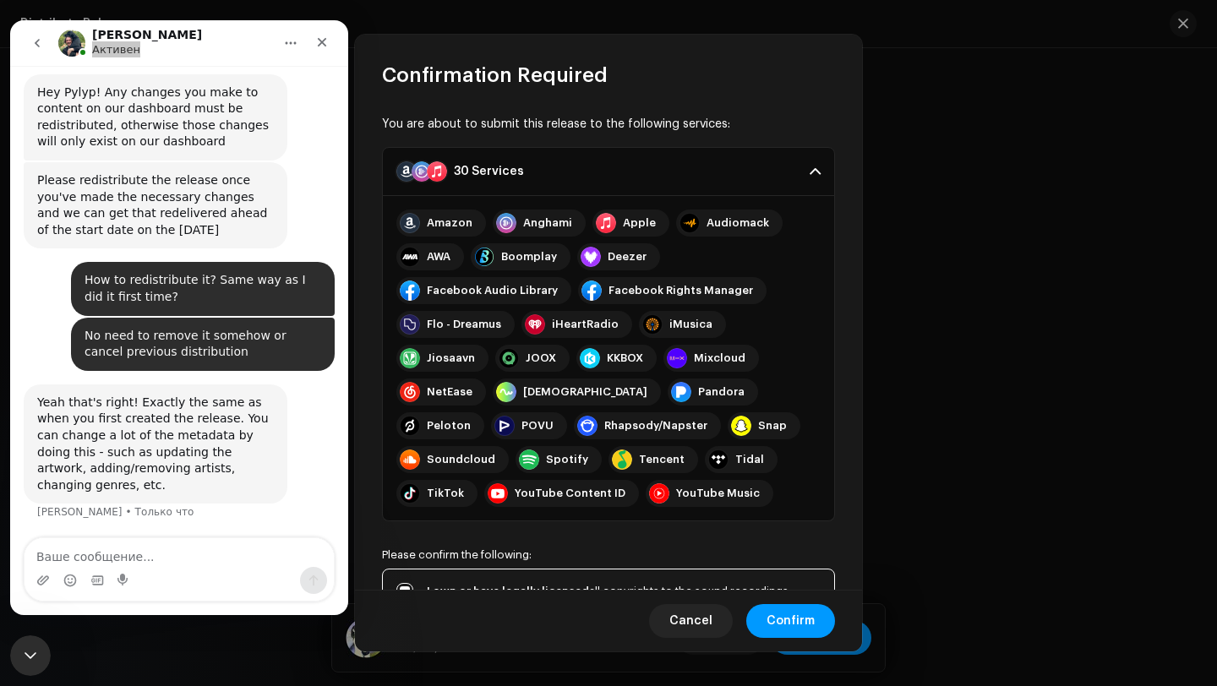
click at [621, 172] on p-accordion-header "30 Services" at bounding box center [608, 171] width 453 height 49
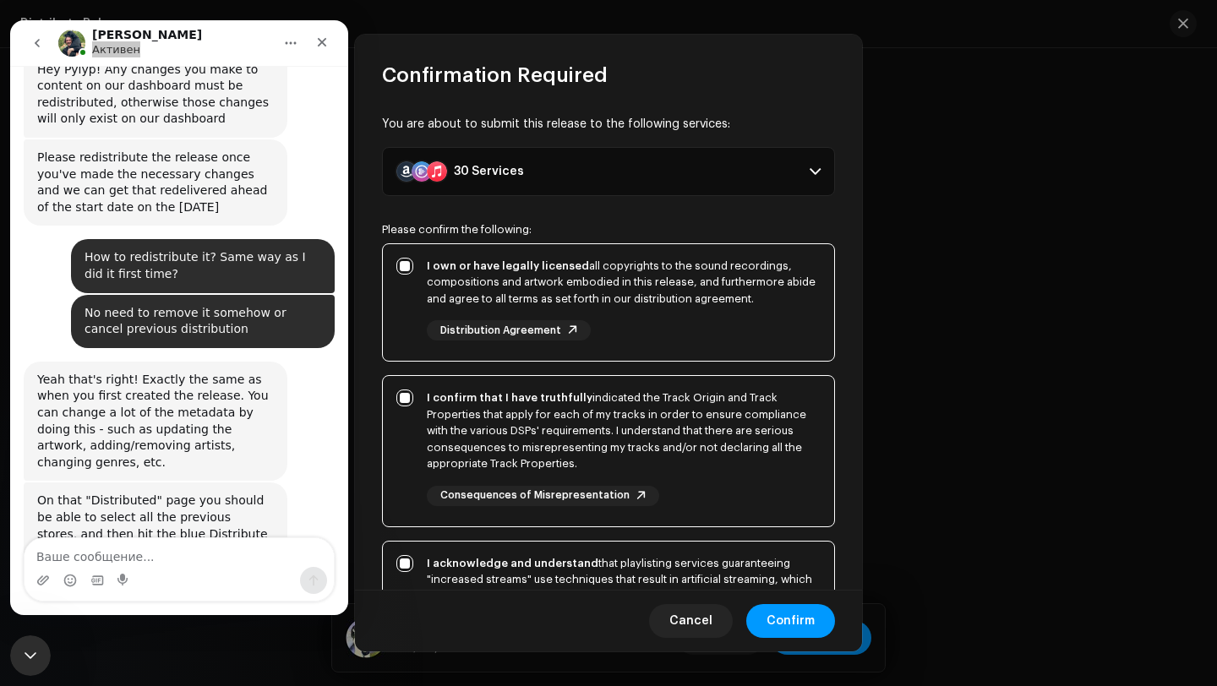
scroll to position [848, 0]
click at [793, 631] on span "Confirm" at bounding box center [791, 621] width 48 height 34
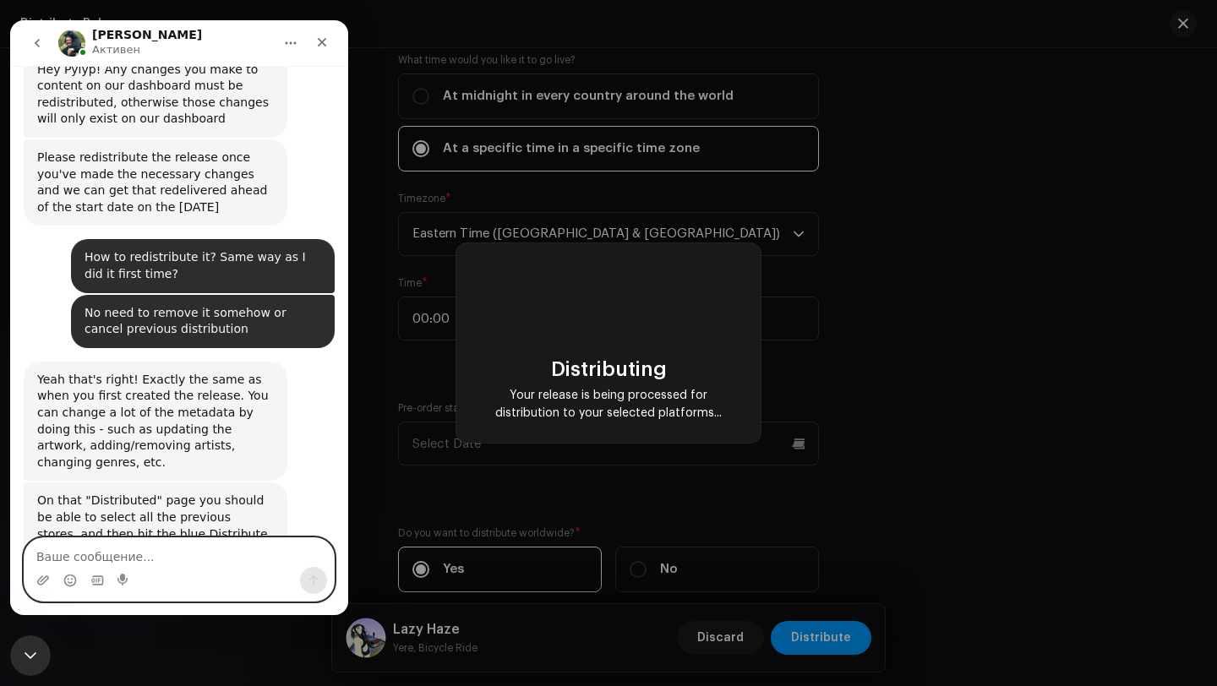
click at [226, 554] on textarea "Ваше сообщение..." at bounding box center [179, 552] width 309 height 29
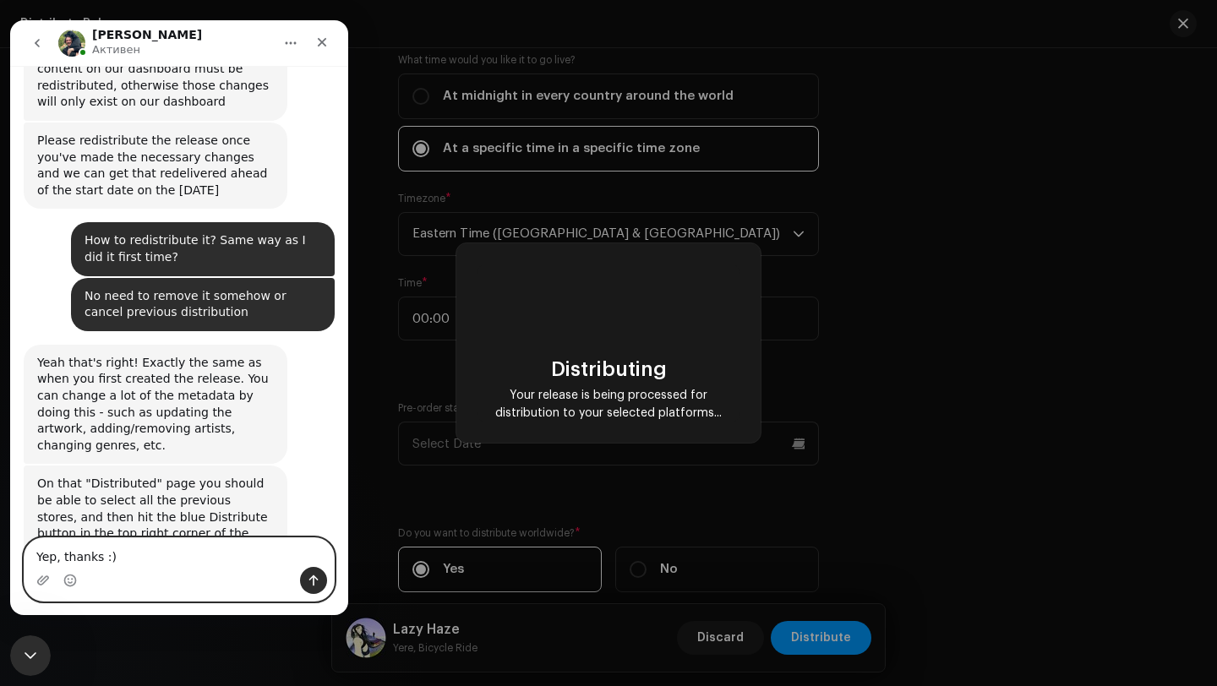
scroll to position [882, 0]
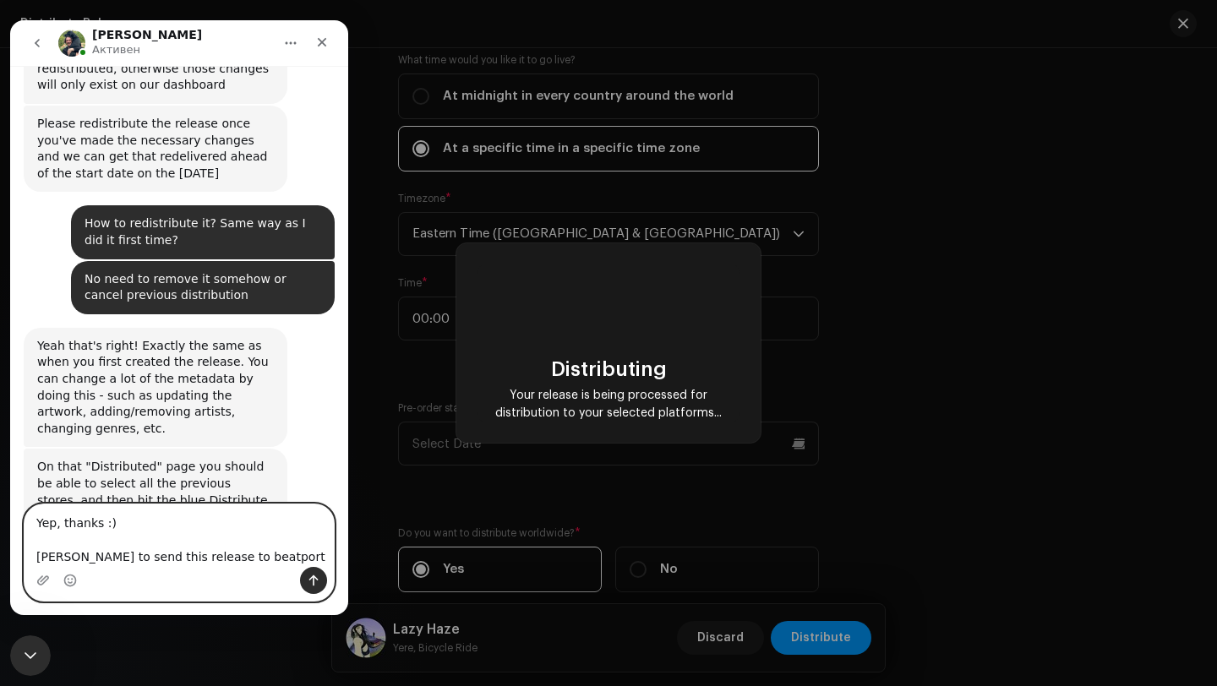
click at [86, 559] on textarea "Yep, thanks :) P.S. Craving to send this release to beatport" at bounding box center [179, 536] width 309 height 63
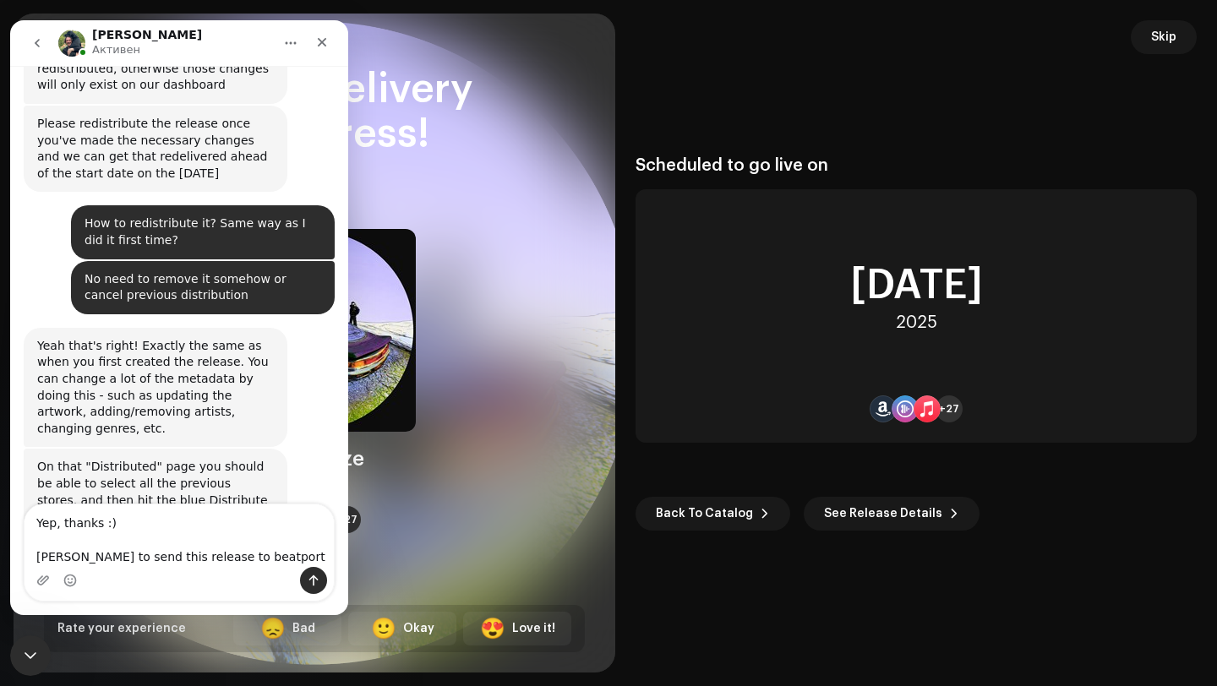
click at [61, 556] on textarea "Yep, thanks :) P.S. Craving to send this release to beatport" at bounding box center [179, 536] width 309 height 63
click at [90, 555] on textarea "Yep, thanks :) P.S. Still Craving to send this release to beatport" at bounding box center [179, 536] width 309 height 63
type textarea "Yep, thanks :) P.S. Still craving to send this release to beatport"
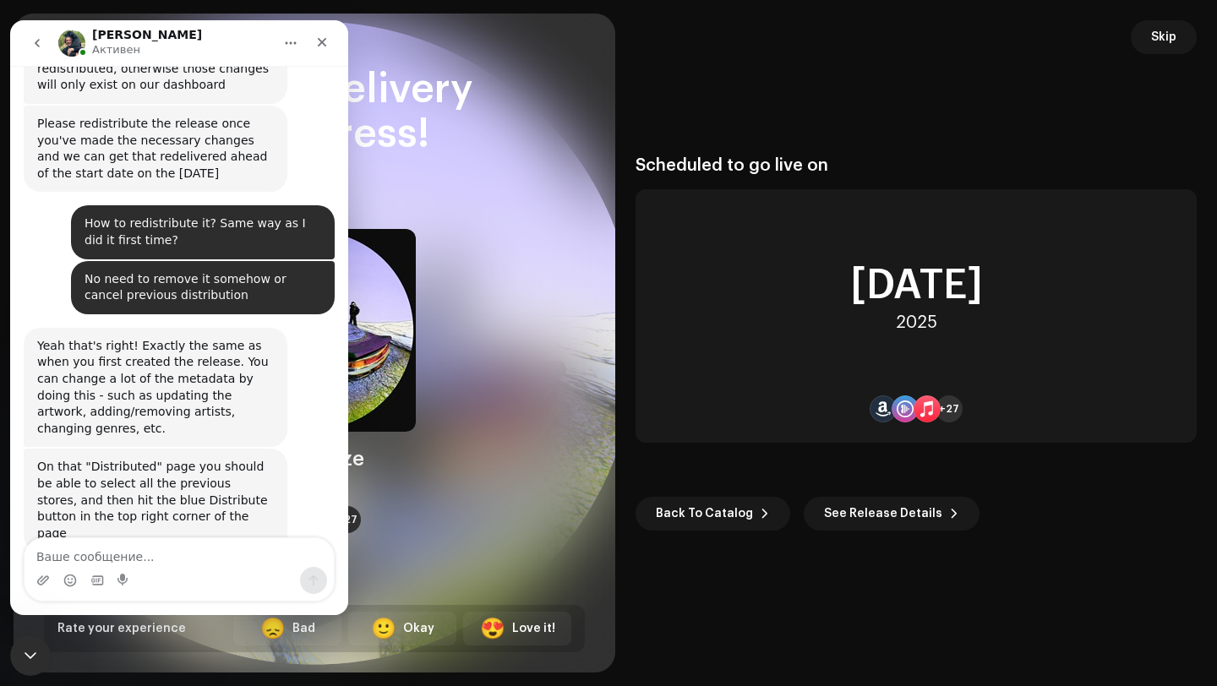
scroll to position [940, 0]
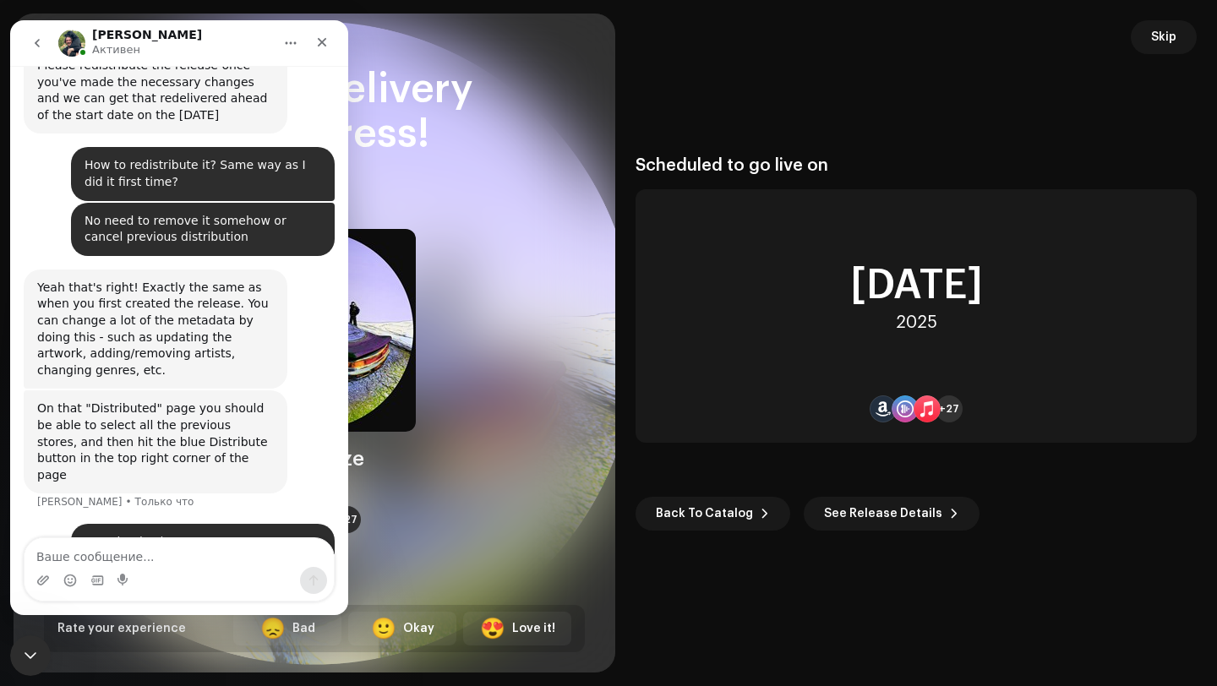
click at [598, 376] on div at bounding box center [315, 343] width 602 height 659
click at [315, 46] on icon "Закрыть" at bounding box center [322, 43] width 14 height 14
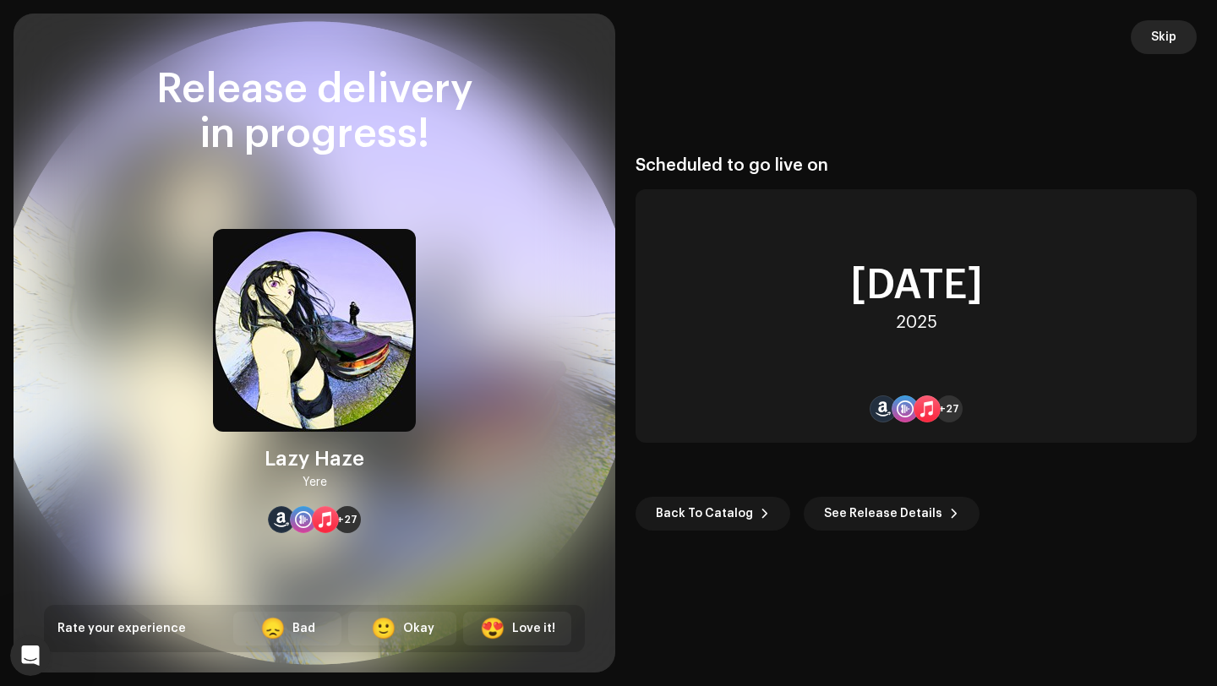
click at [1162, 42] on span "Skip" at bounding box center [1163, 37] width 25 height 34
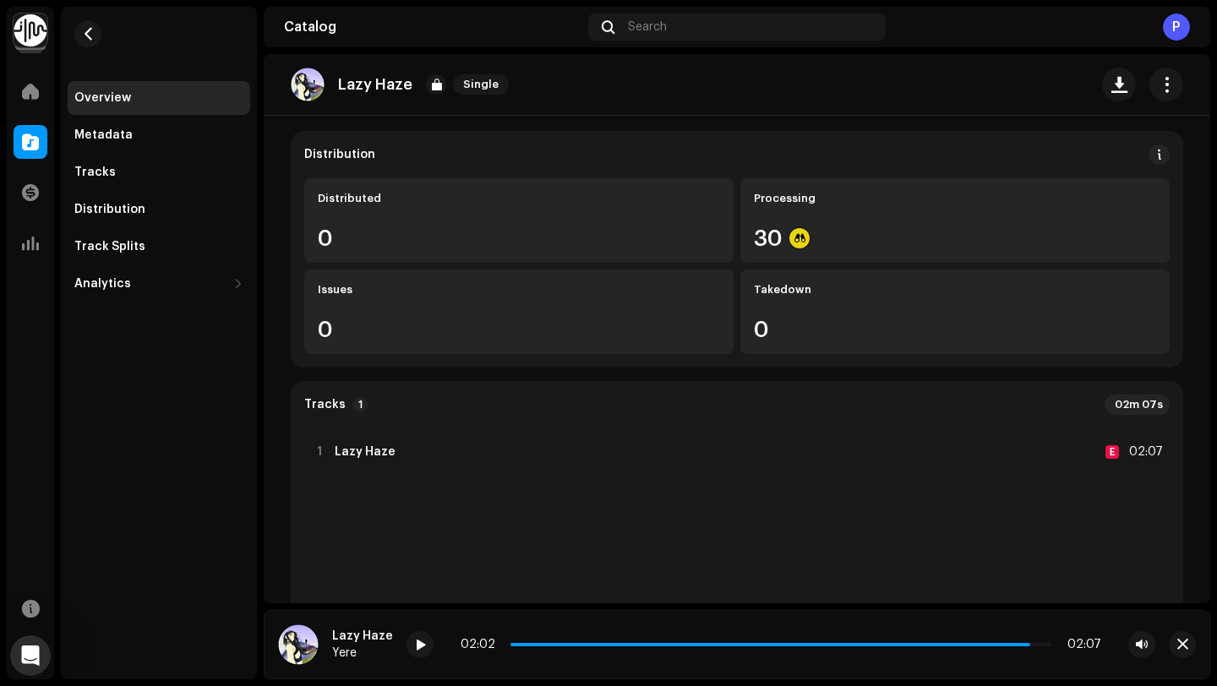
scroll to position [128, 0]
click at [312, 88] on img at bounding box center [308, 85] width 34 height 34
click at [393, 88] on p "Lazy Haze" at bounding box center [375, 85] width 74 height 18
click at [112, 177] on div "Tracks" at bounding box center [158, 173] width 169 height 14
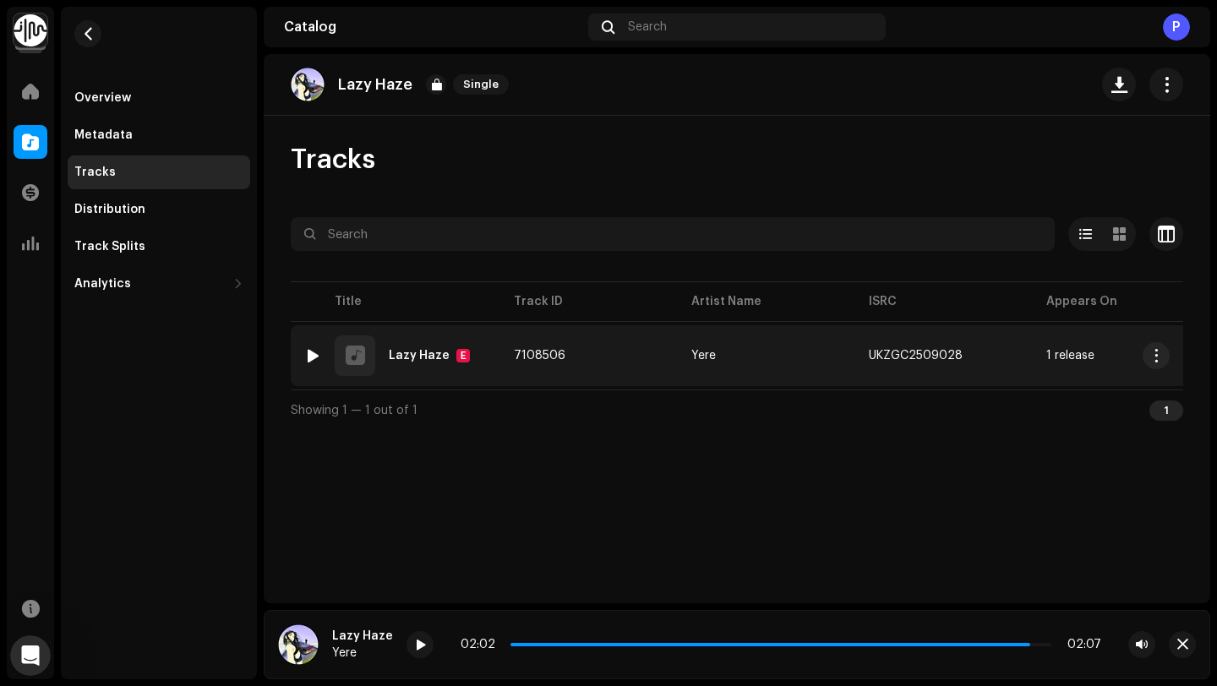
click at [396, 363] on div "1 Lazy Haze E" at bounding box center [395, 356] width 183 height 41
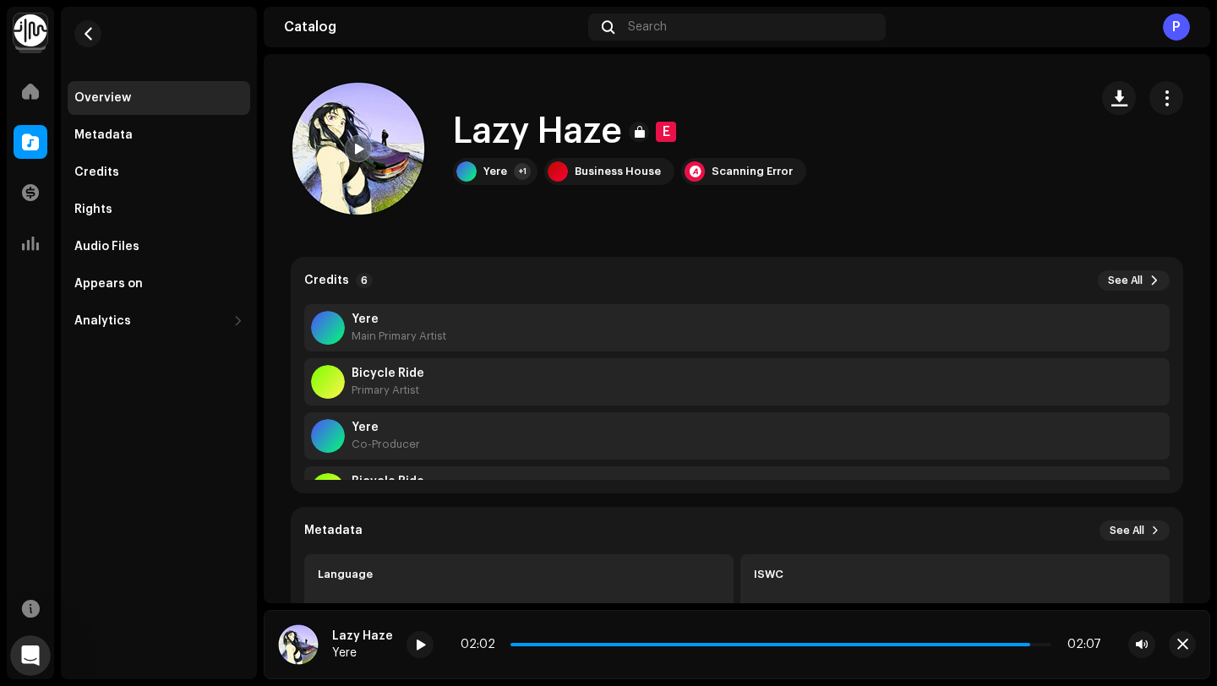
click at [363, 161] on div at bounding box center [358, 148] width 27 height 27
click at [520, 643] on span at bounding box center [775, 644] width 528 height 3
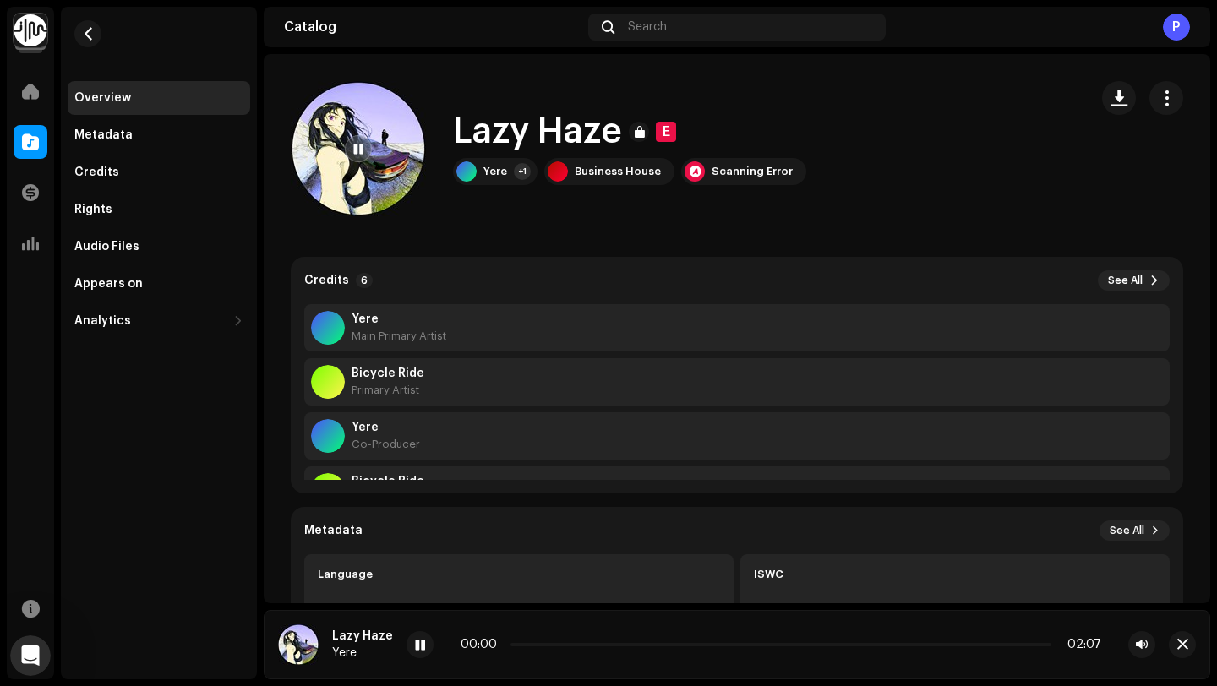
drag, startPoint x: 518, startPoint y: 646, endPoint x: 485, endPoint y: 644, distance: 33.0
click at [486, 644] on div "00:00 02:07" at bounding box center [781, 645] width 641 height 14
click at [362, 165] on img at bounding box center [358, 148] width 135 height 135
click at [358, 141] on div at bounding box center [358, 148] width 27 height 27
click at [816, 645] on span at bounding box center [694, 644] width 366 height 3
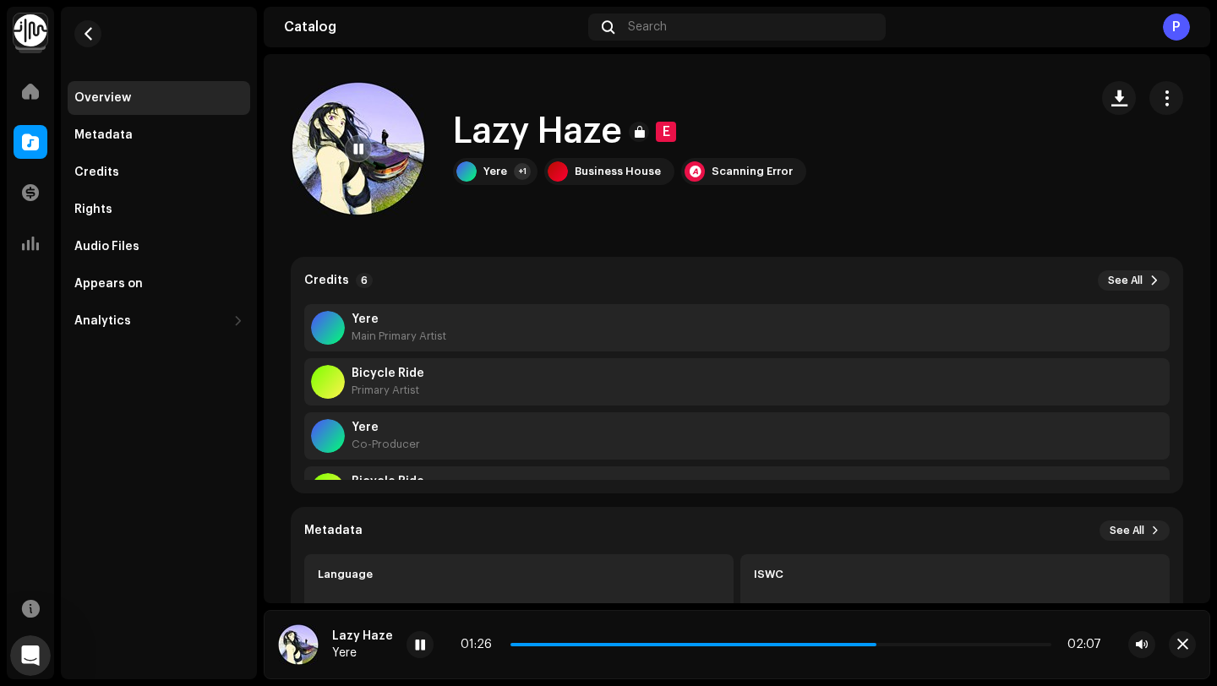
click at [811, 642] on div "01:26 02:07" at bounding box center [781, 645] width 641 height 14
click at [811, 645] on span at bounding box center [696, 644] width 370 height 3
click at [362, 151] on span at bounding box center [358, 150] width 10 height 14
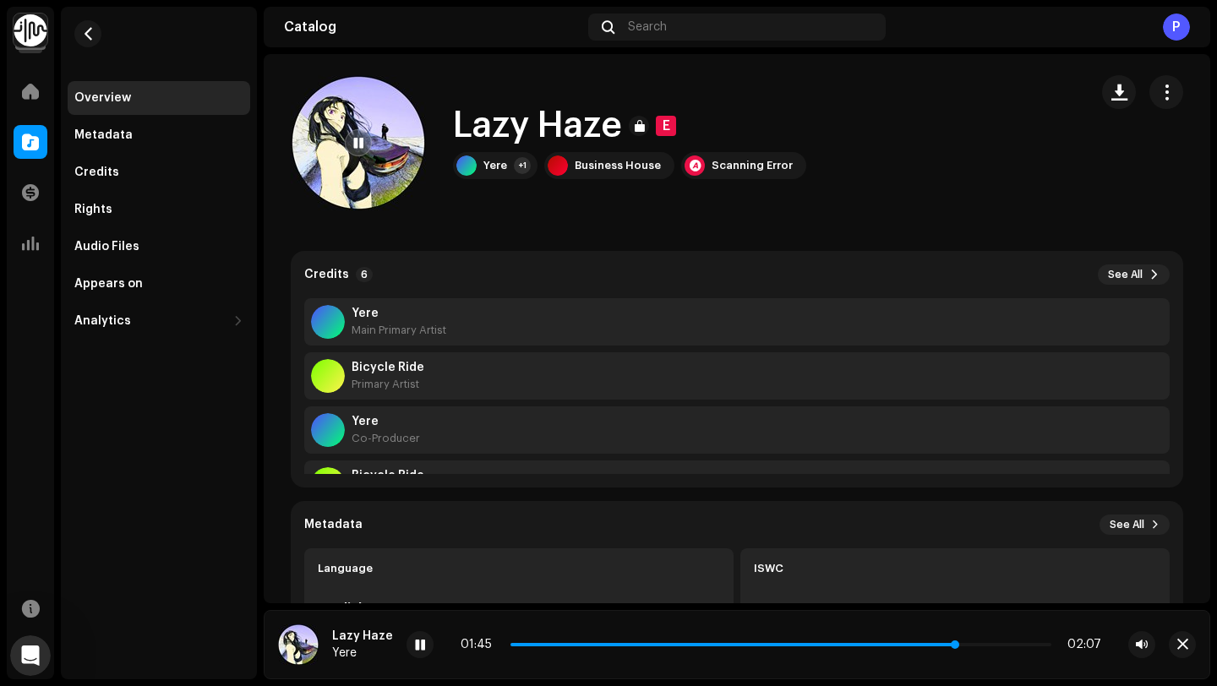
click at [511, 644] on span at bounding box center [734, 644] width 447 height 3
click at [412, 653] on div at bounding box center [420, 644] width 27 height 27
click at [741, 172] on div "Scanning Error" at bounding box center [752, 166] width 81 height 14
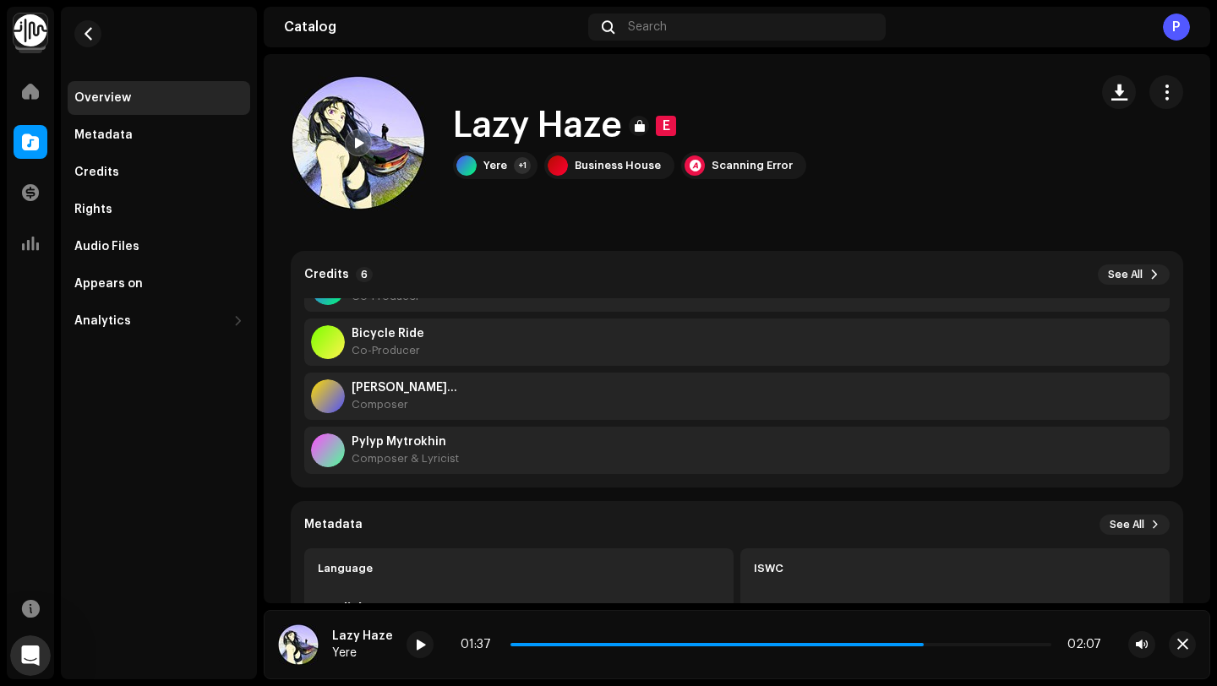
scroll to position [162, 0]
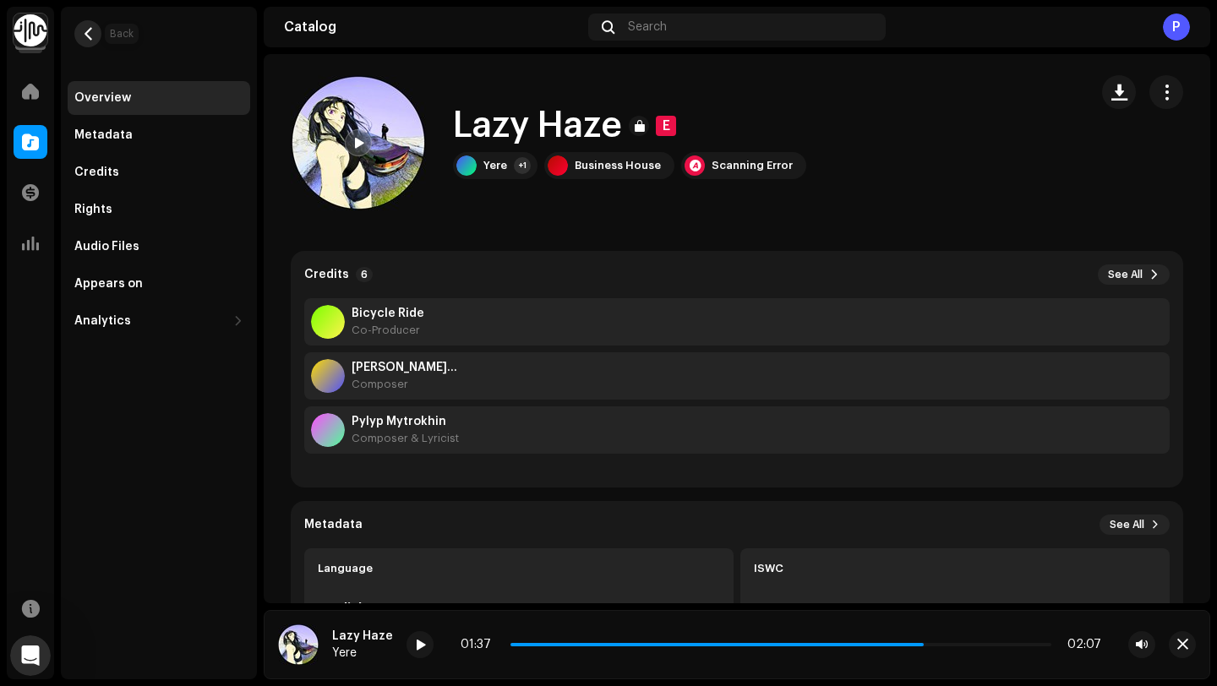
click at [88, 28] on span "button" at bounding box center [88, 34] width 13 height 14
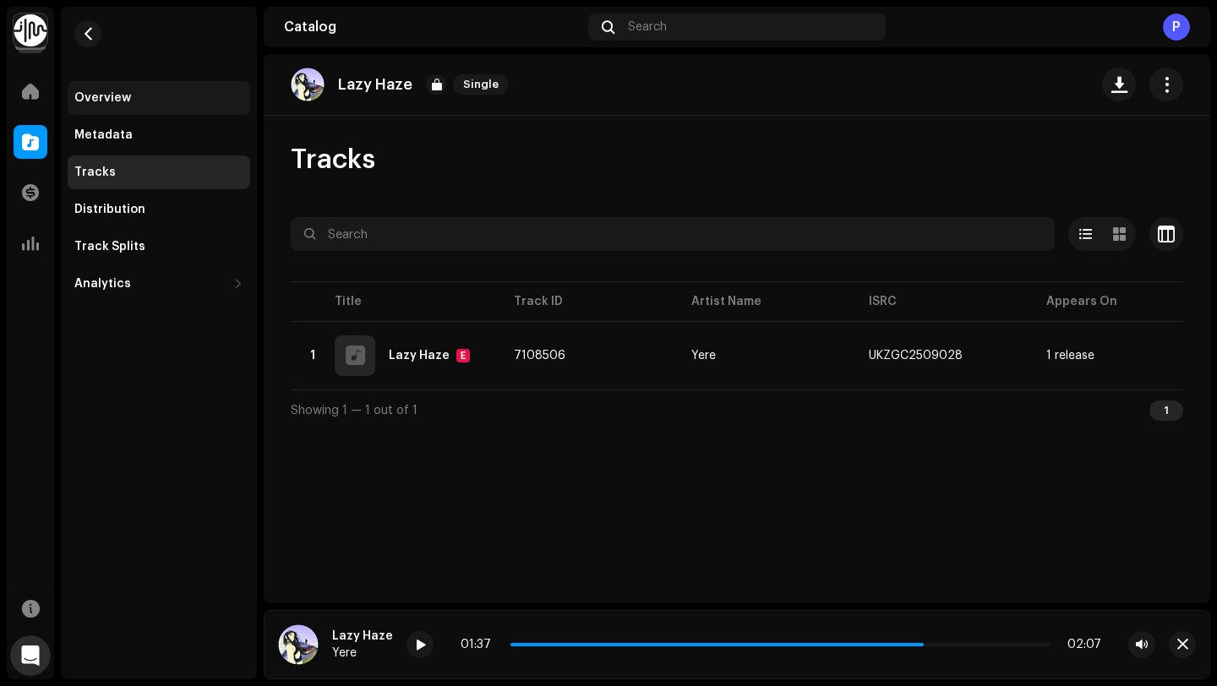
click at [151, 92] on div "Overview" at bounding box center [158, 98] width 169 height 14
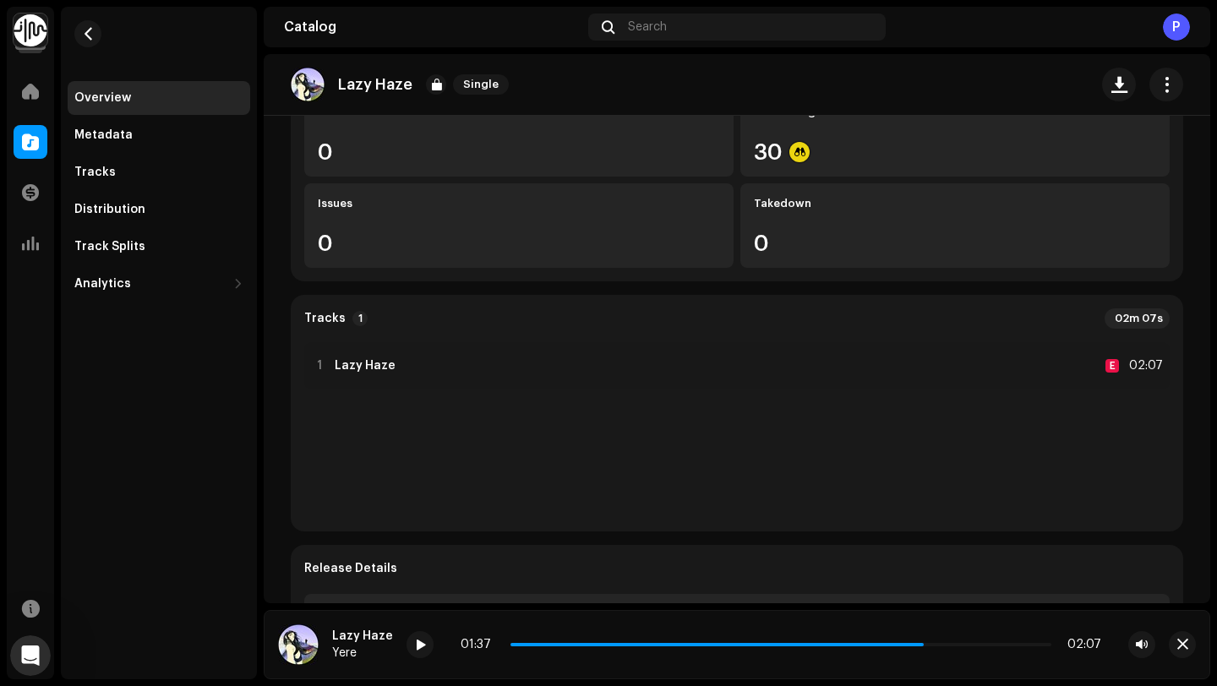
scroll to position [232, 0]
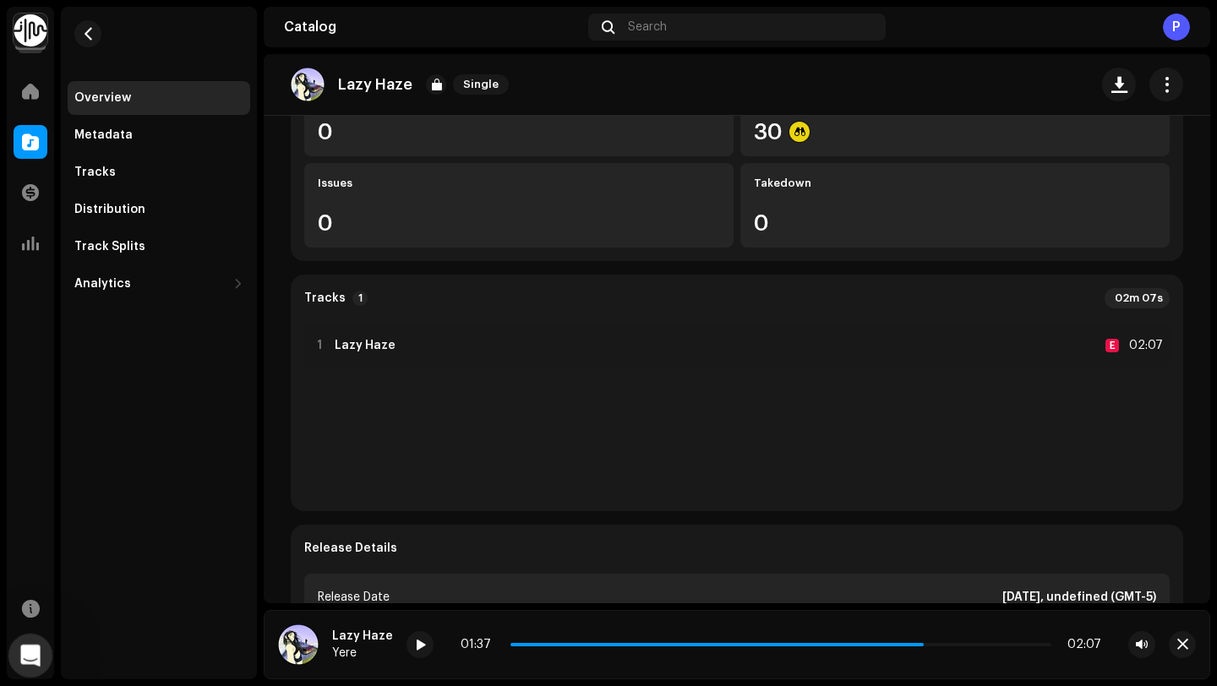
click at [46, 648] on div "Открыть службу сообщений Intercom" at bounding box center [28, 654] width 56 height 56
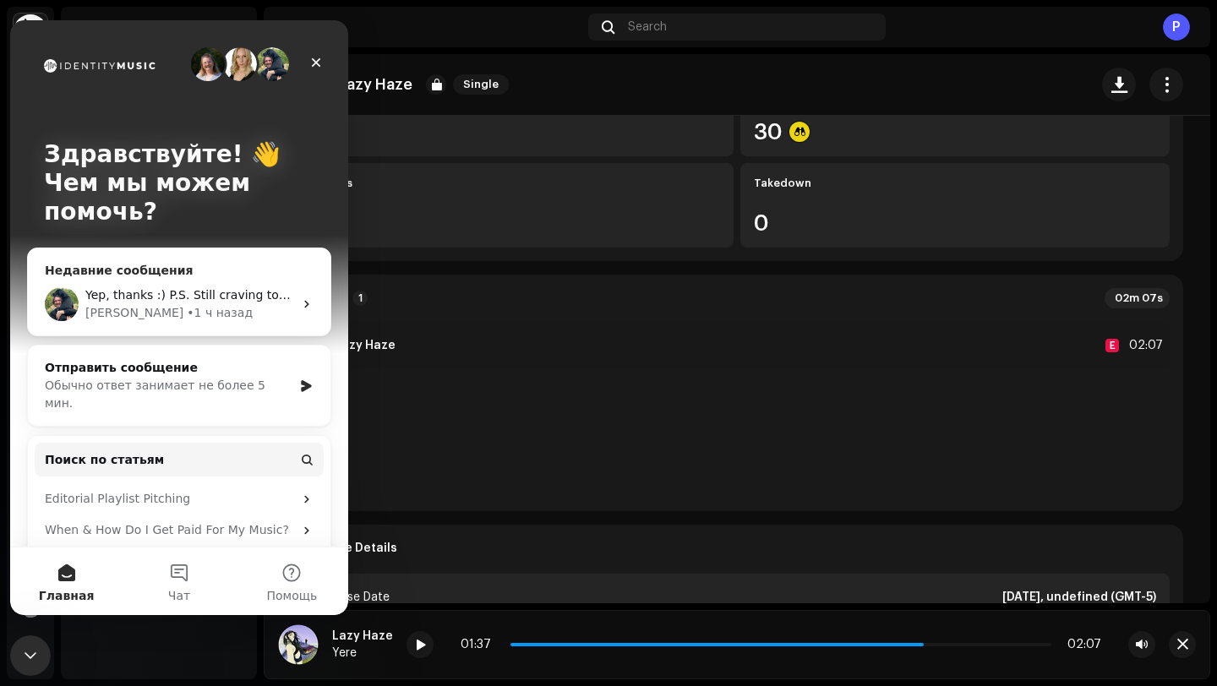
click at [195, 325] on div "Yep, thanks :) P.S. Still craving to send this release to beatport Alex • 1 ч н…" at bounding box center [179, 304] width 303 height 63
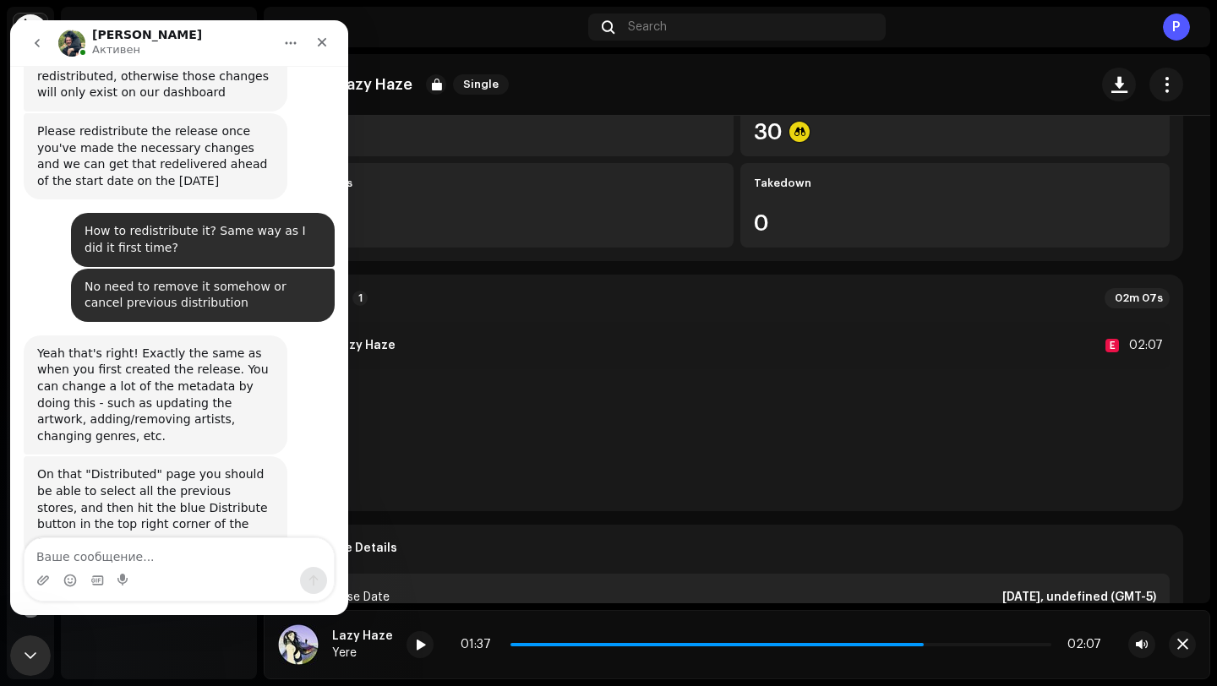
scroll to position [940, 0]
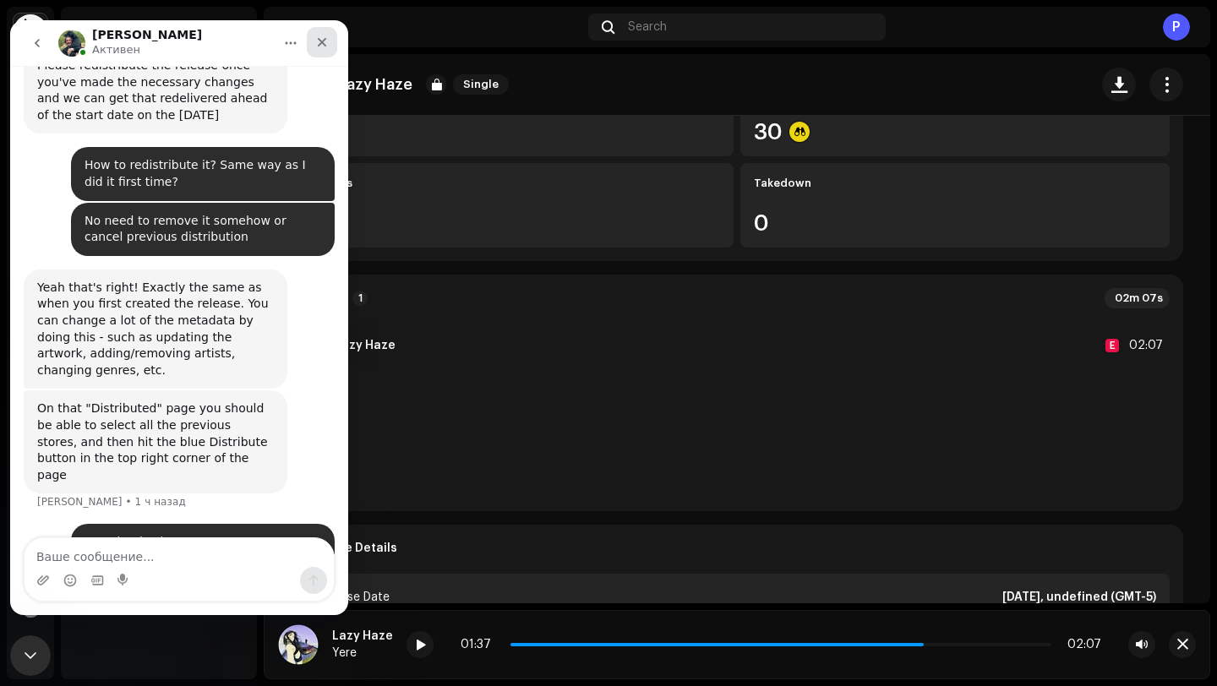
click at [323, 35] on div "Закрыть" at bounding box center [322, 42] width 30 height 30
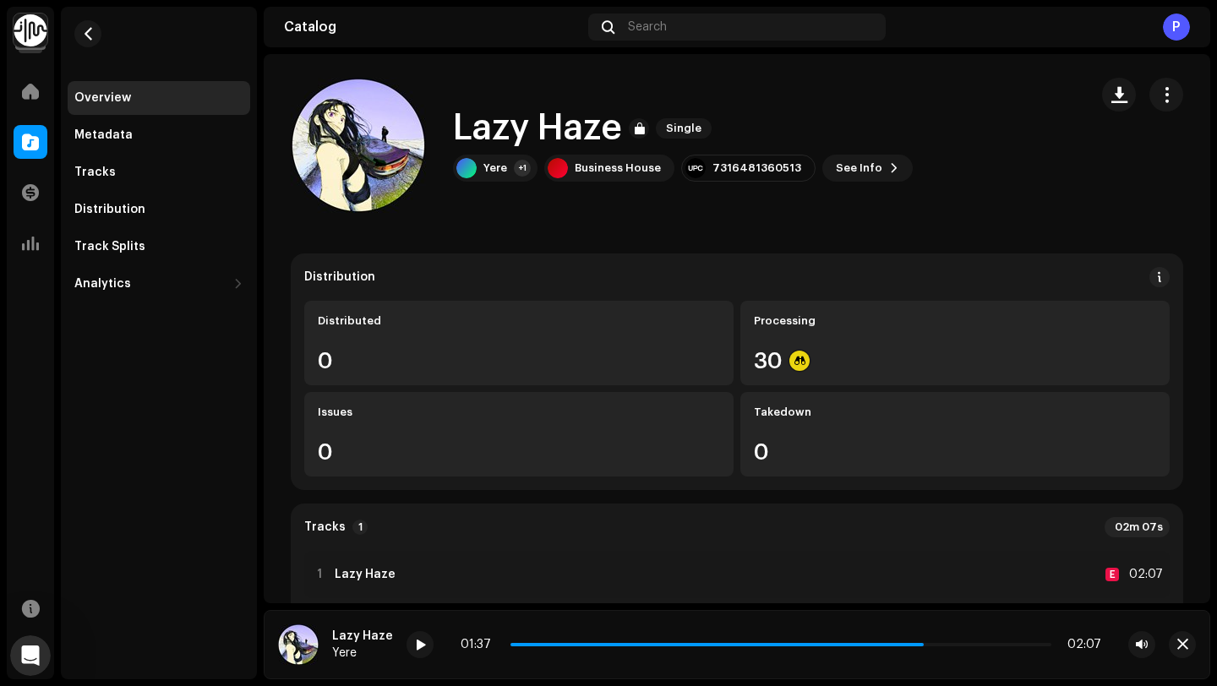
scroll to position [0, 0]
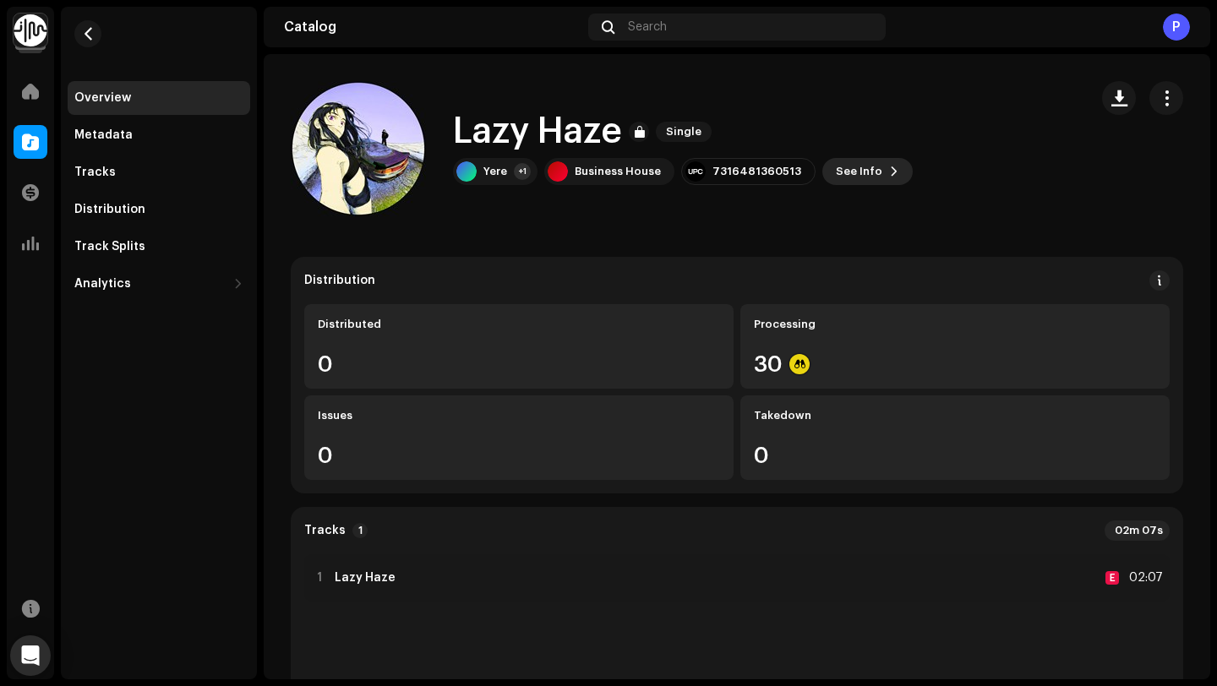
click at [870, 171] on button "See Info" at bounding box center [867, 171] width 90 height 27
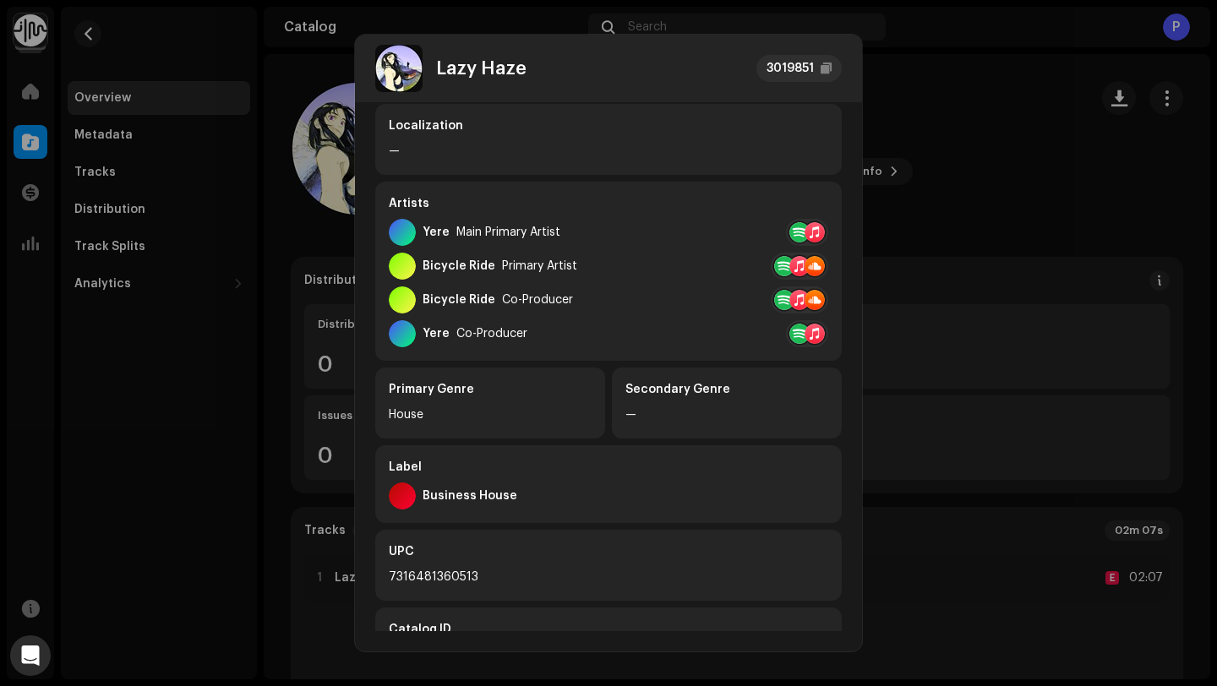
scroll to position [359, 0]
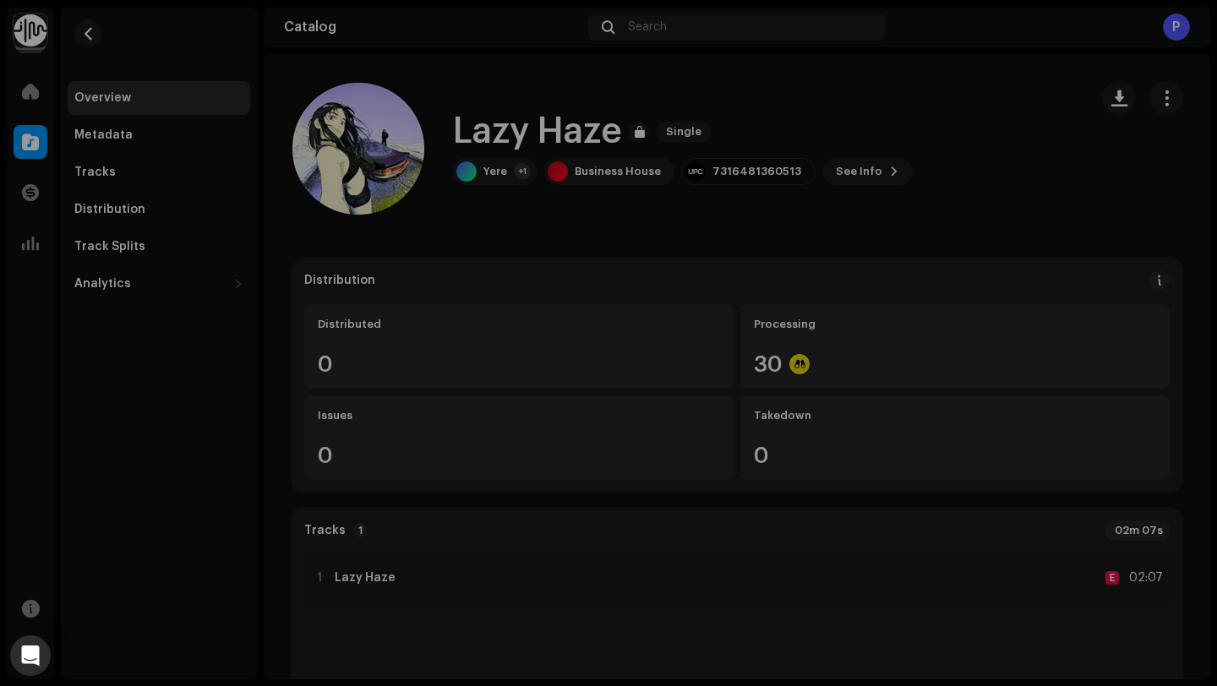
click at [890, 224] on div "Lazy Haze 3019851 Metadata Distribution Metadata Language English Release Title…" at bounding box center [608, 343] width 1217 height 686
